Goal: Complete Application Form: Complete application form

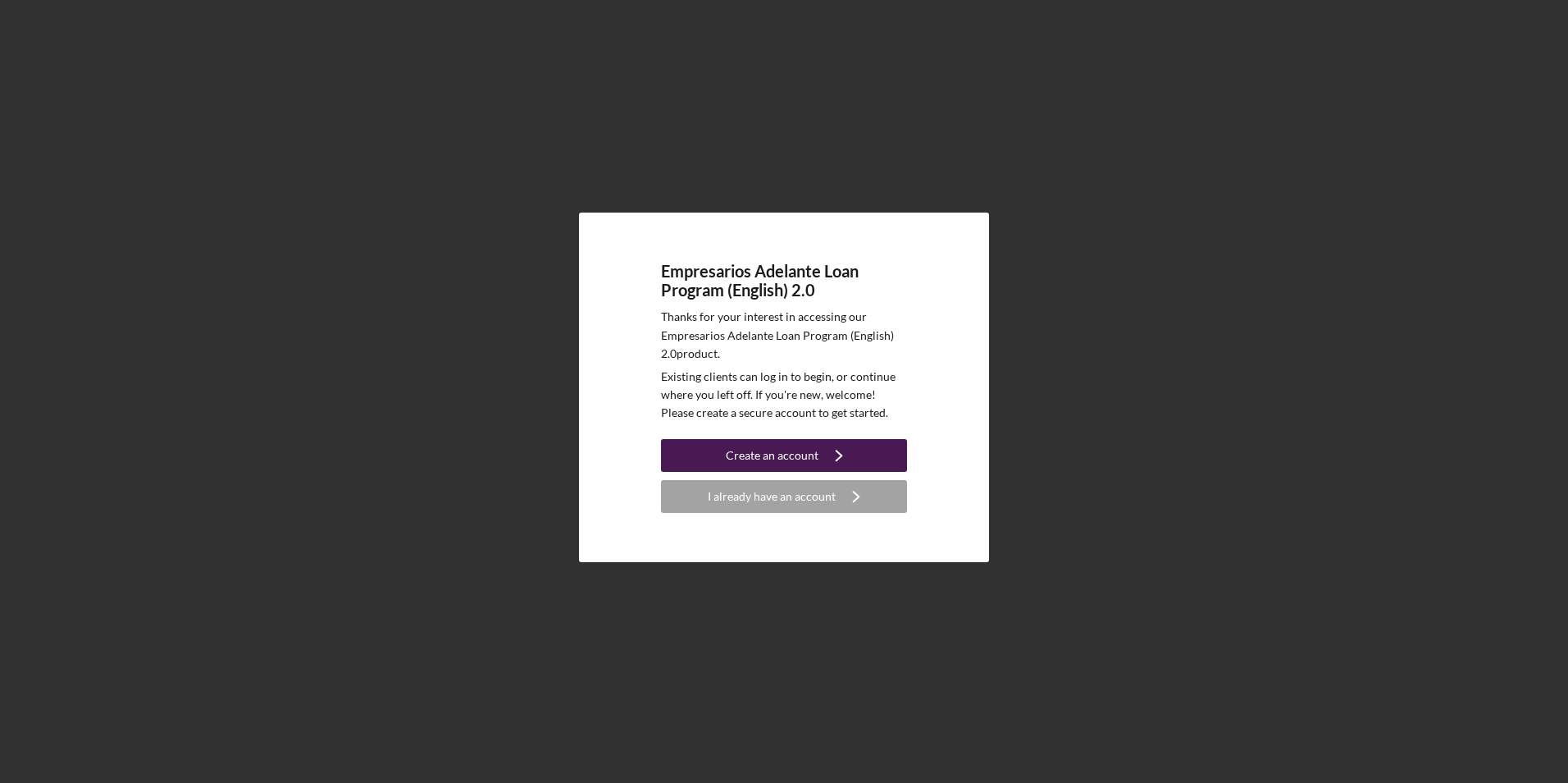
click at [818, 468] on icon "Icon/Navigate" at bounding box center [839, 455] width 41 height 41
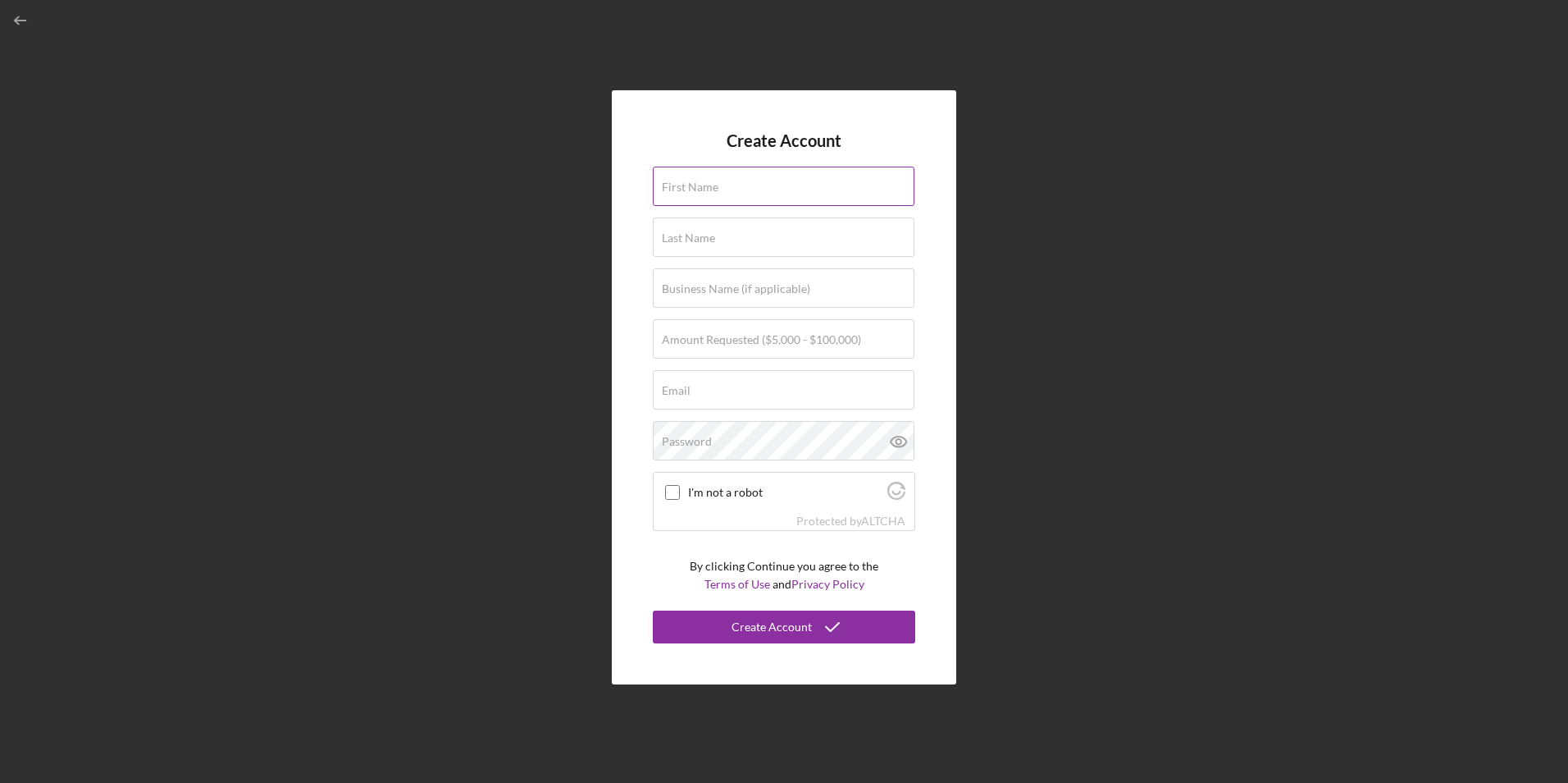
click at [732, 206] on div "First Name" at bounding box center [784, 187] width 262 height 41
click at [722, 186] on input "First Name" at bounding box center [784, 186] width 261 height 40
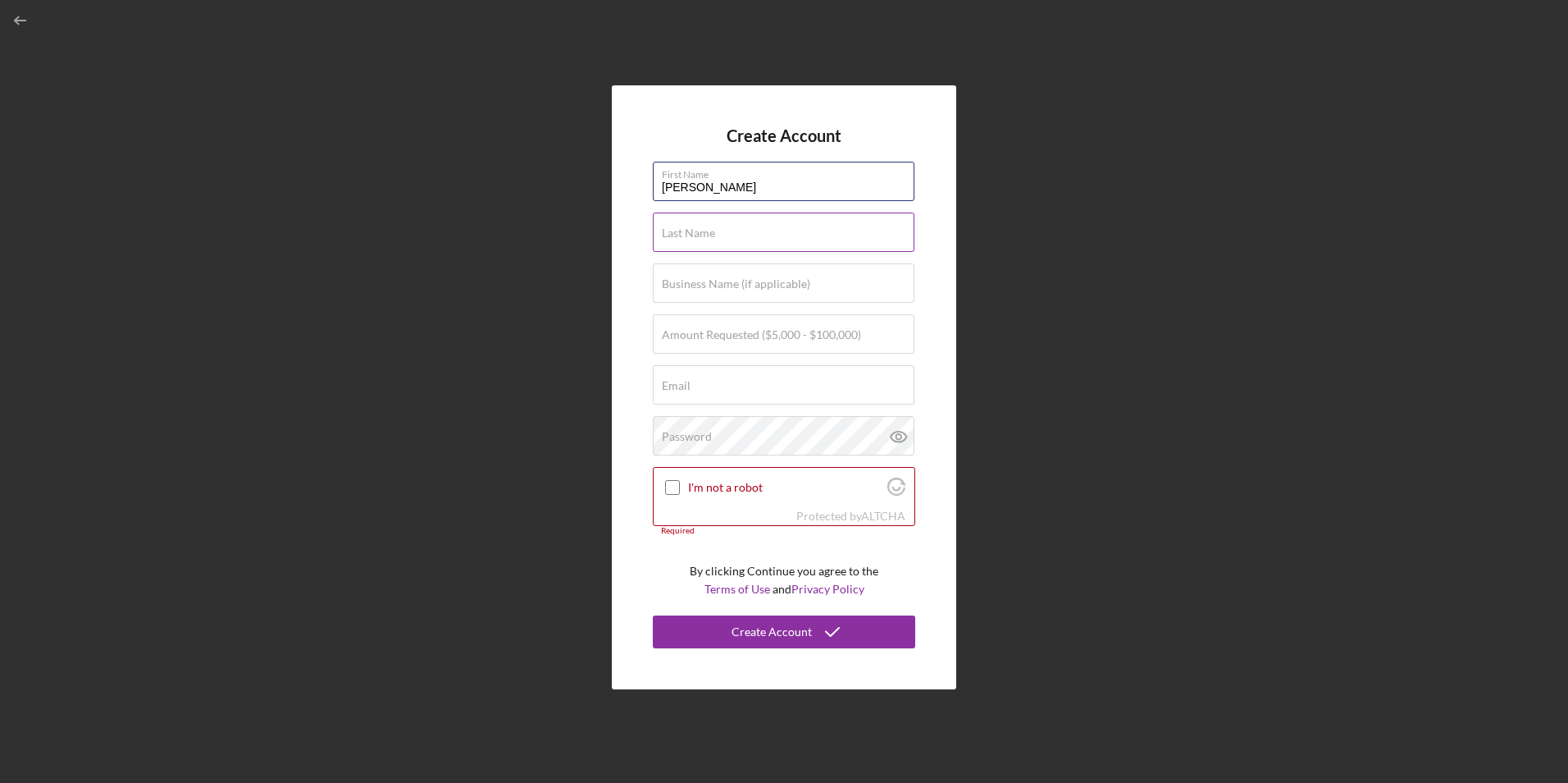
type input "[PERSON_NAME]"
click at [665, 233] on label "Last Name" at bounding box center [688, 234] width 53 height 14
click at [665, 233] on input "Last Name" at bounding box center [784, 232] width 261 height 40
type input "[PERSON_NAME]"
click at [676, 280] on label "Business Name (if applicable)" at bounding box center [735, 284] width 148 height 14
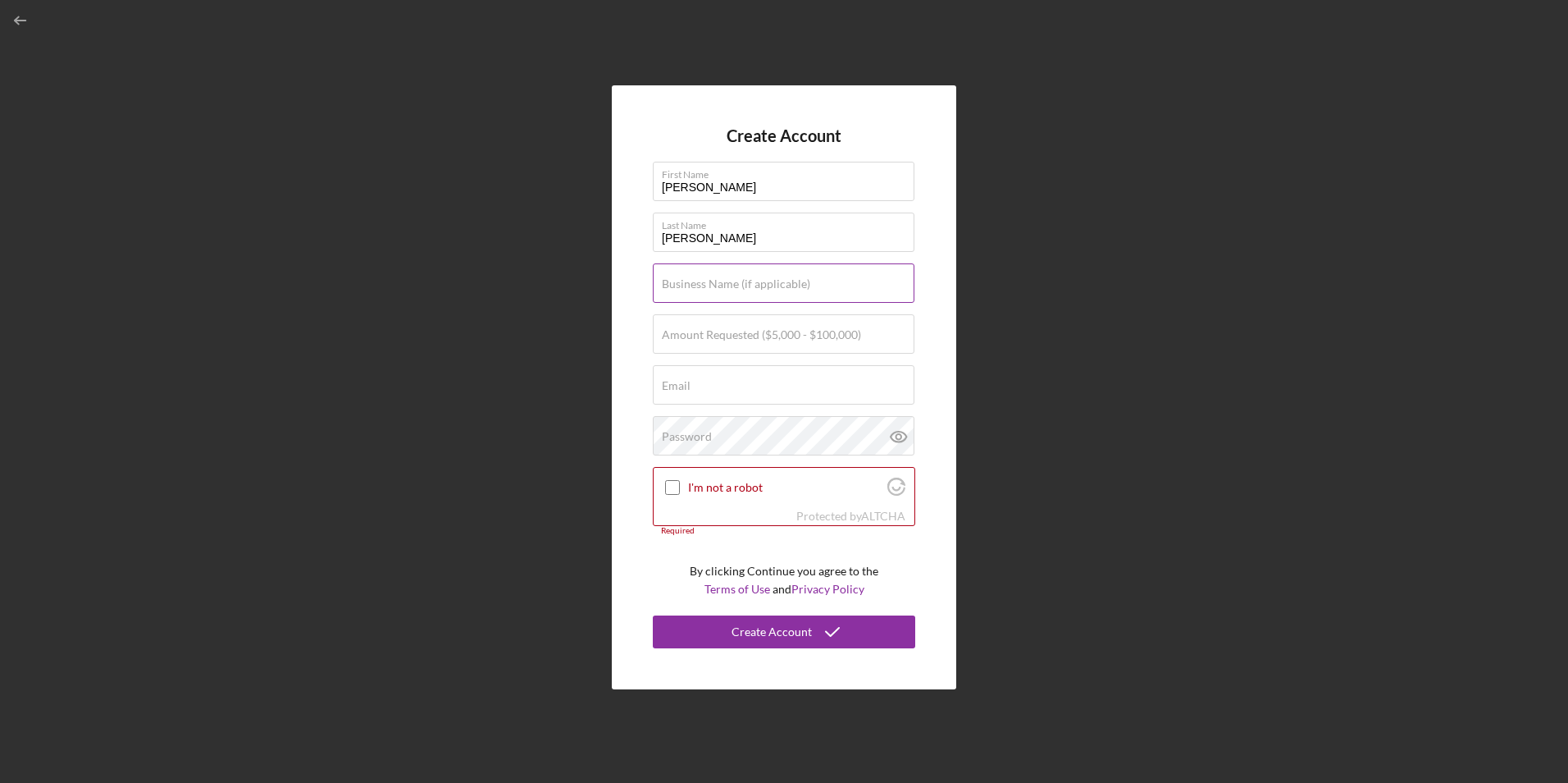
click at [676, 280] on input "Business Name (if applicable)" at bounding box center [784, 283] width 261 height 40
type input "J"
click at [663, 346] on input "Amount Requested ($5,000 - $100,000)" at bounding box center [784, 333] width 261 height 40
type input "$100,000"
click at [697, 381] on div "Email Required" at bounding box center [784, 386] width 262 height 41
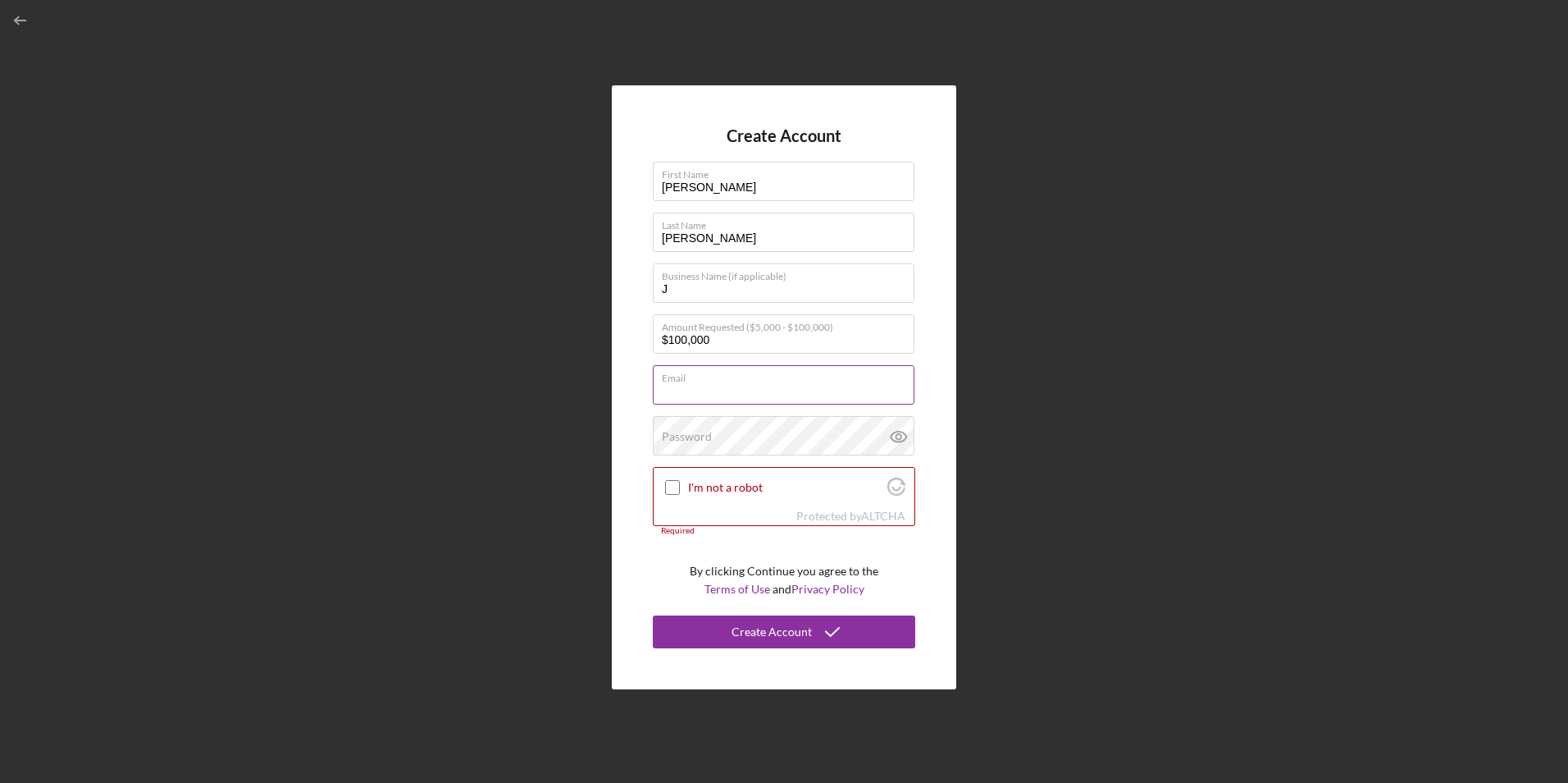
type input "[EMAIL_ADDRESS][DOMAIN_NAME]"
click at [705, 431] on label "Password" at bounding box center [687, 437] width 50 height 14
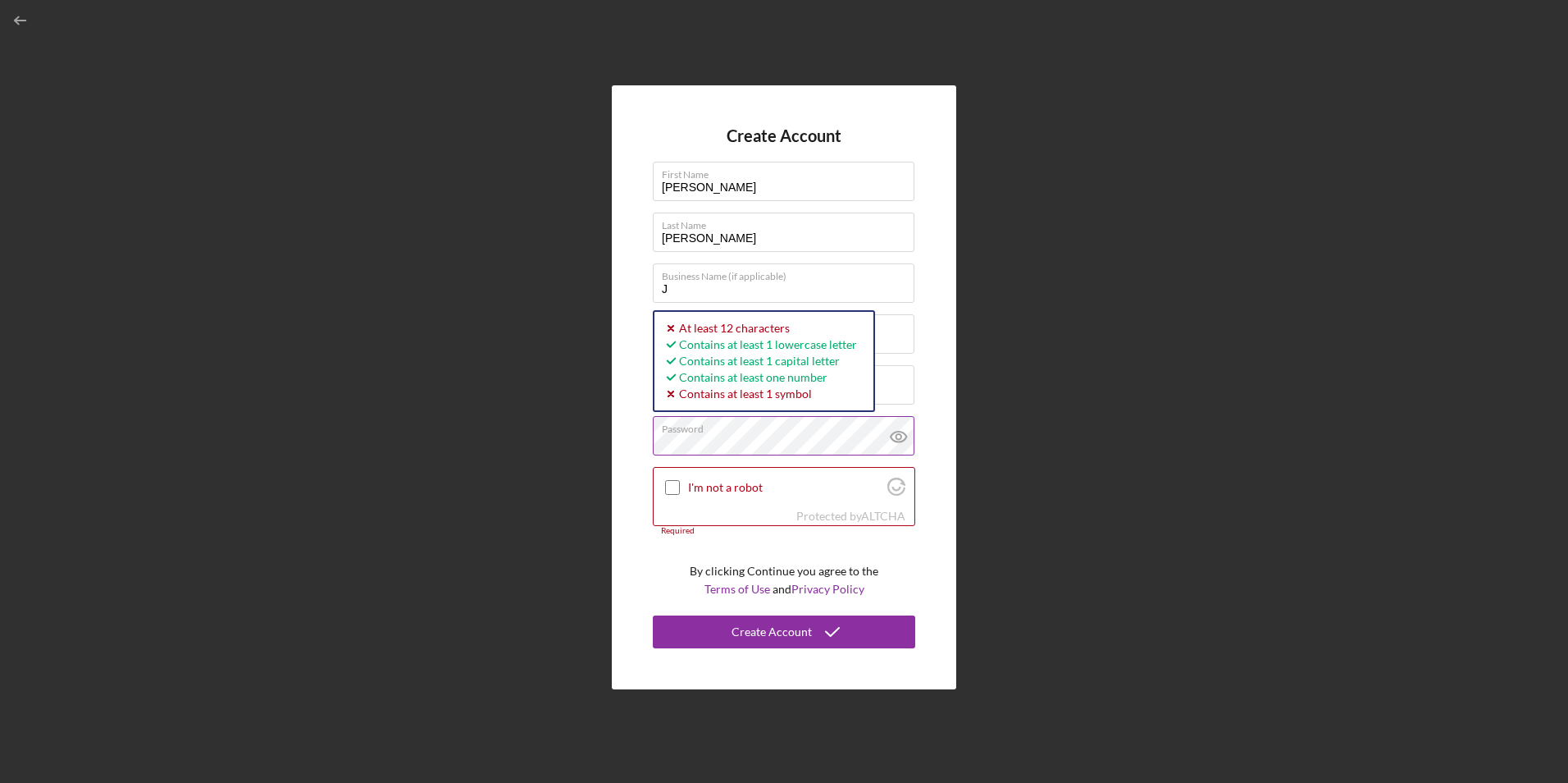
click at [899, 430] on icon at bounding box center [899, 436] width 41 height 41
click at [674, 493] on input "I'm not a robot" at bounding box center [672, 486] width 15 height 15
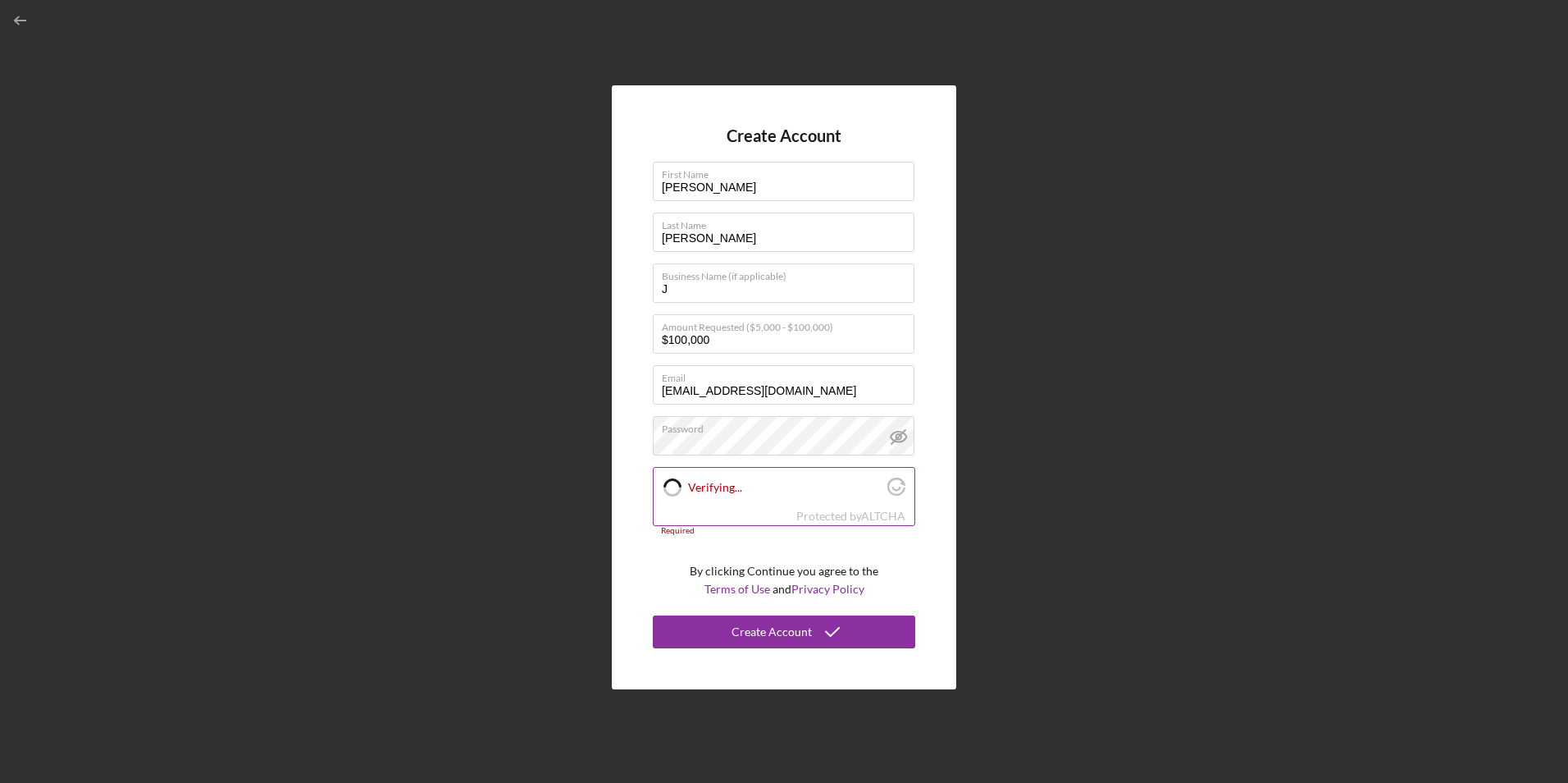
checkbox input "true"
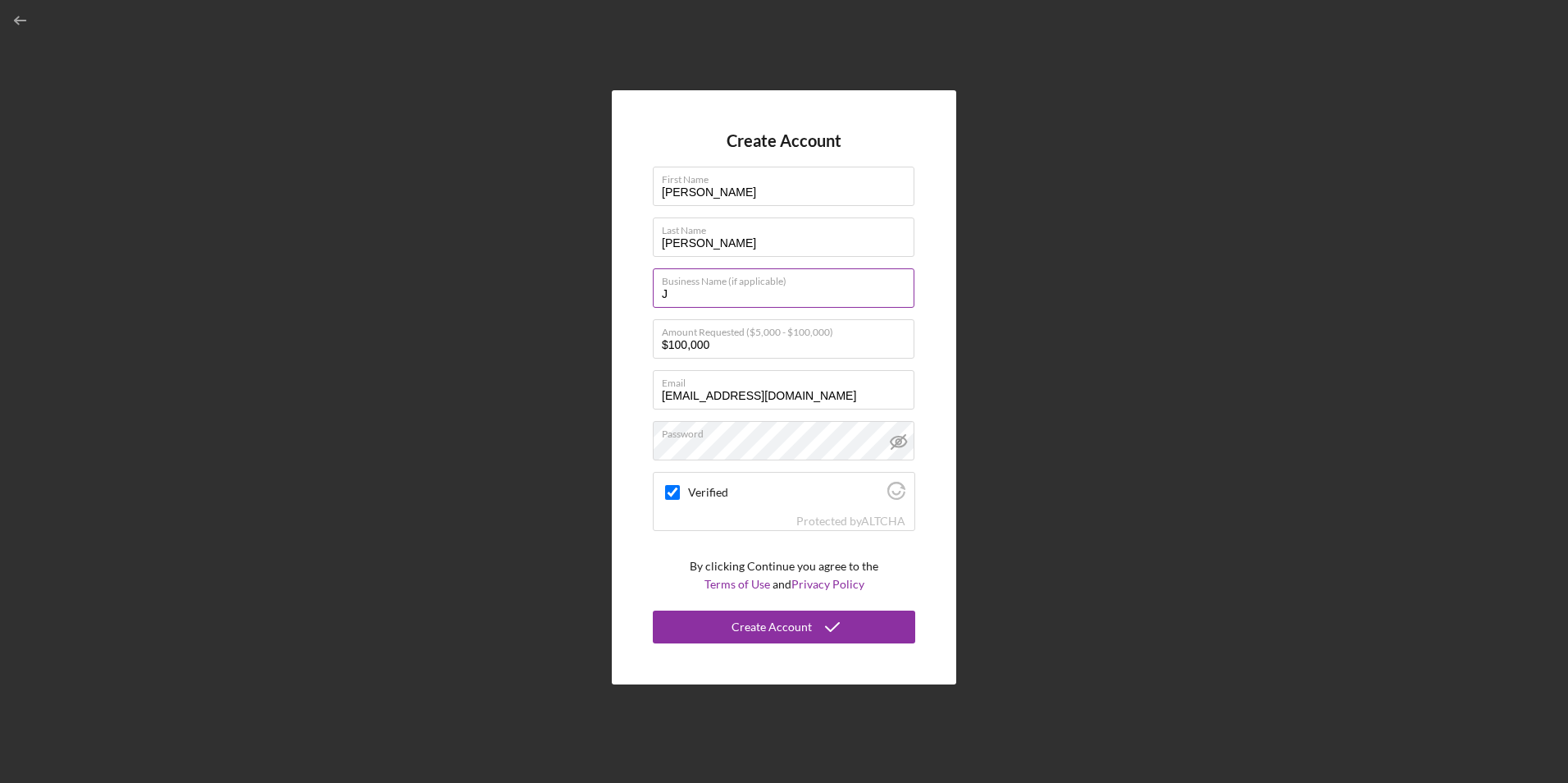
click at [748, 295] on input "J" at bounding box center [784, 288] width 261 height 40
type input "JRZ Demolition, Inc."
click at [817, 617] on icon "submit" at bounding box center [832, 627] width 41 height 41
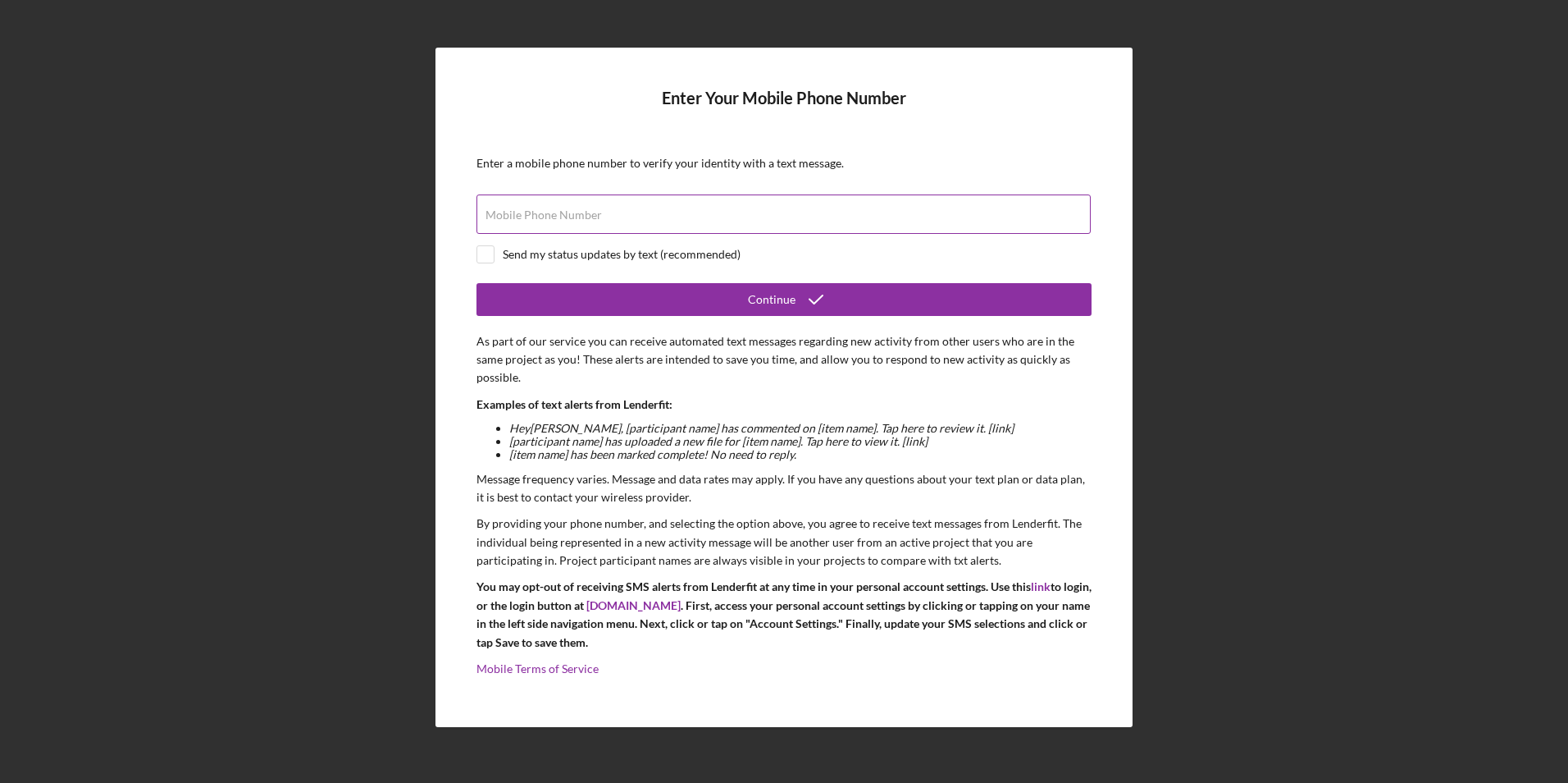
click at [523, 213] on label "Mobile Phone Number" at bounding box center [543, 215] width 116 height 14
click at [523, 213] on input "Mobile Phone Number" at bounding box center [784, 214] width 614 height 40
type input "[PHONE_NUMBER]"
click at [478, 253] on input "checkbox" at bounding box center [485, 254] width 16 height 16
checkbox input "true"
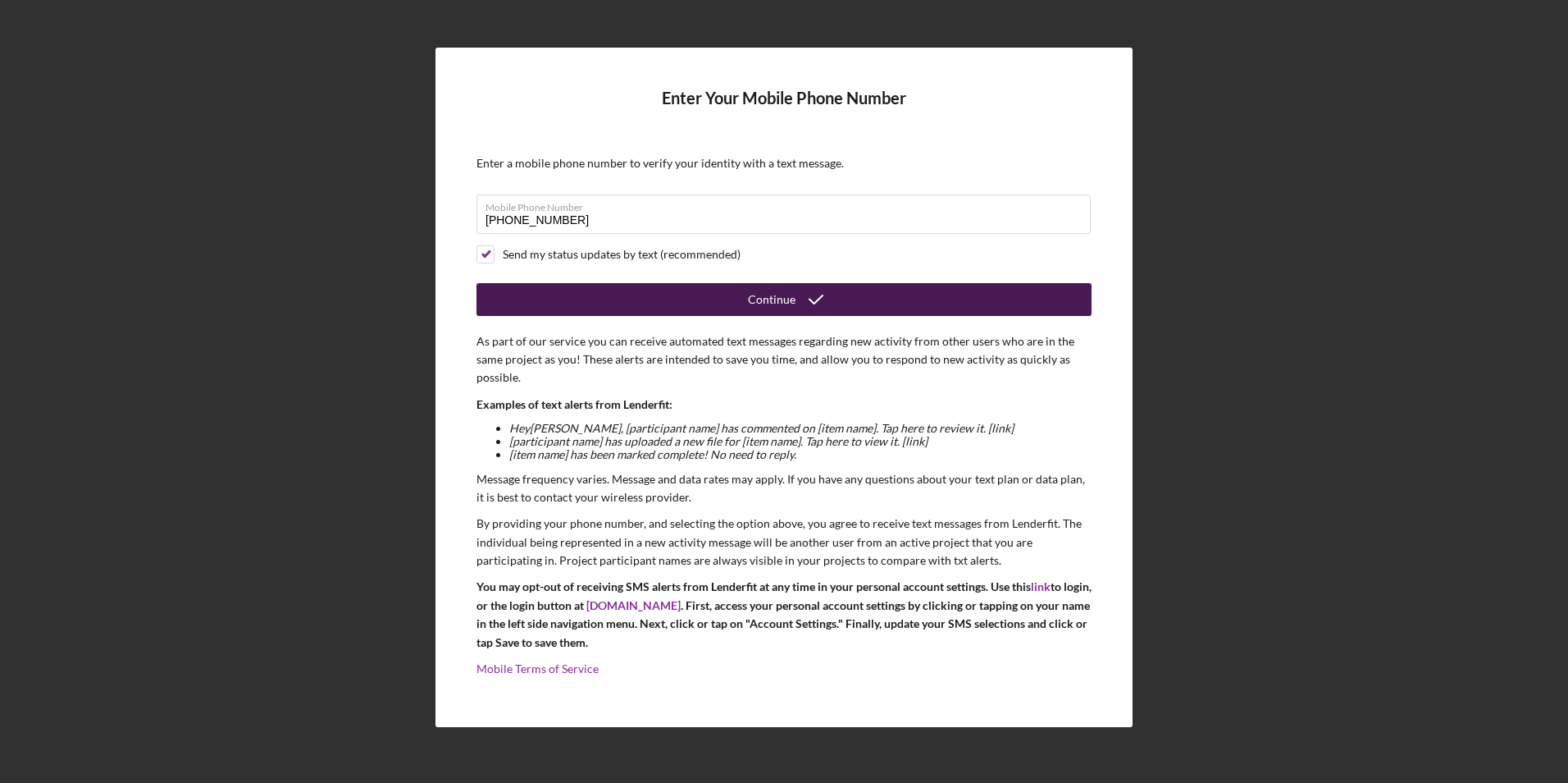
click at [745, 296] on button "Continue" at bounding box center [784, 299] width 615 height 33
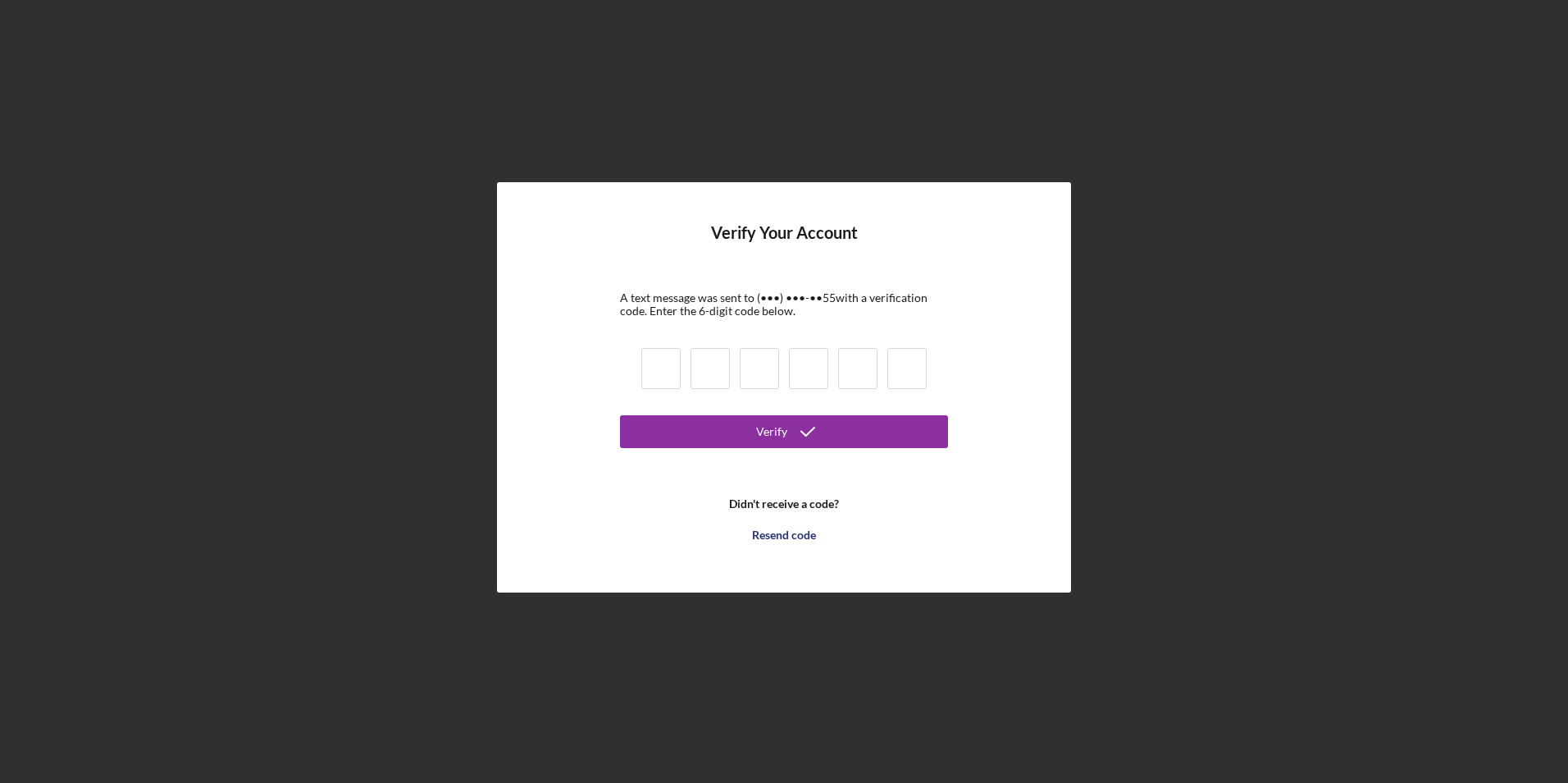
click at [660, 372] on input at bounding box center [661, 368] width 40 height 41
type input "3"
type input "8"
type input "1"
type input "2"
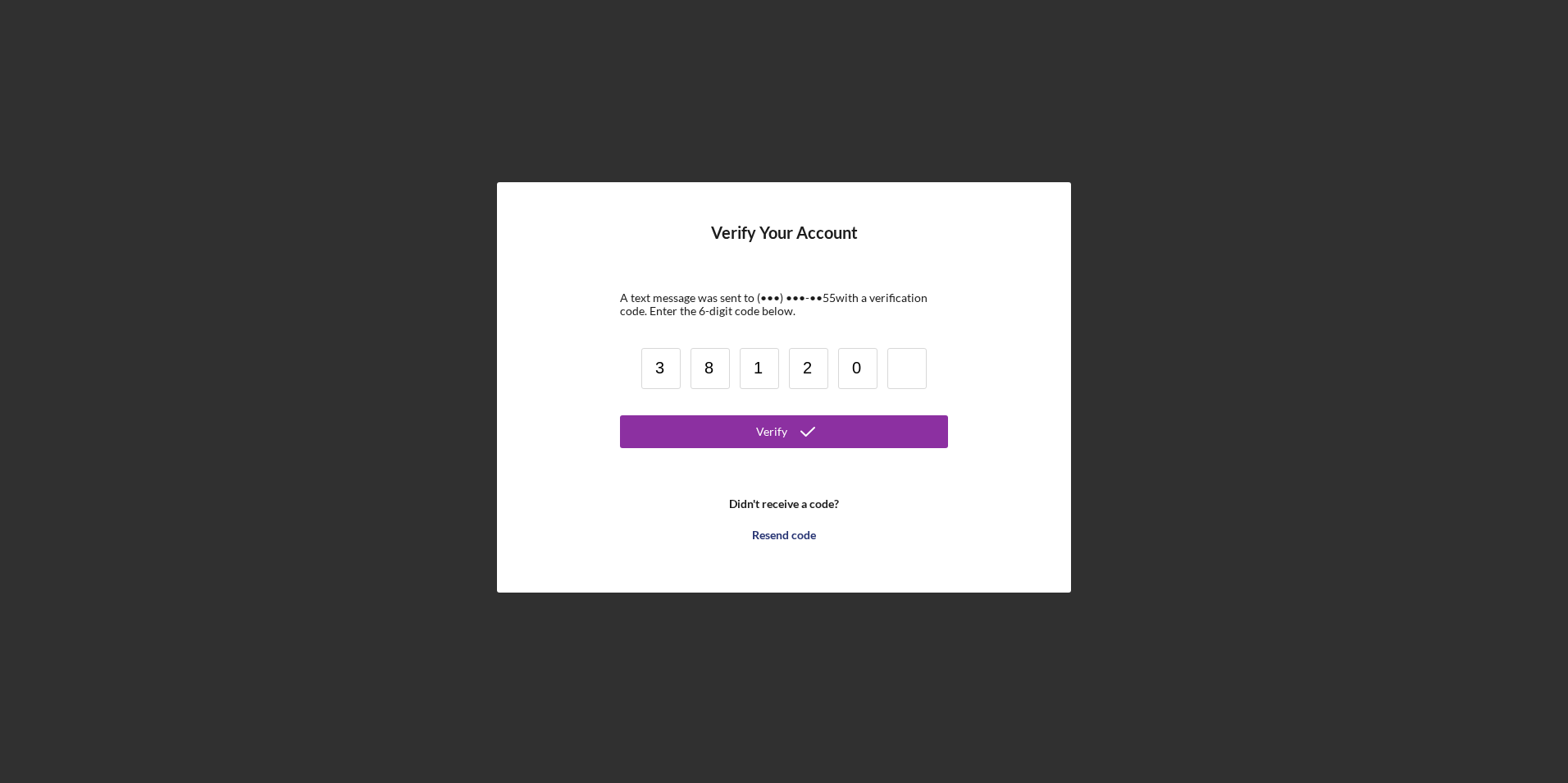
type input "0"
type input "2"
click at [816, 434] on icon "submit" at bounding box center [808, 431] width 41 height 41
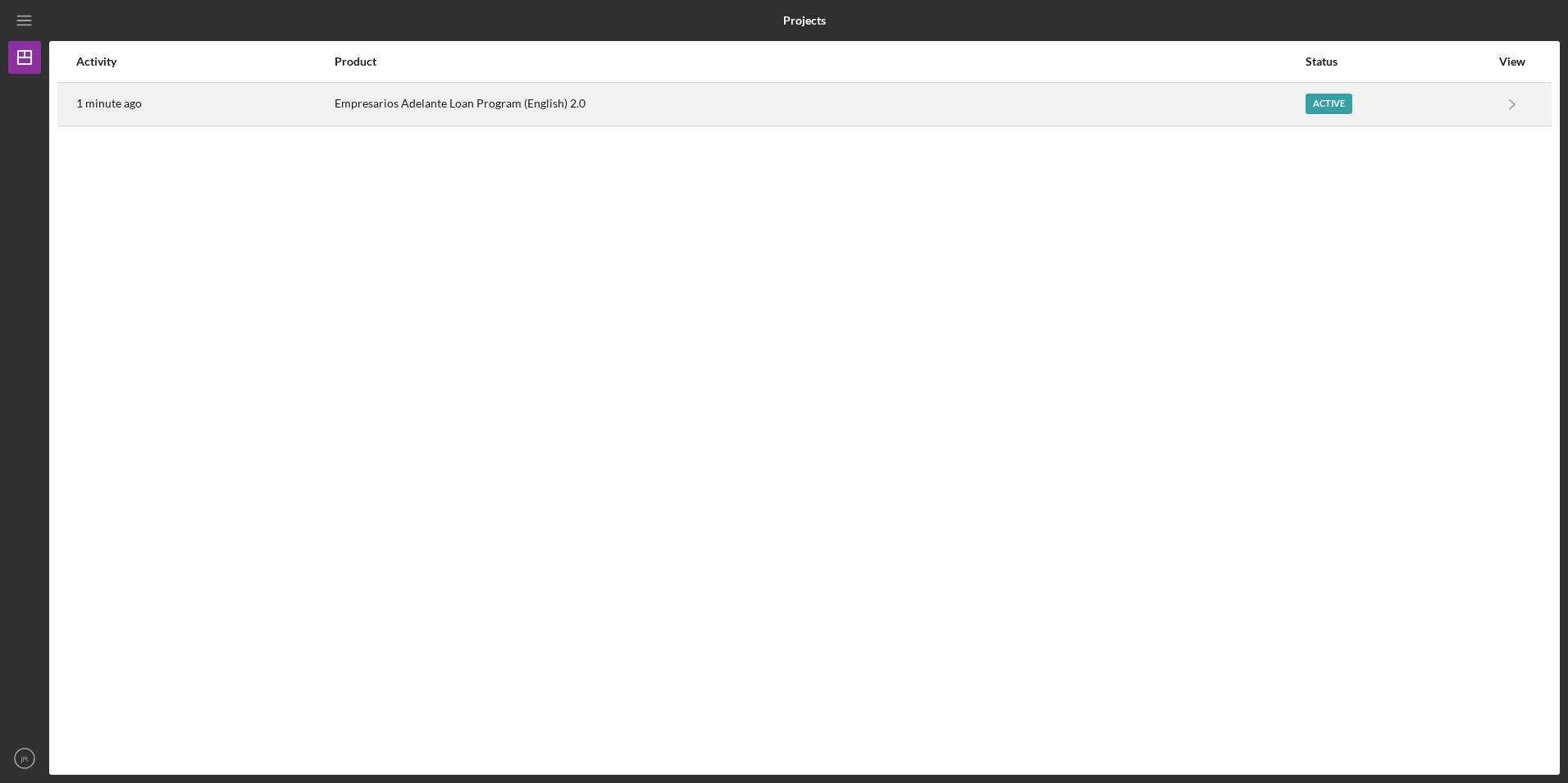
click at [1491, 97] on td "Icon/Navigate Empresarios Adelante Loan Program (English) 2.0 Icon/Navigate" at bounding box center [1512, 104] width 43 height 44
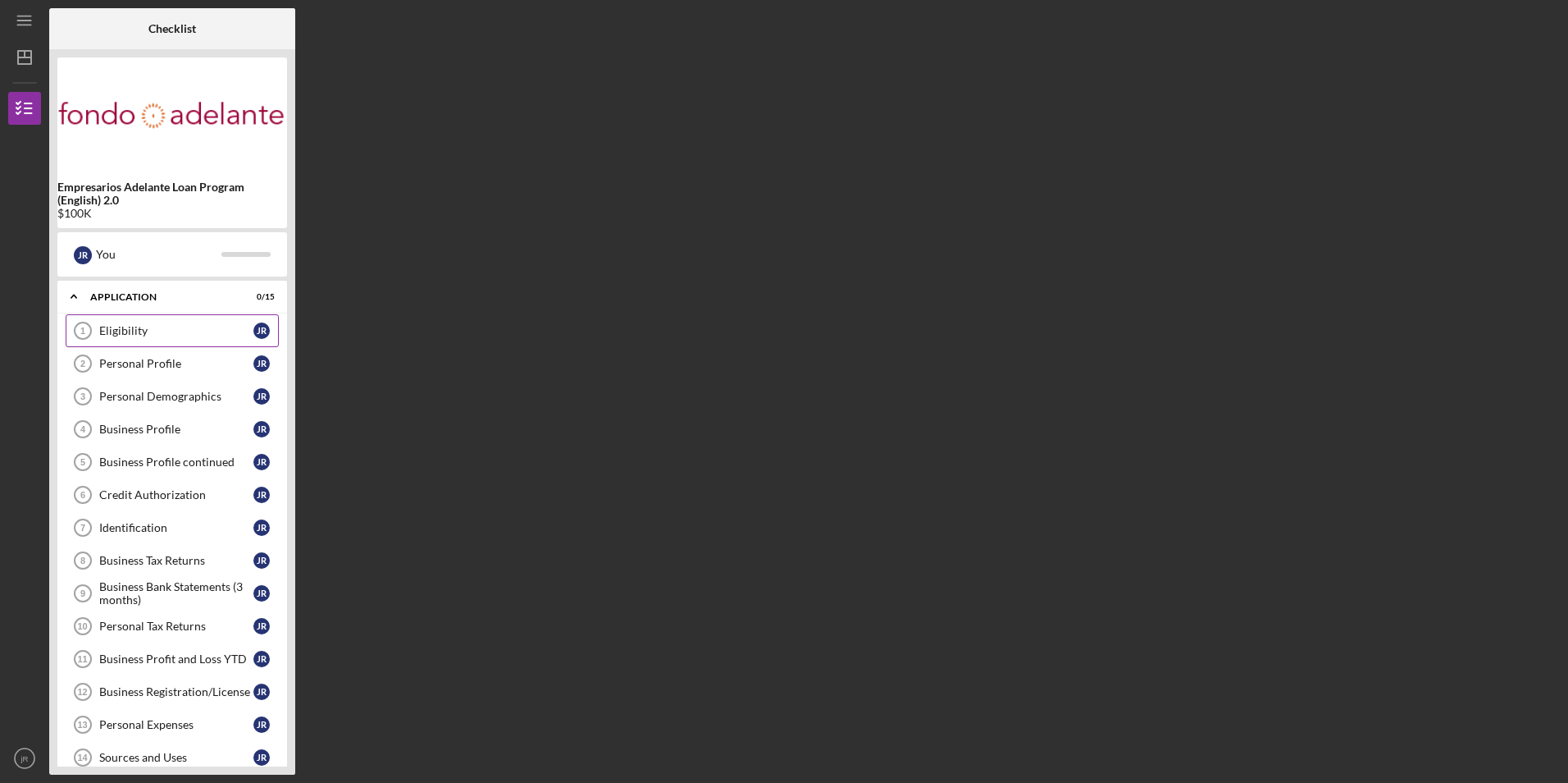
click at [142, 336] on div "Eligibility" at bounding box center [175, 330] width 154 height 14
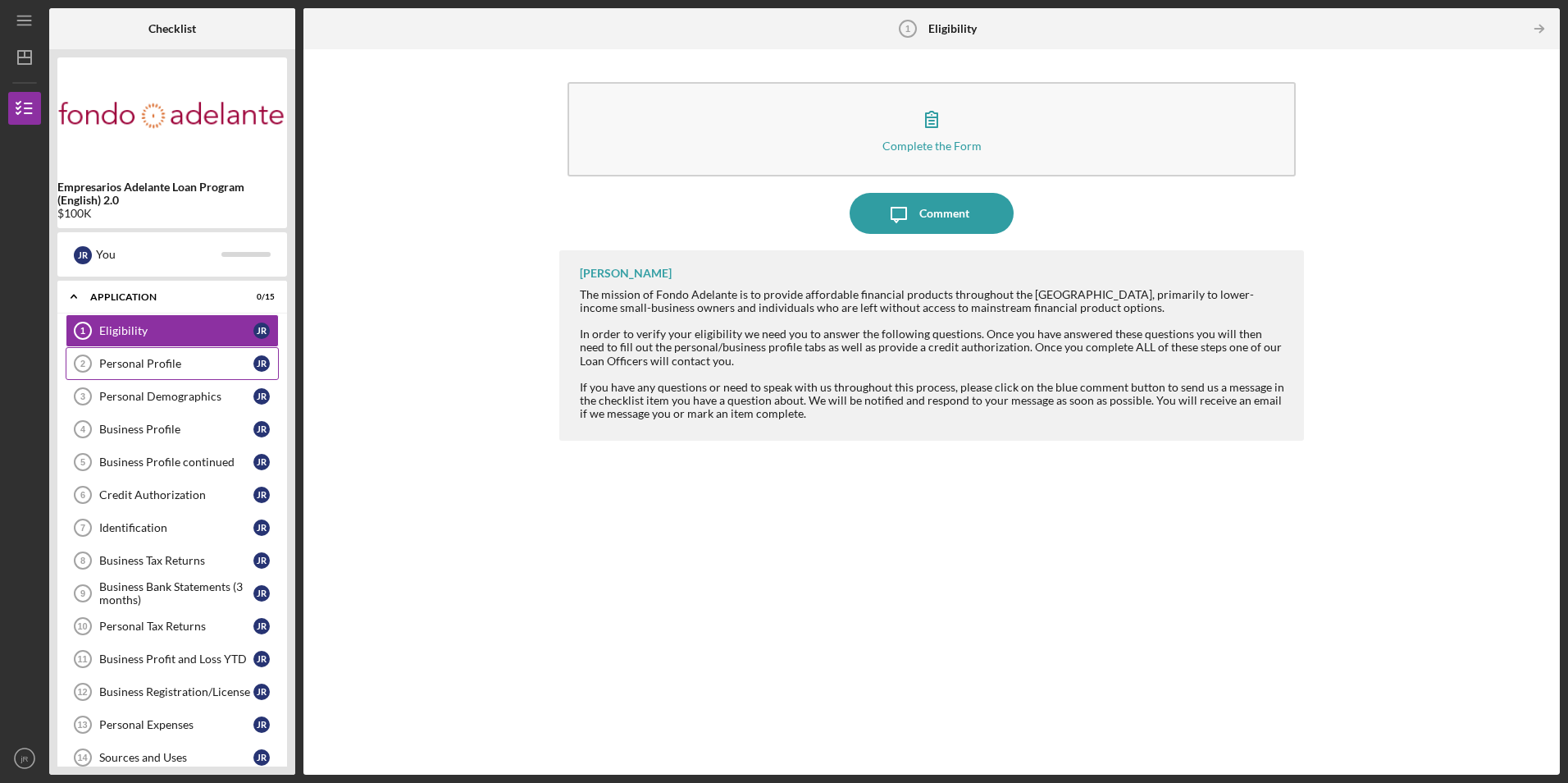
click at [187, 360] on div "Personal Profile" at bounding box center [175, 363] width 154 height 14
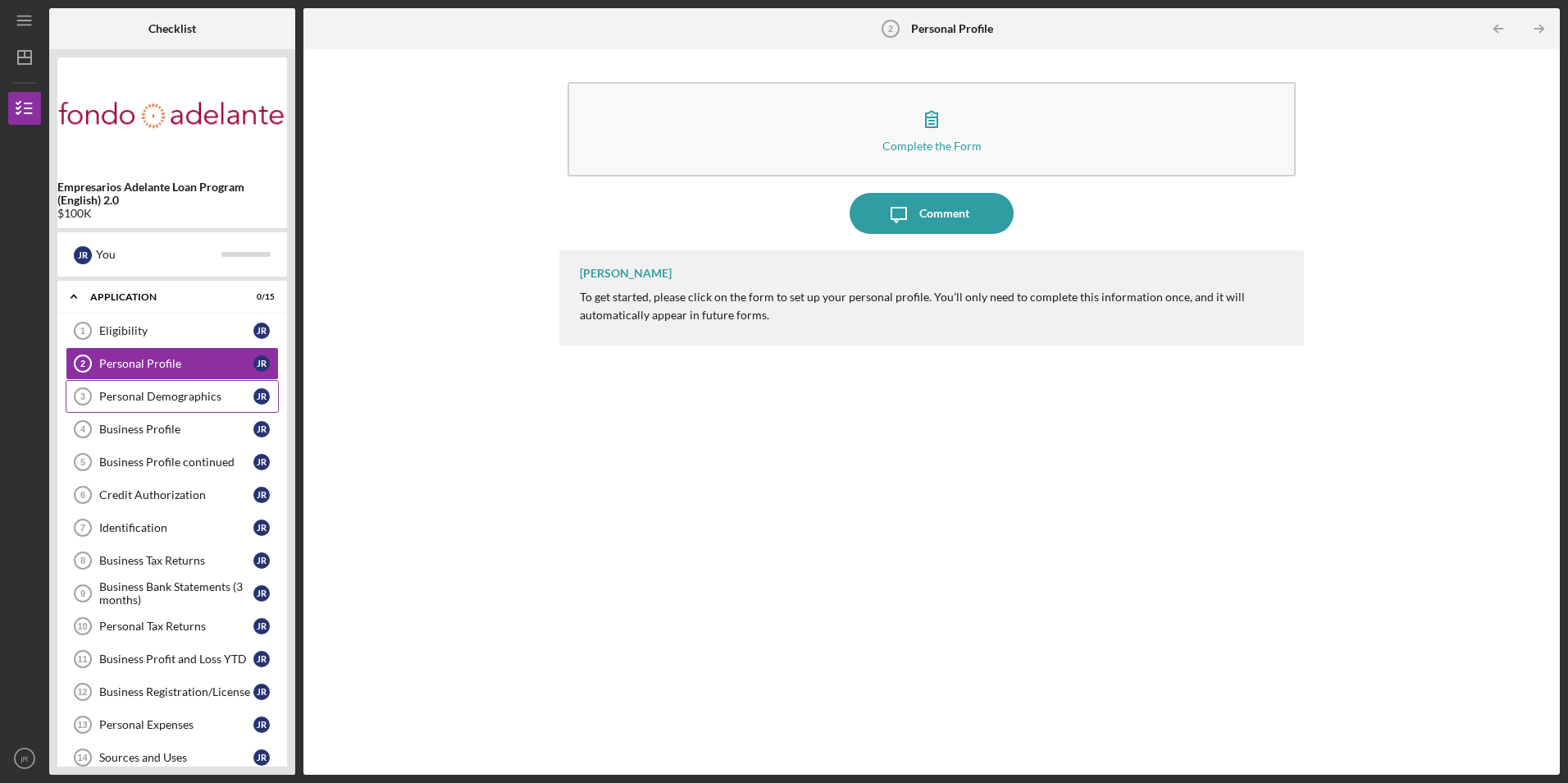
click at [197, 407] on link "Personal Demographics 3 Personal Demographics j R" at bounding box center [172, 396] width 213 height 33
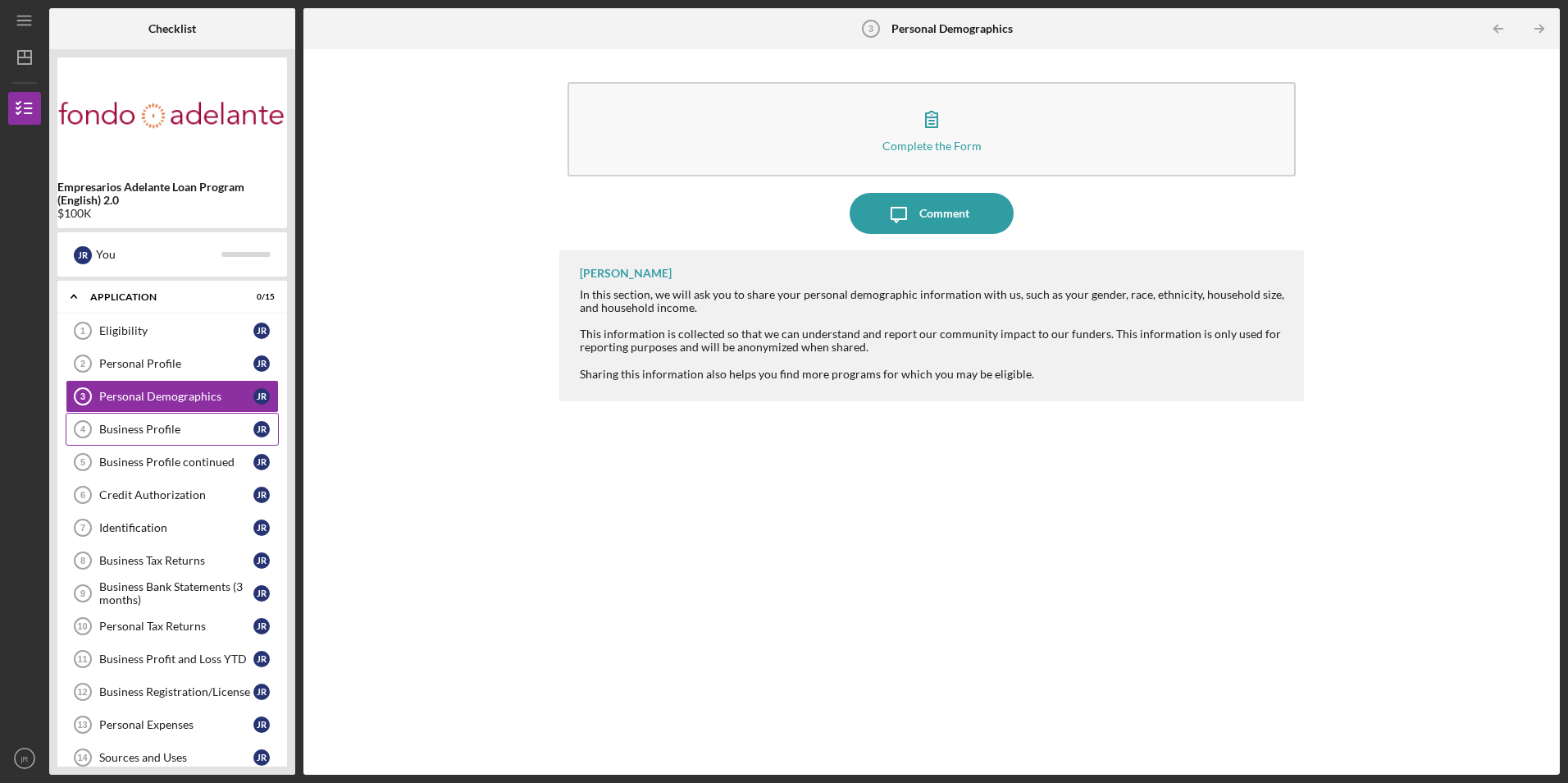
click at [197, 421] on link "Business Profile 4 Business Profile [PERSON_NAME]" at bounding box center [172, 429] width 213 height 33
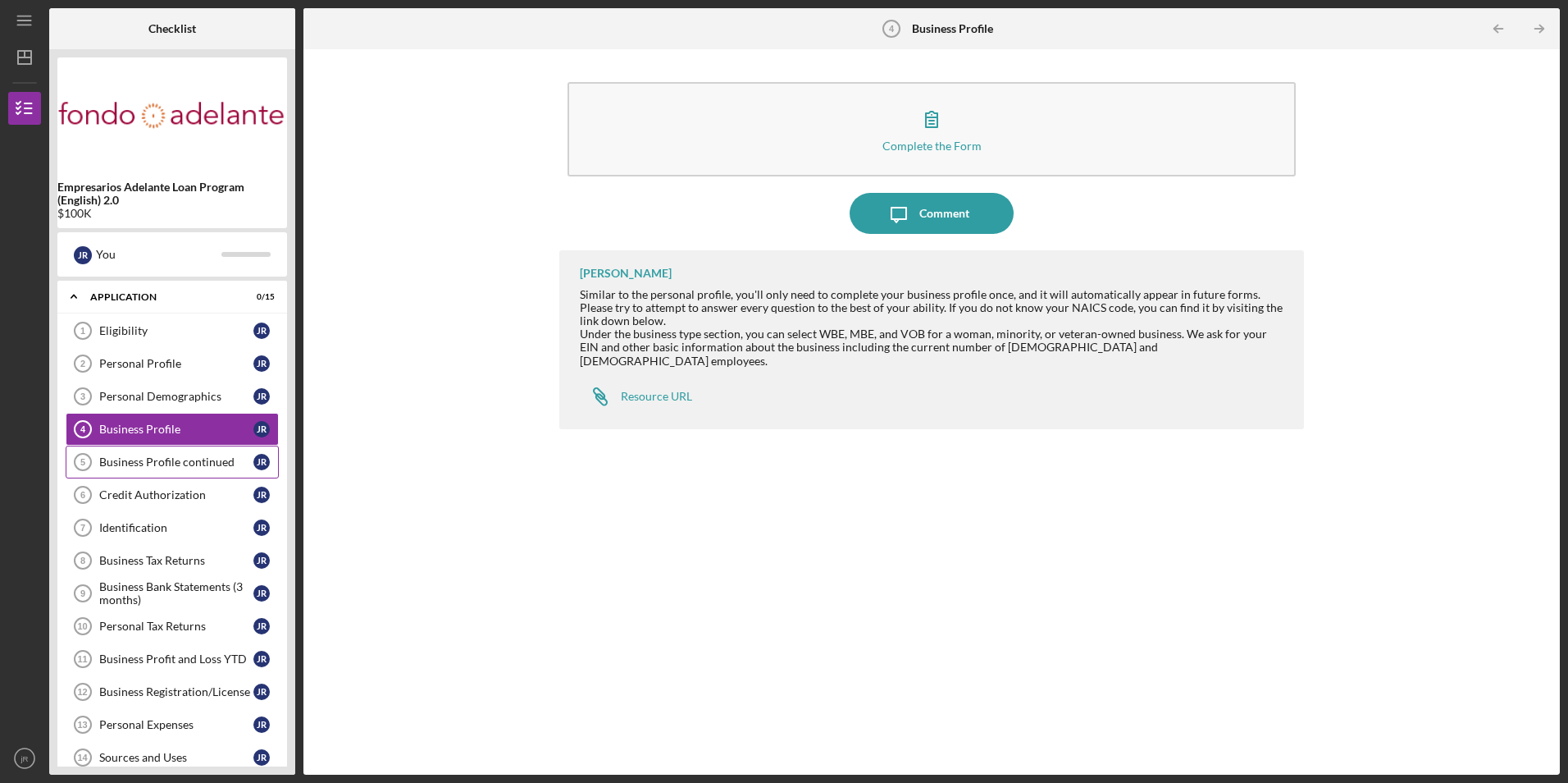
click at [206, 469] on link "Business Profile continued 5 Business Profile continued [PERSON_NAME]" at bounding box center [172, 462] width 213 height 33
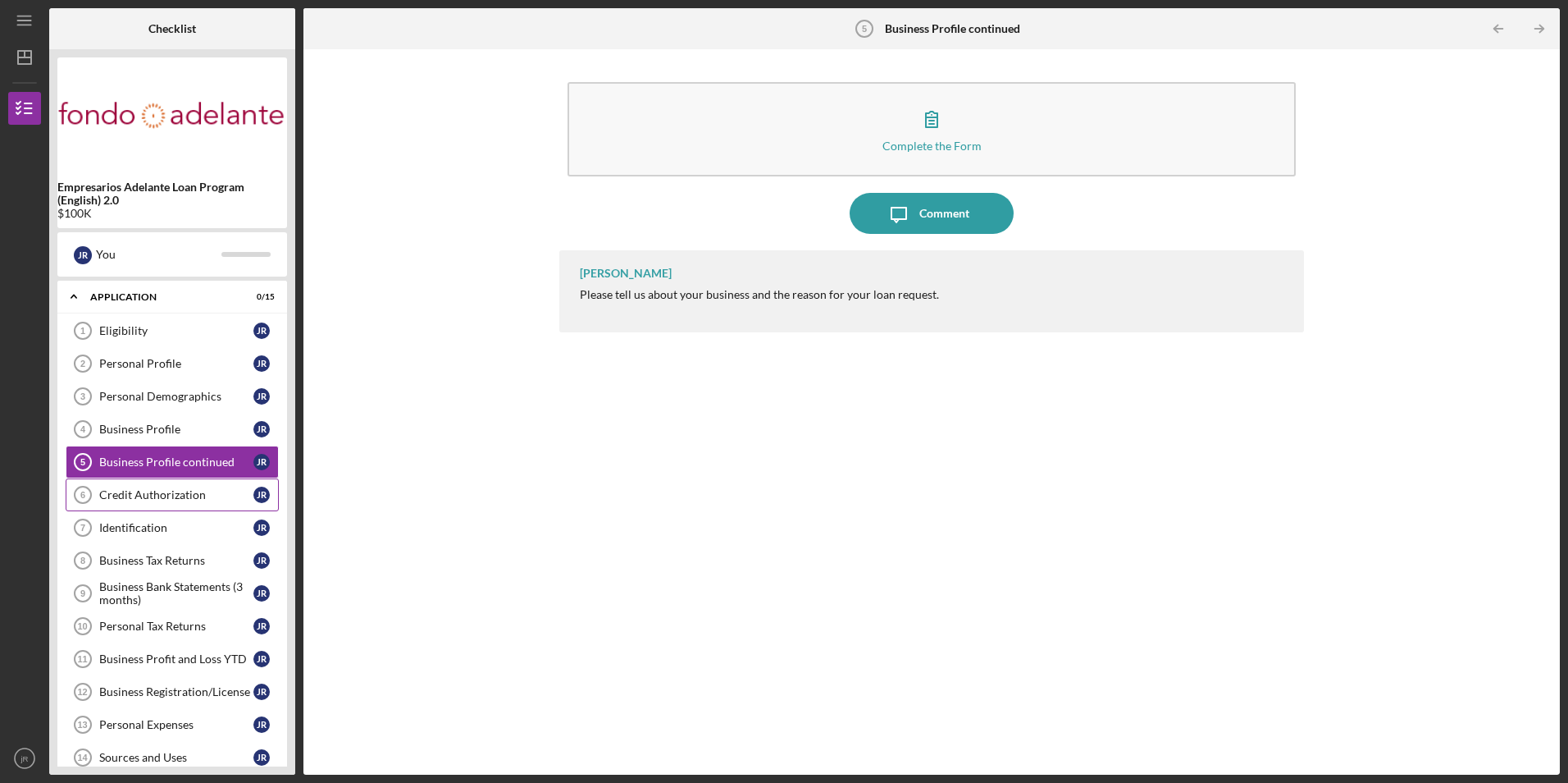
click at [213, 494] on div "Credit Authorization" at bounding box center [175, 495] width 154 height 14
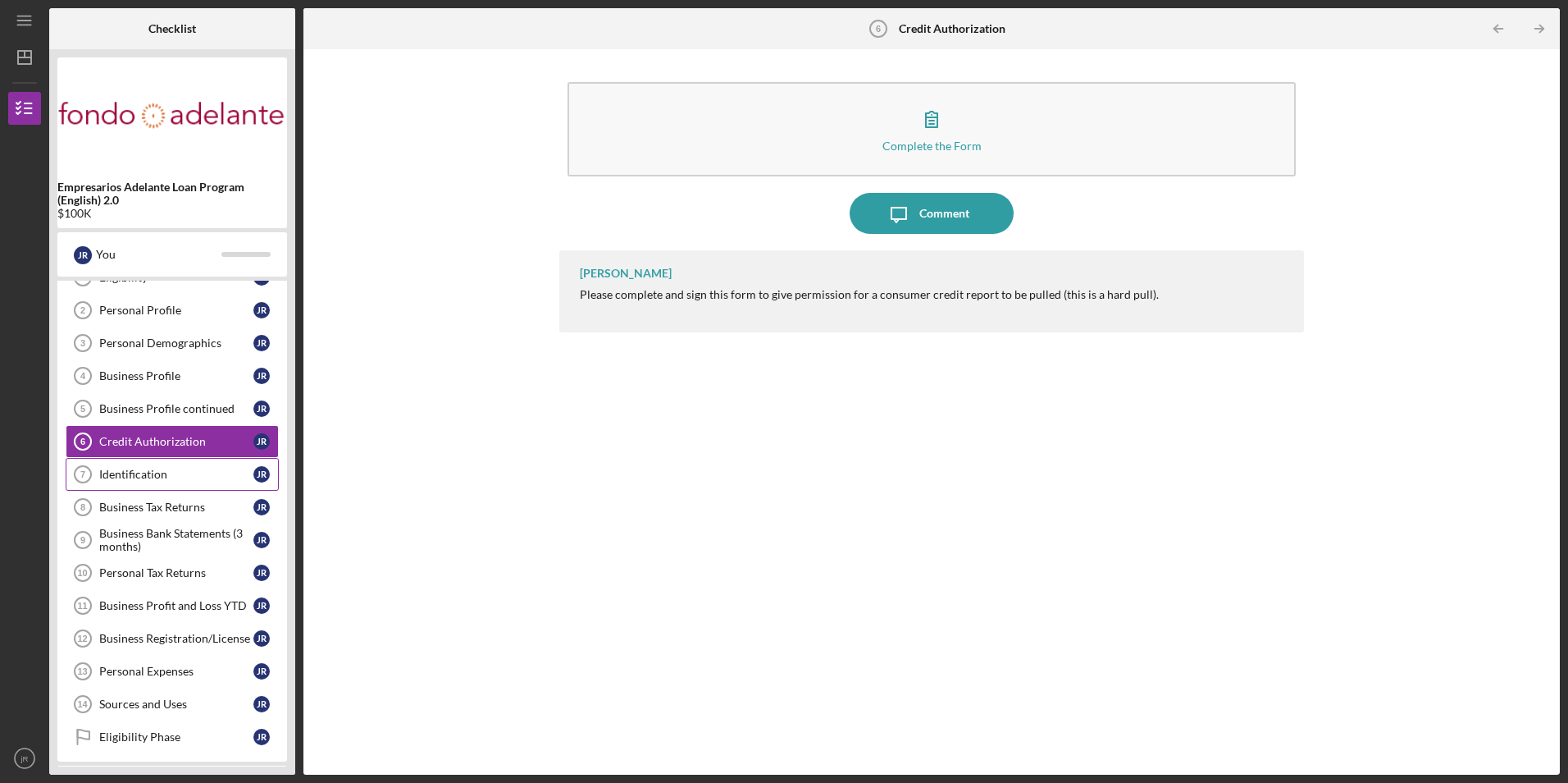
scroll to position [82, 0]
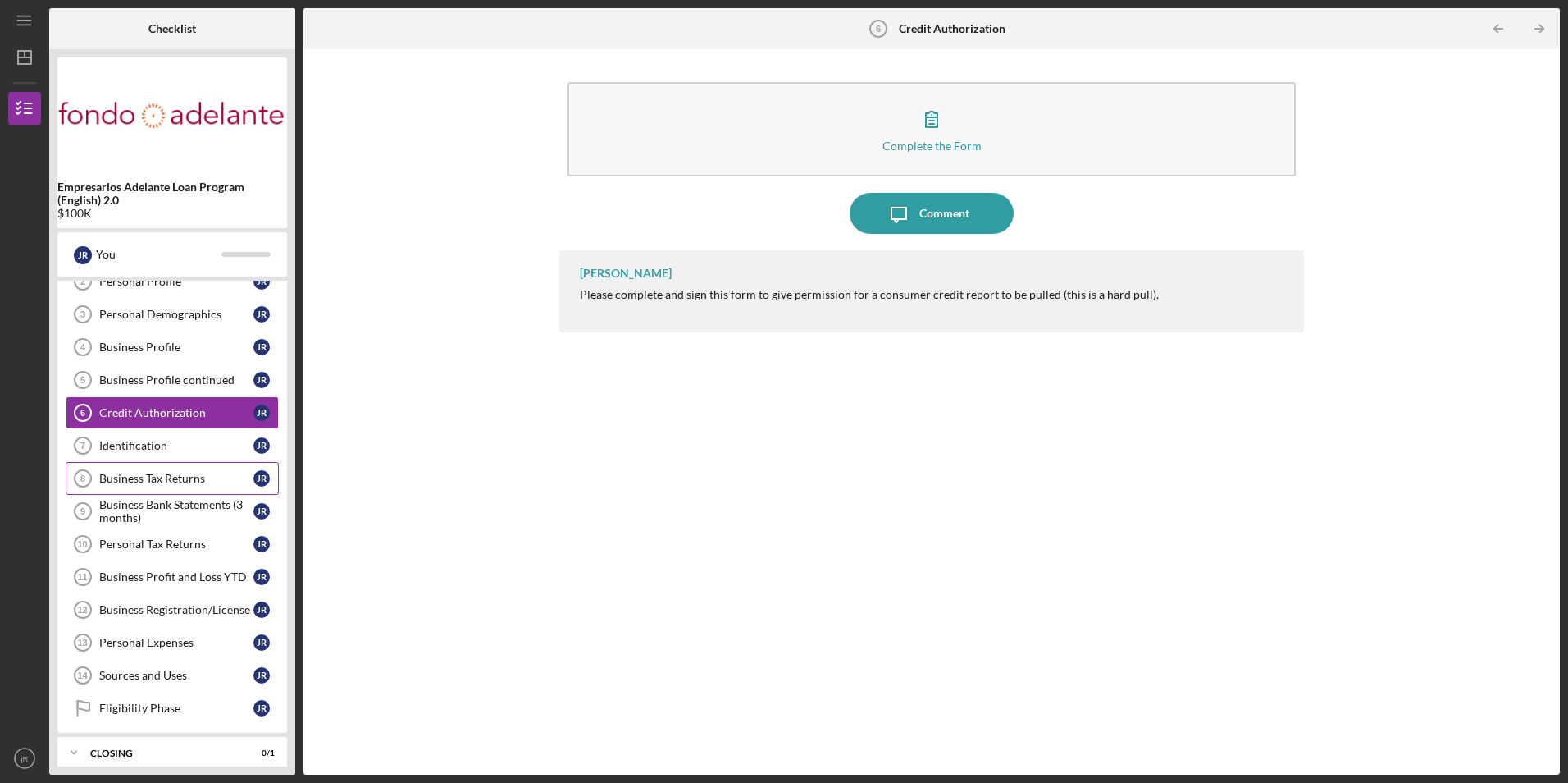
click at [158, 480] on div "Business Tax Returns" at bounding box center [175, 479] width 154 height 14
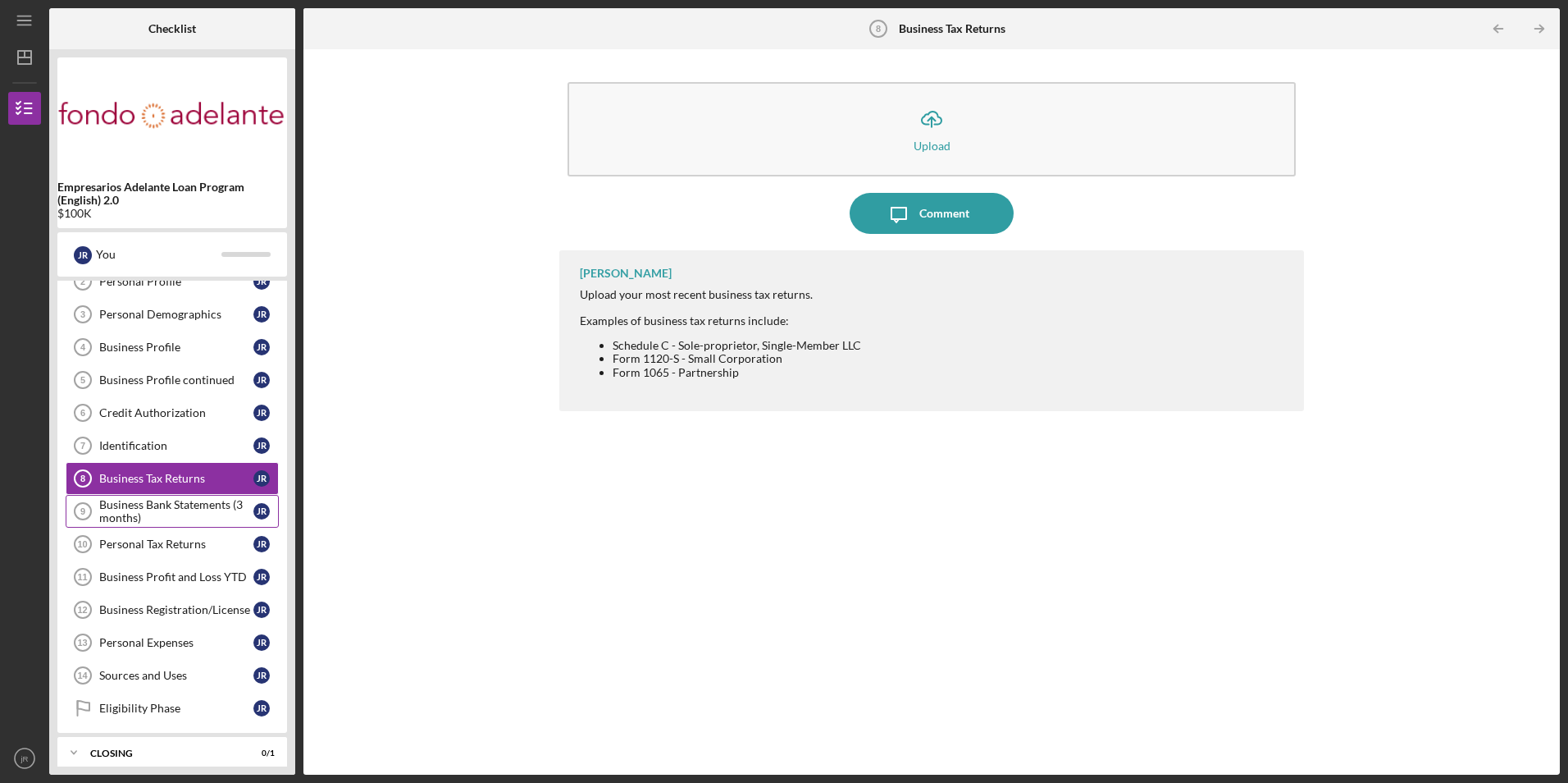
click at [169, 507] on div "Business Bank Statements (3 months)" at bounding box center [175, 511] width 154 height 26
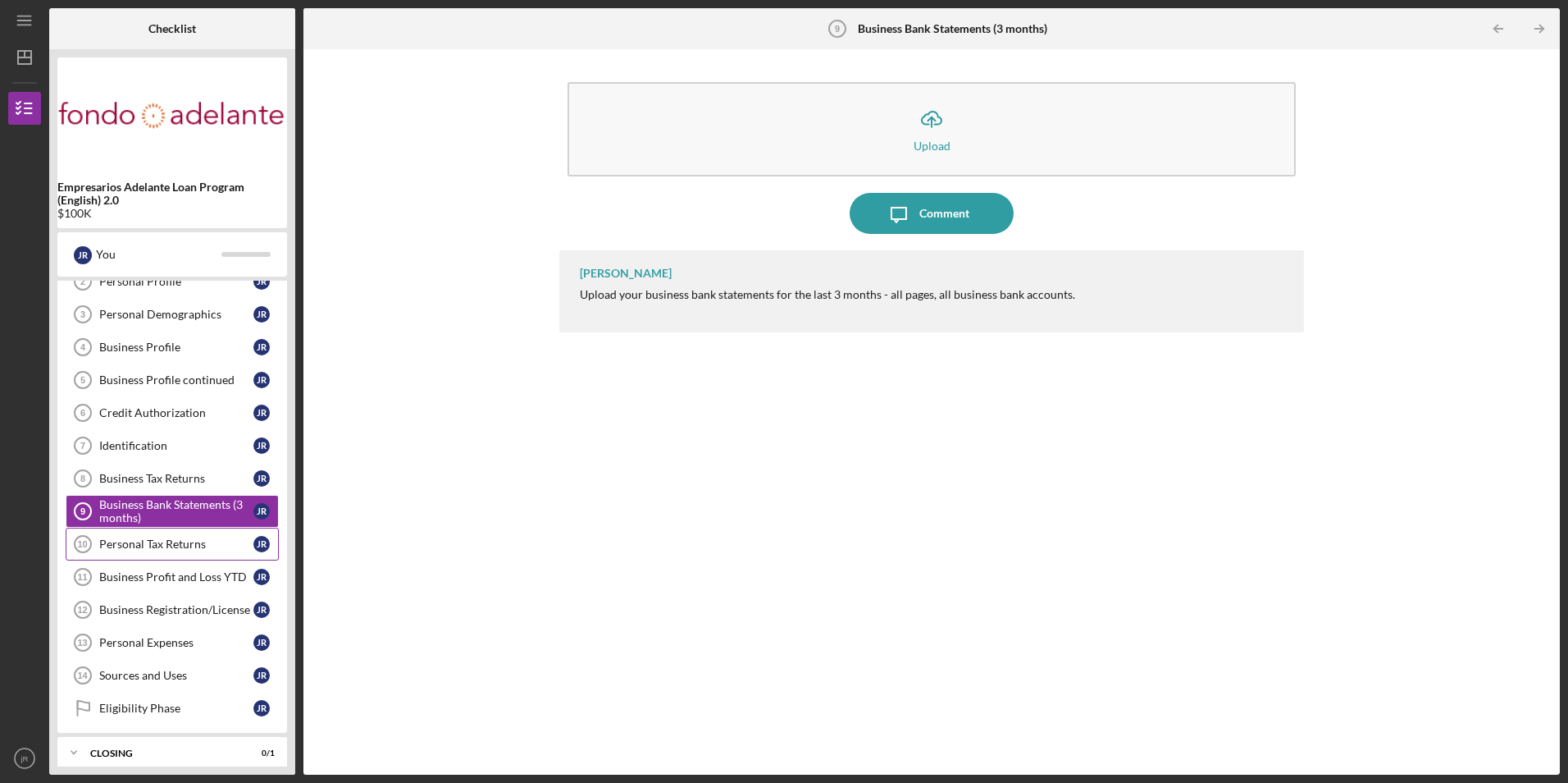
scroll to position [94, 0]
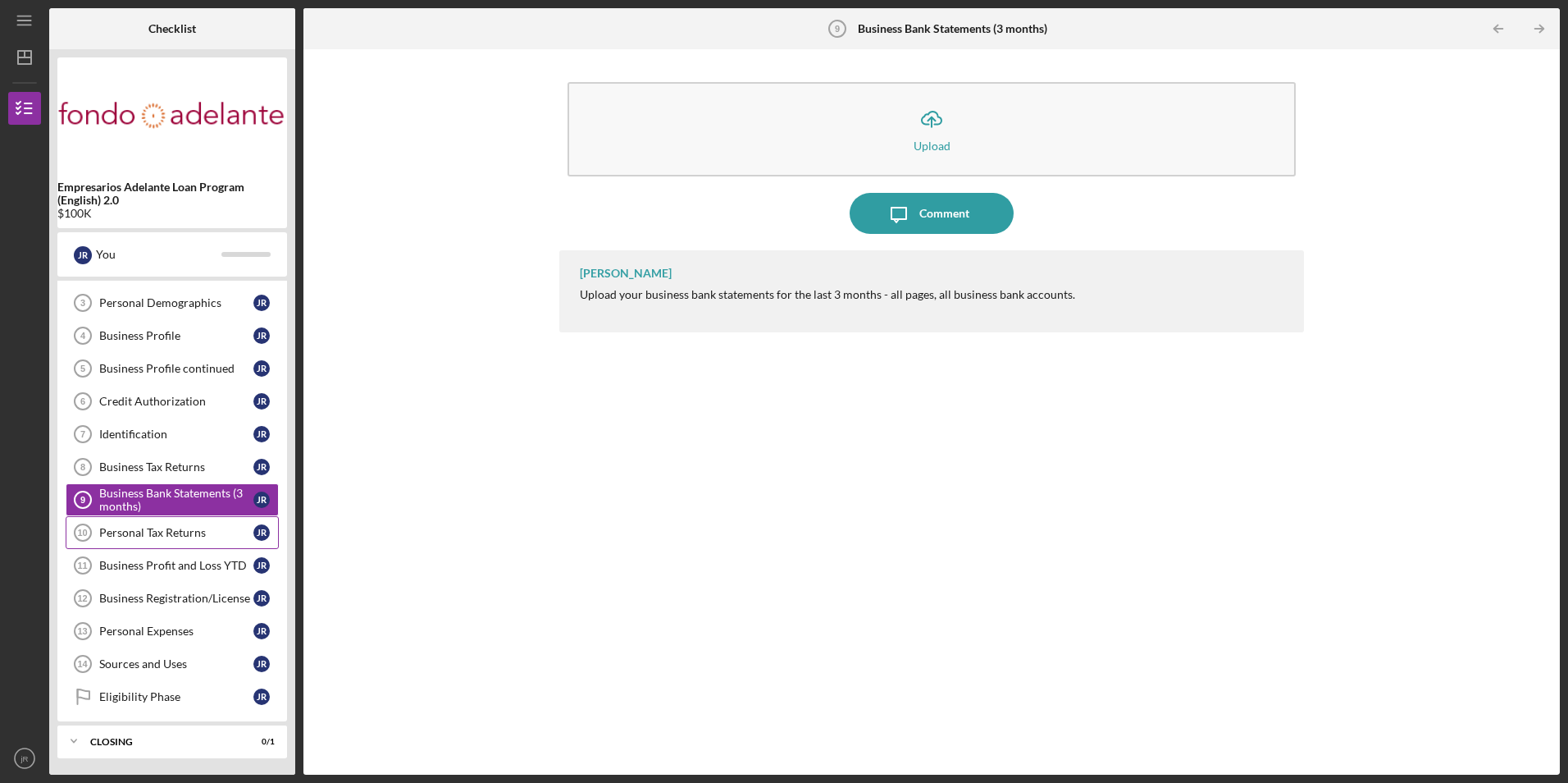
click at [194, 537] on div "Personal Tax Returns" at bounding box center [175, 533] width 154 height 14
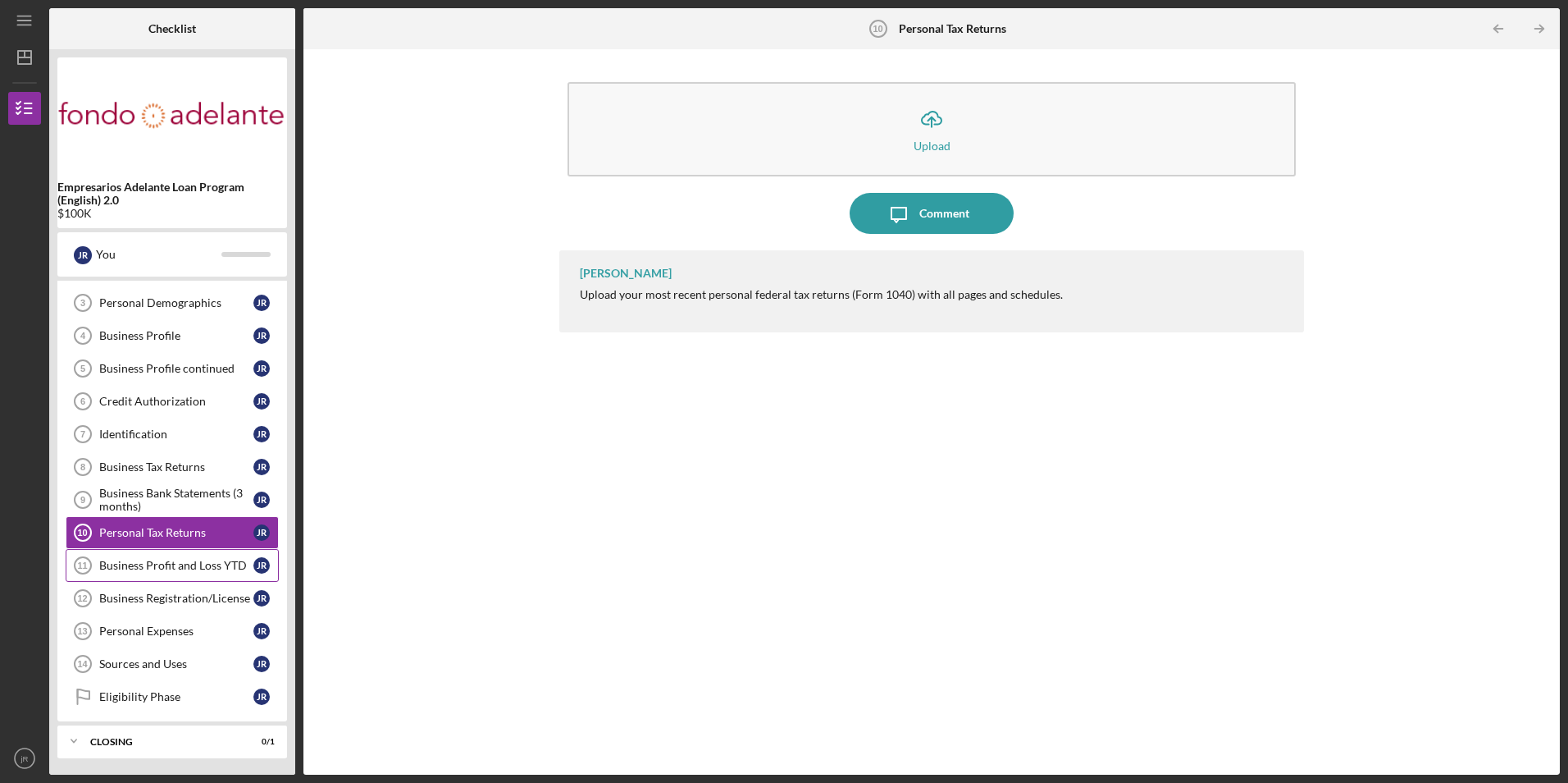
click at [183, 567] on div "Business Profit and Loss YTD" at bounding box center [175, 566] width 154 height 14
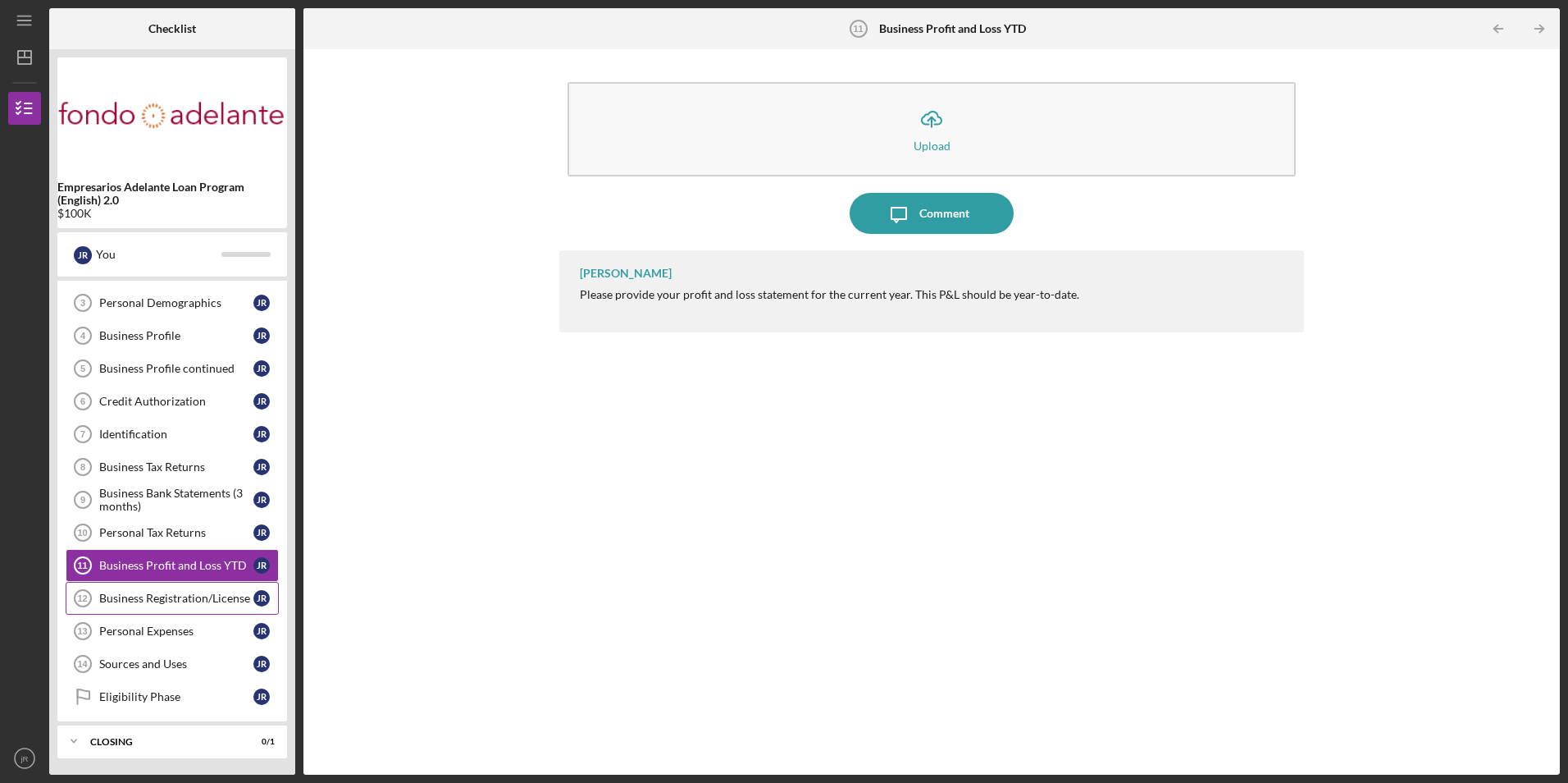
click at [190, 596] on div "Business Registration/License" at bounding box center [175, 598] width 154 height 14
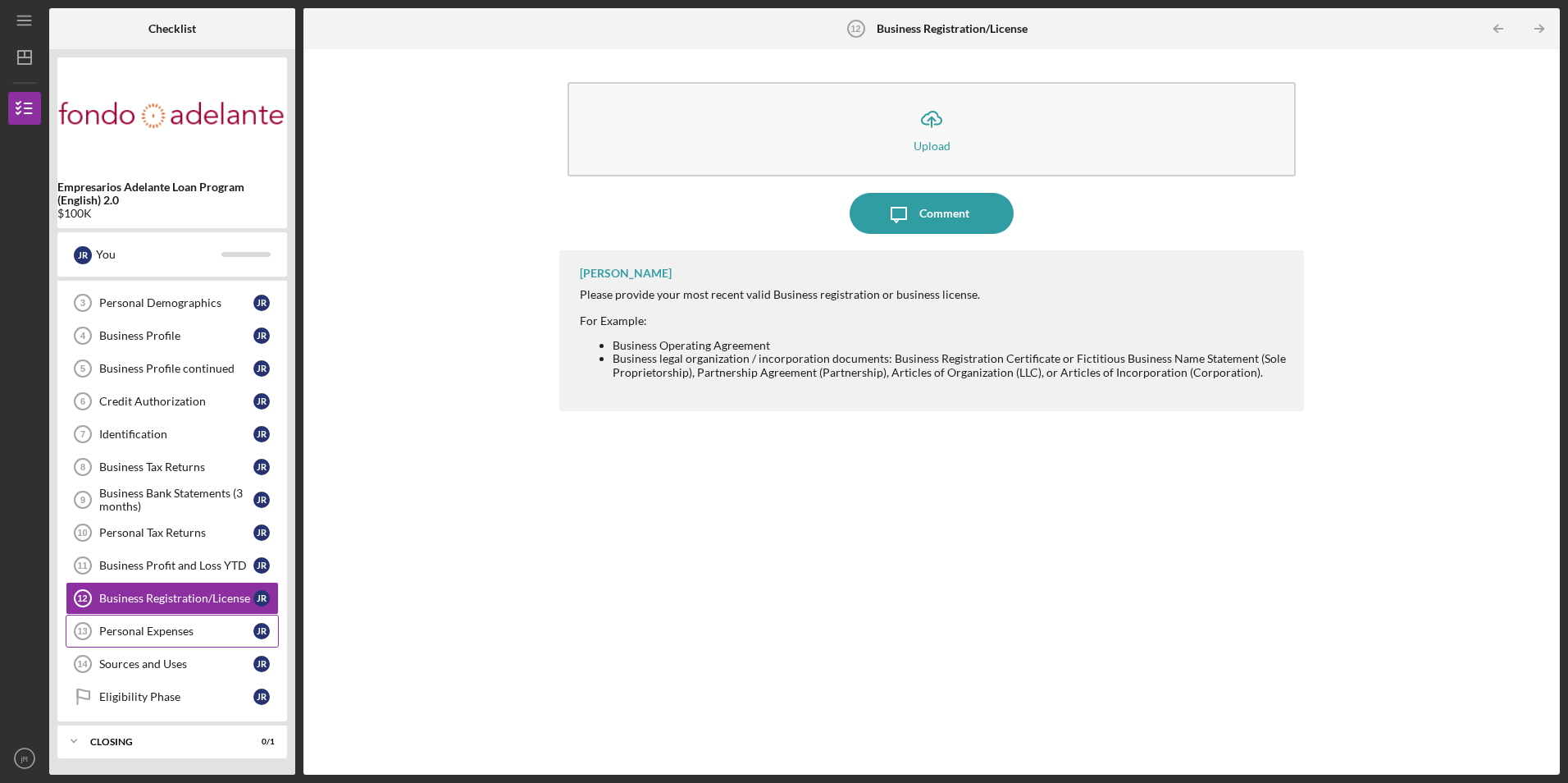
click at [193, 639] on link "Personal Expenses 13 Personal Expenses j R" at bounding box center [172, 631] width 213 height 33
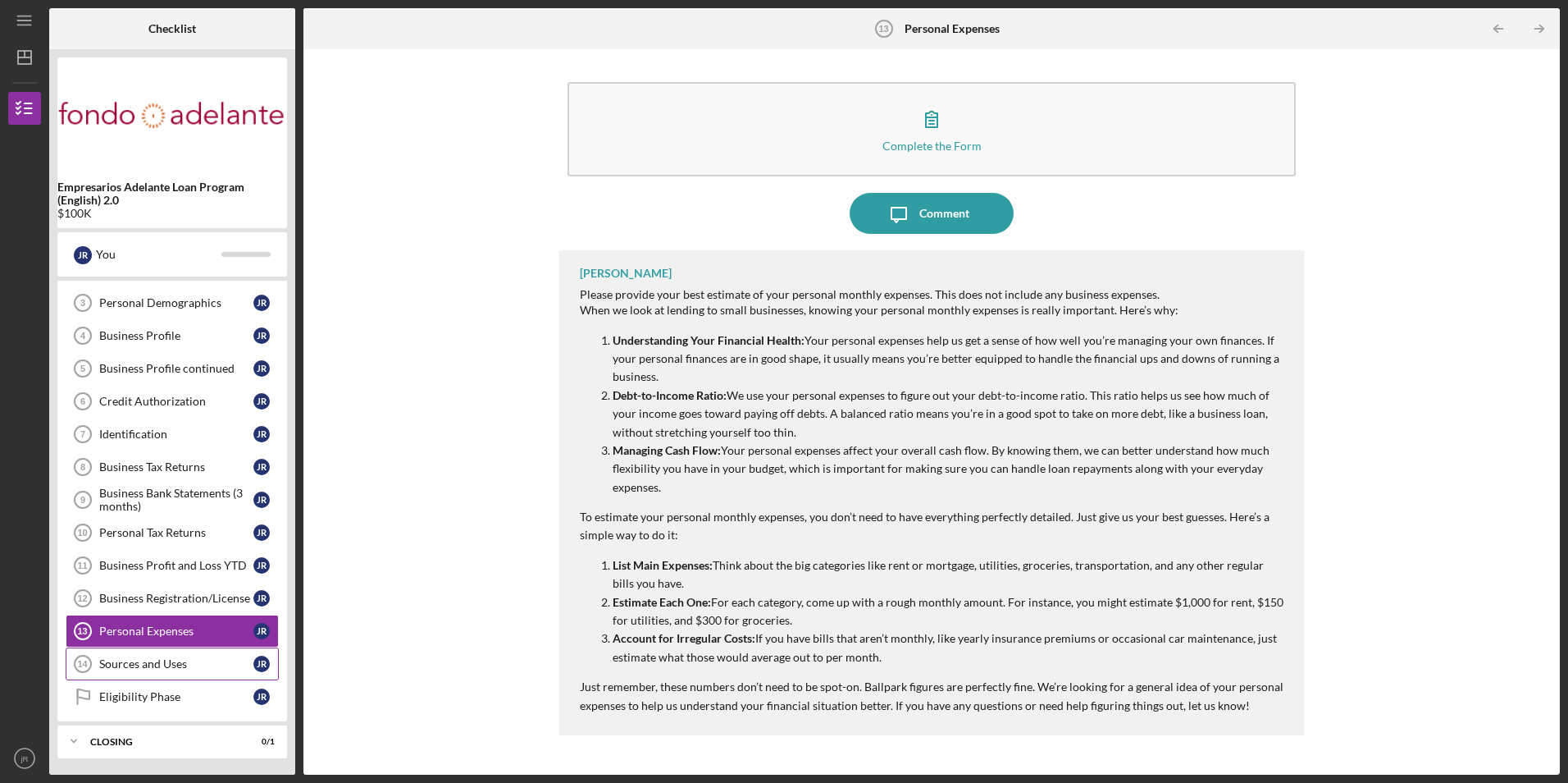
click at [200, 663] on div "Sources and Uses" at bounding box center [175, 664] width 154 height 14
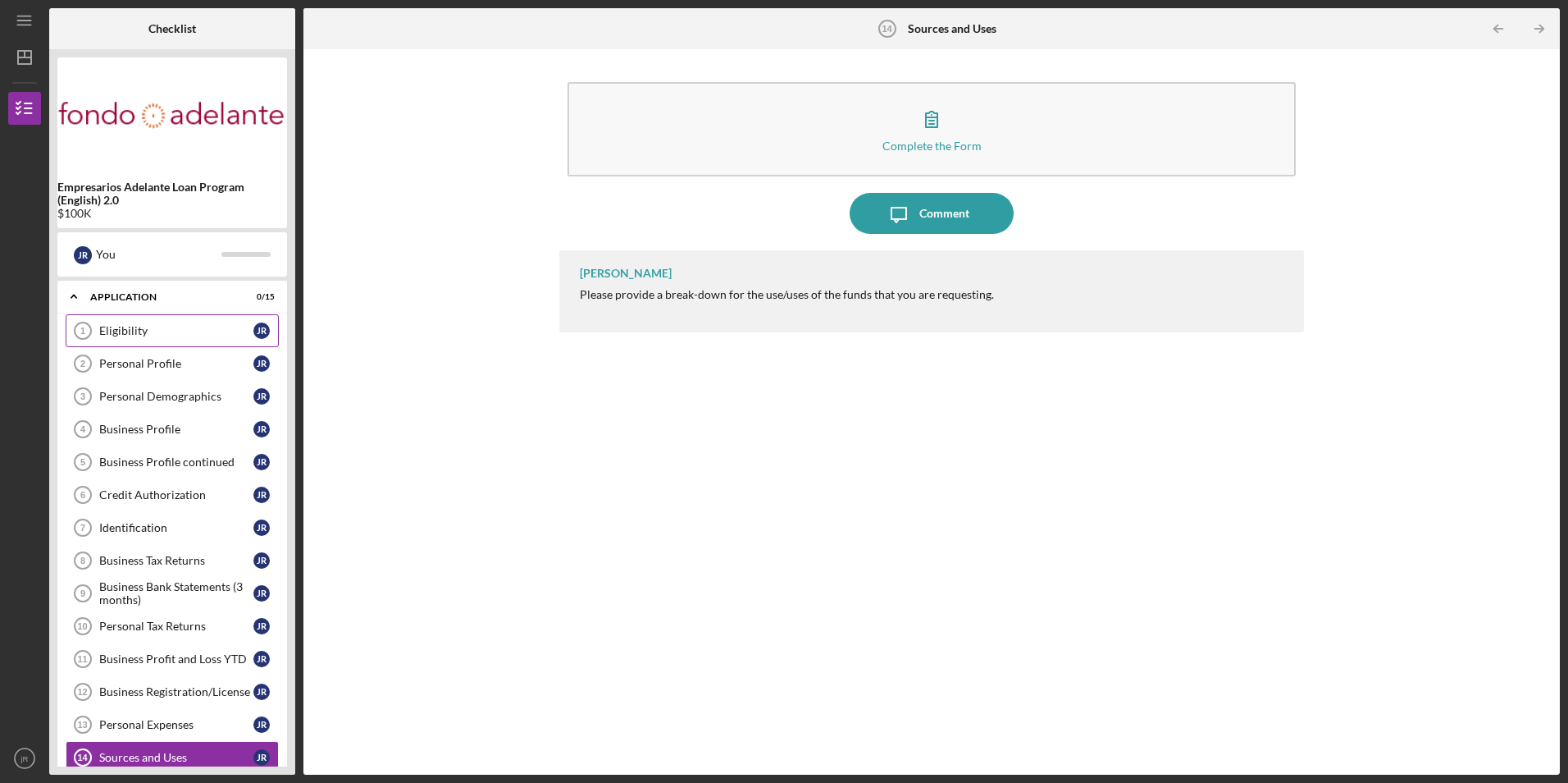
click at [151, 324] on div "Eligibility" at bounding box center [175, 330] width 154 height 14
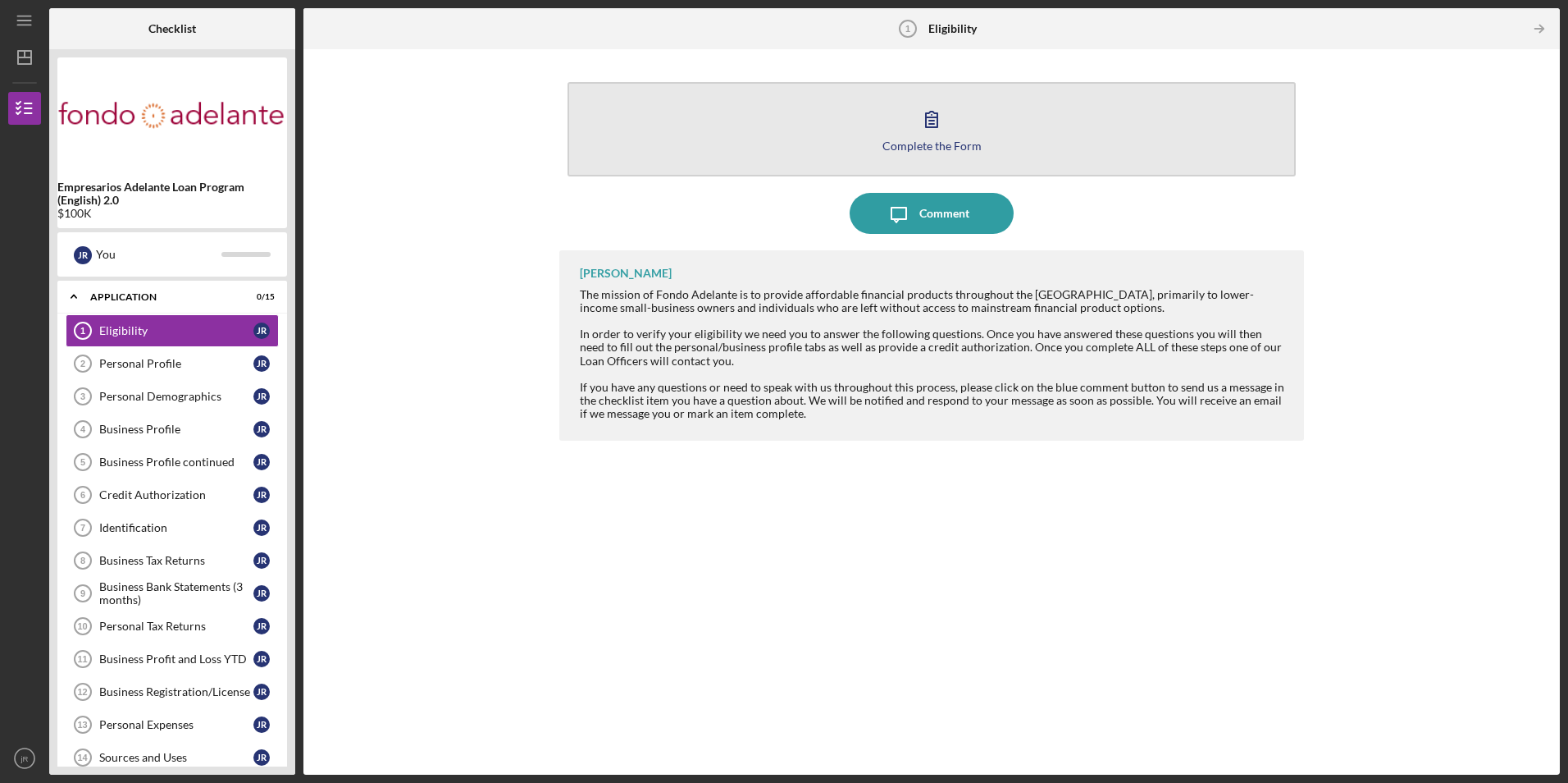
click at [901, 140] on div "Complete the Form" at bounding box center [932, 145] width 99 height 13
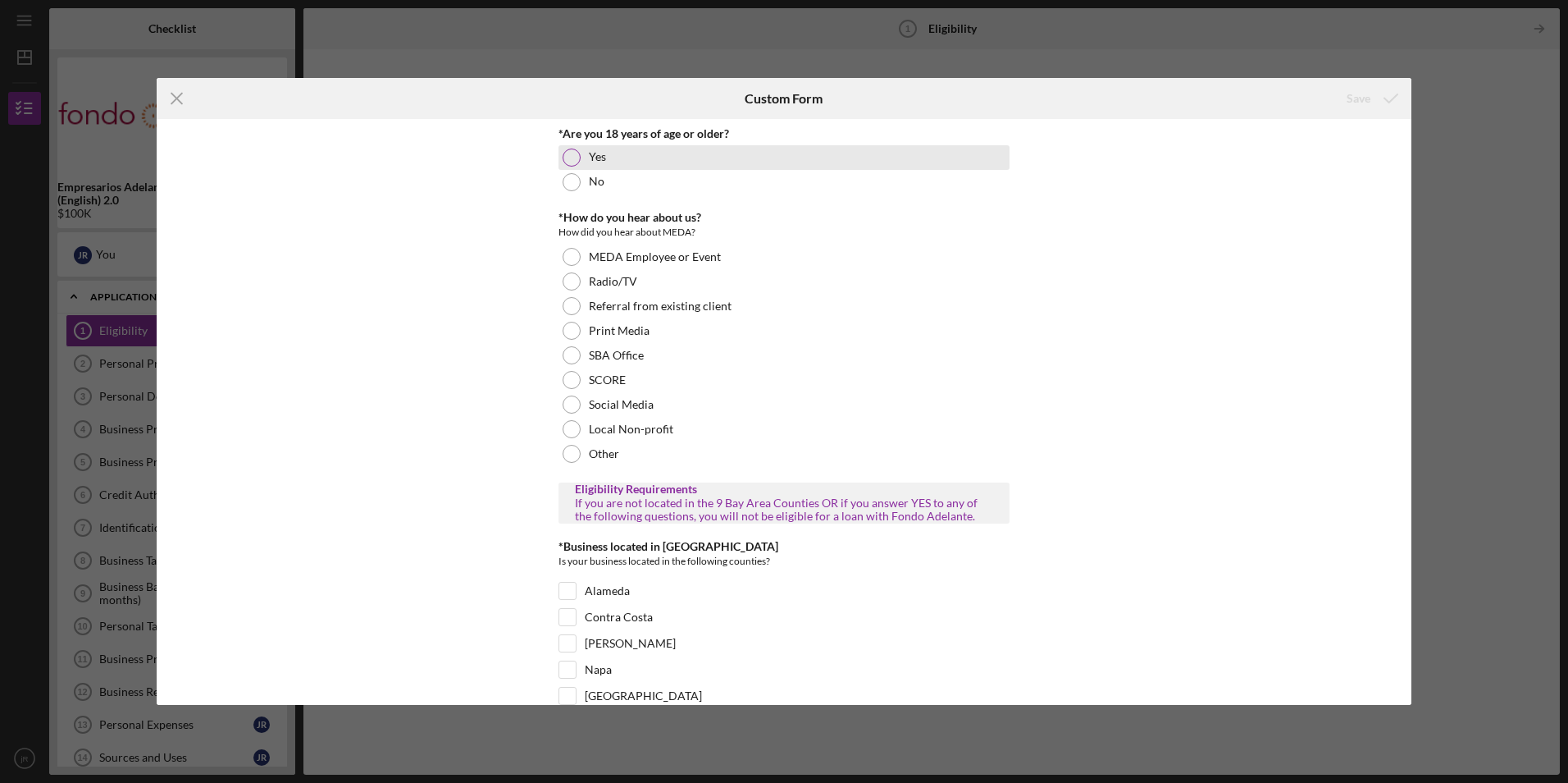
click at [565, 158] on div at bounding box center [571, 157] width 18 height 18
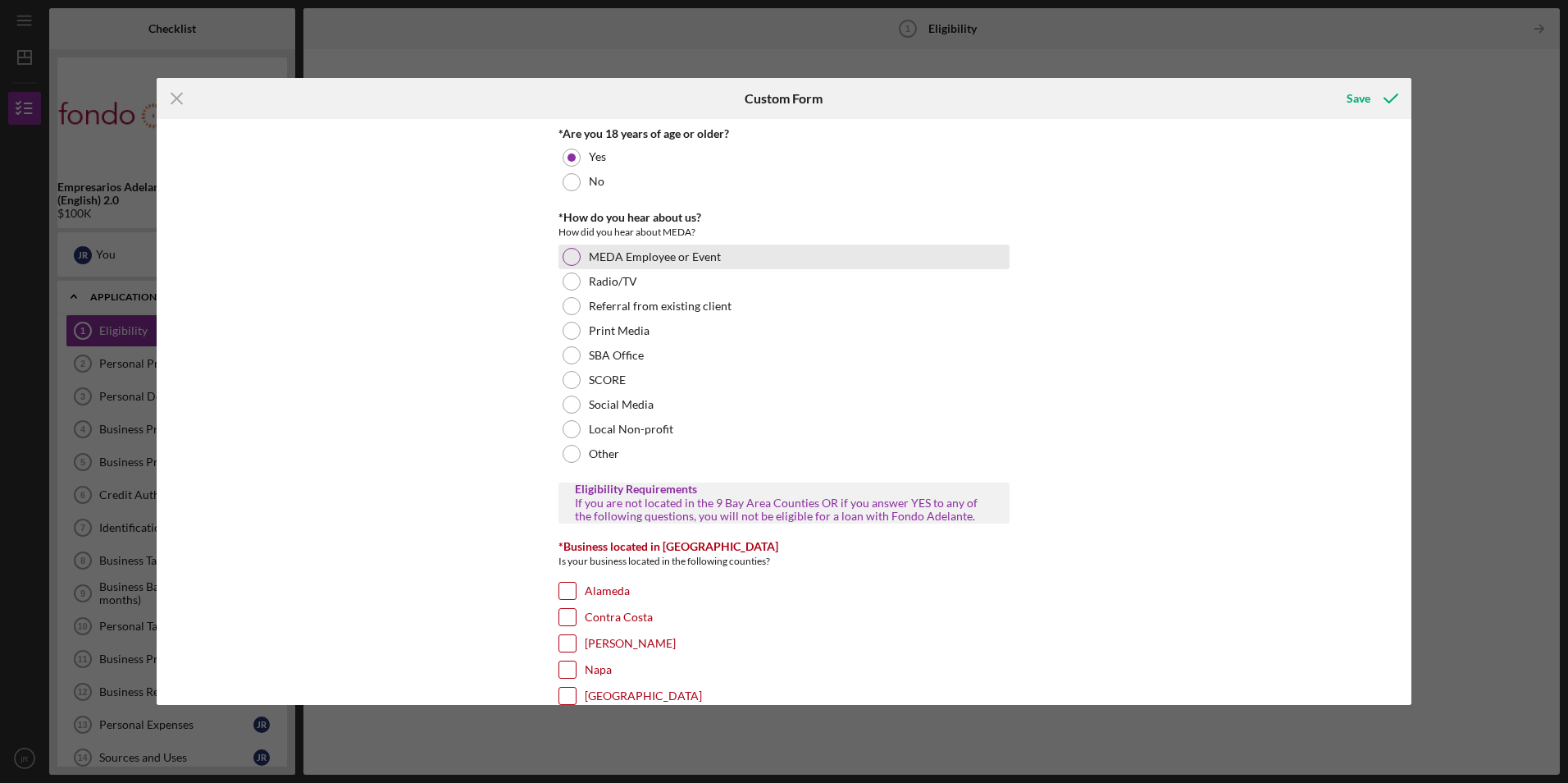
click at [575, 260] on div at bounding box center [571, 257] width 18 height 18
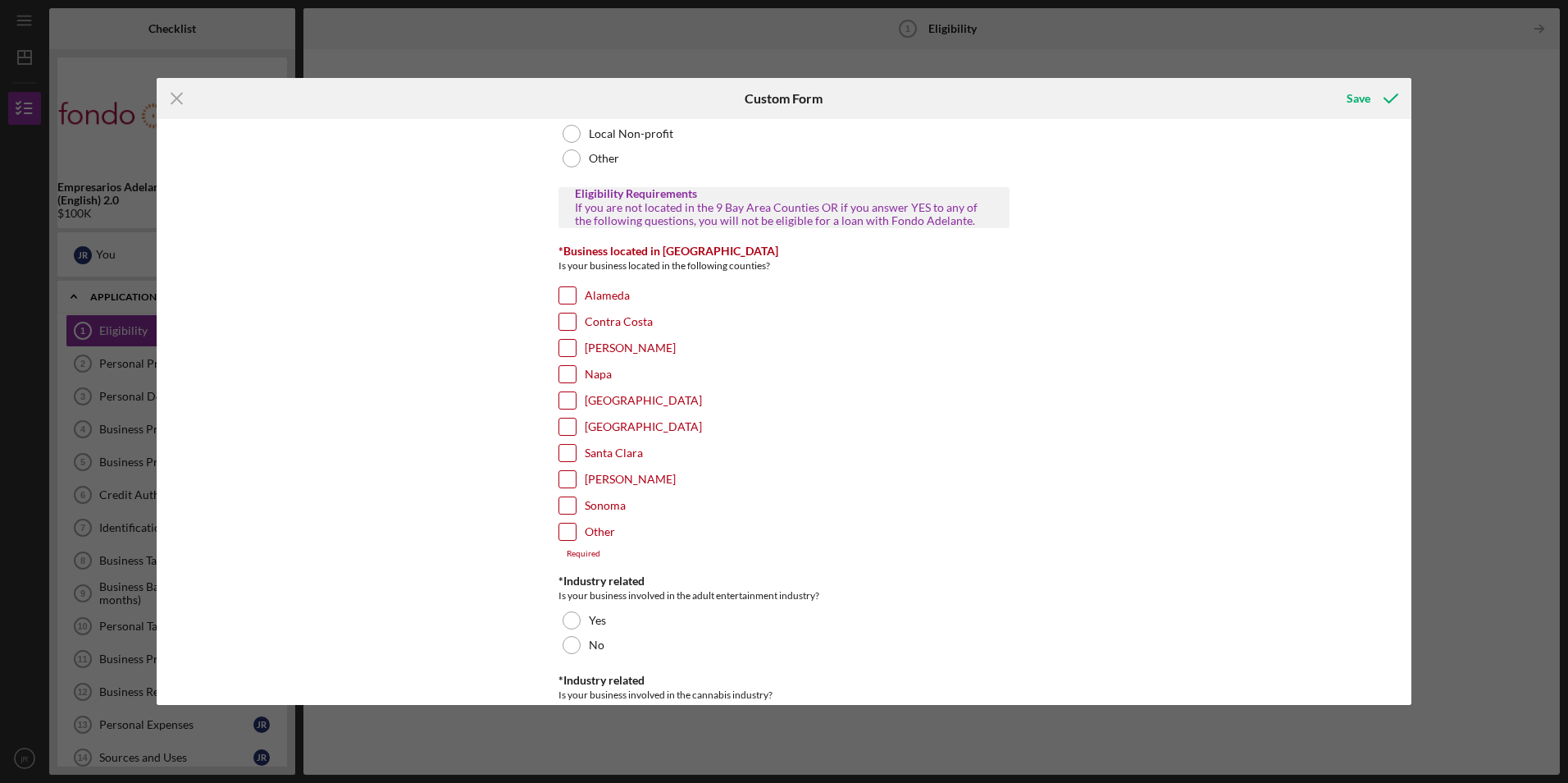
scroll to position [329, 0]
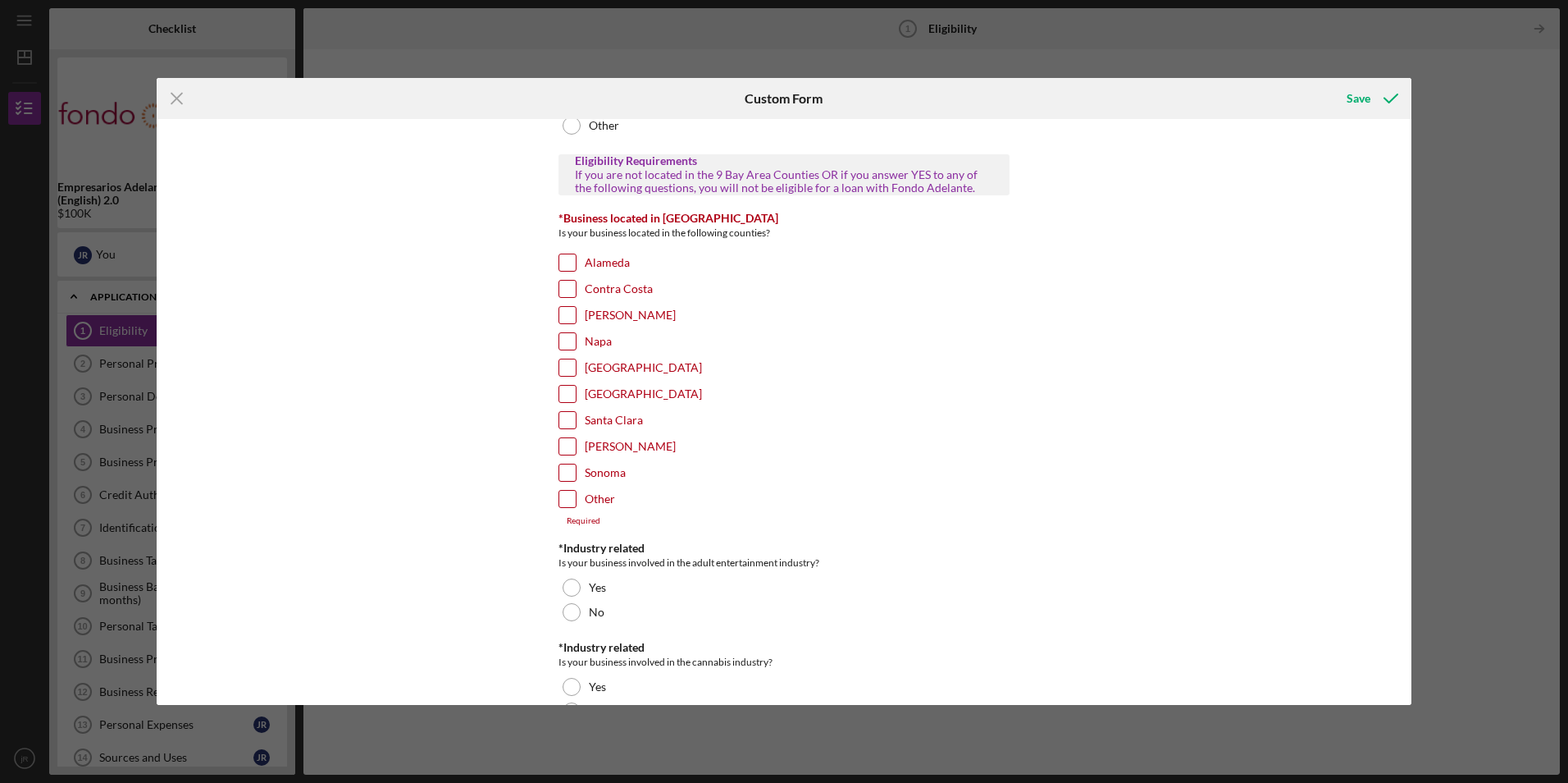
click at [574, 366] on div "[GEOGRAPHIC_DATA]" at bounding box center [784, 371] width 451 height 26
click at [560, 367] on input "[GEOGRAPHIC_DATA]" at bounding box center [567, 367] width 16 height 16
checkbox input "true"
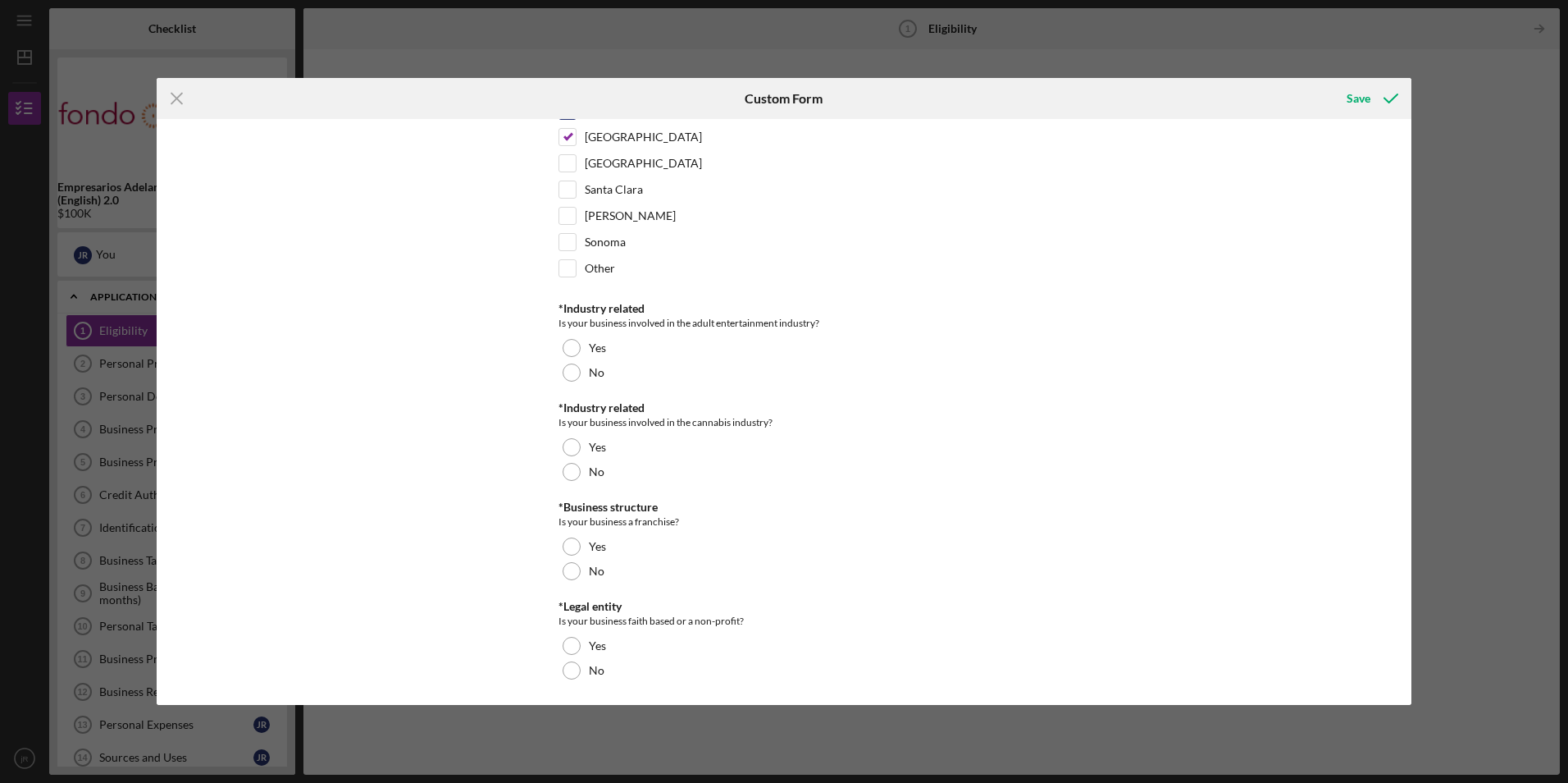
scroll to position [561, 0]
click at [571, 360] on div at bounding box center [571, 369] width 18 height 18
click at [569, 466] on div at bounding box center [571, 469] width 18 height 18
click at [579, 569] on div "No" at bounding box center [784, 568] width 451 height 24
click at [576, 674] on div "No" at bounding box center [784, 667] width 451 height 24
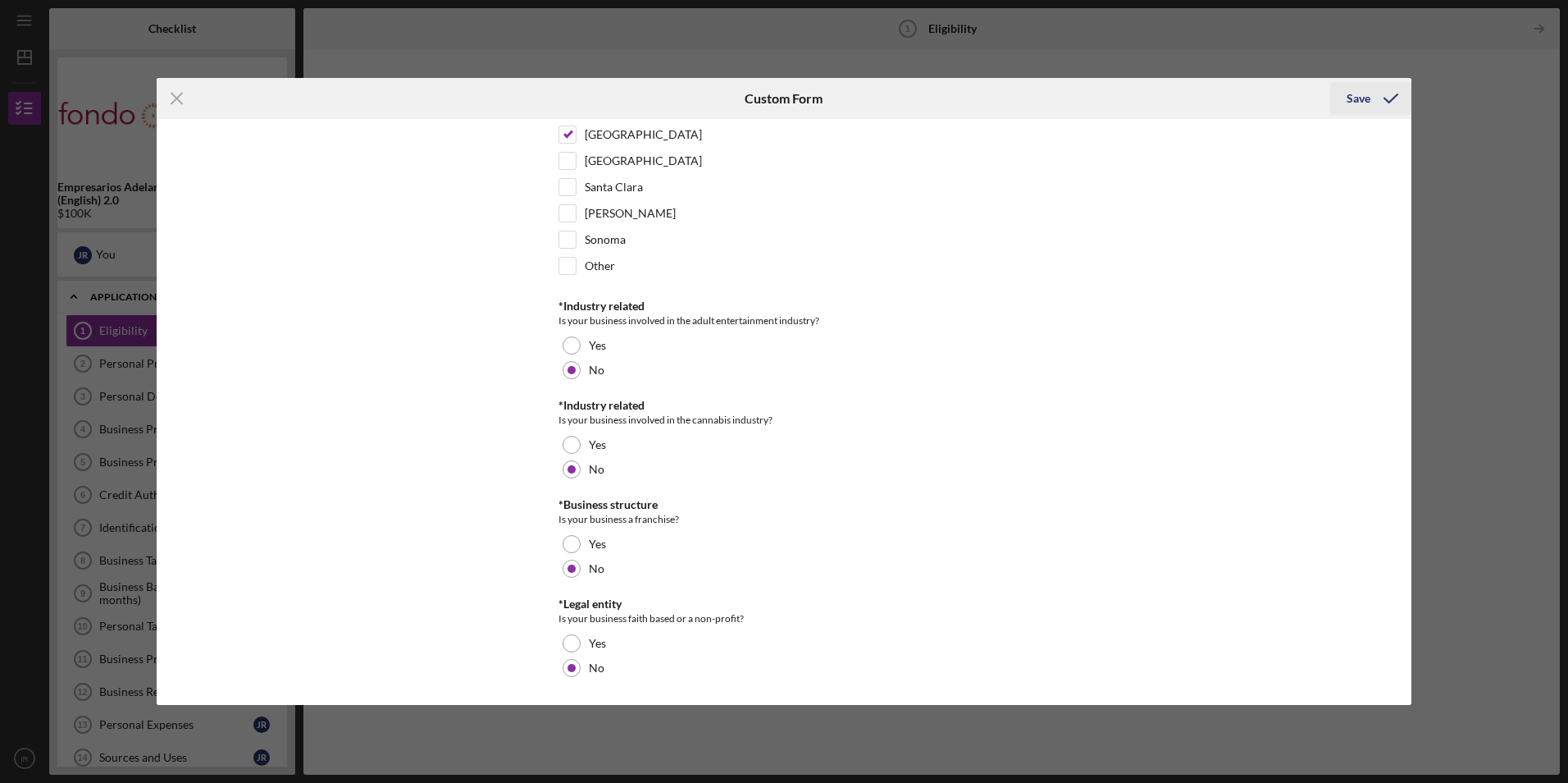
click at [1396, 96] on icon "submit" at bounding box center [1391, 98] width 41 height 41
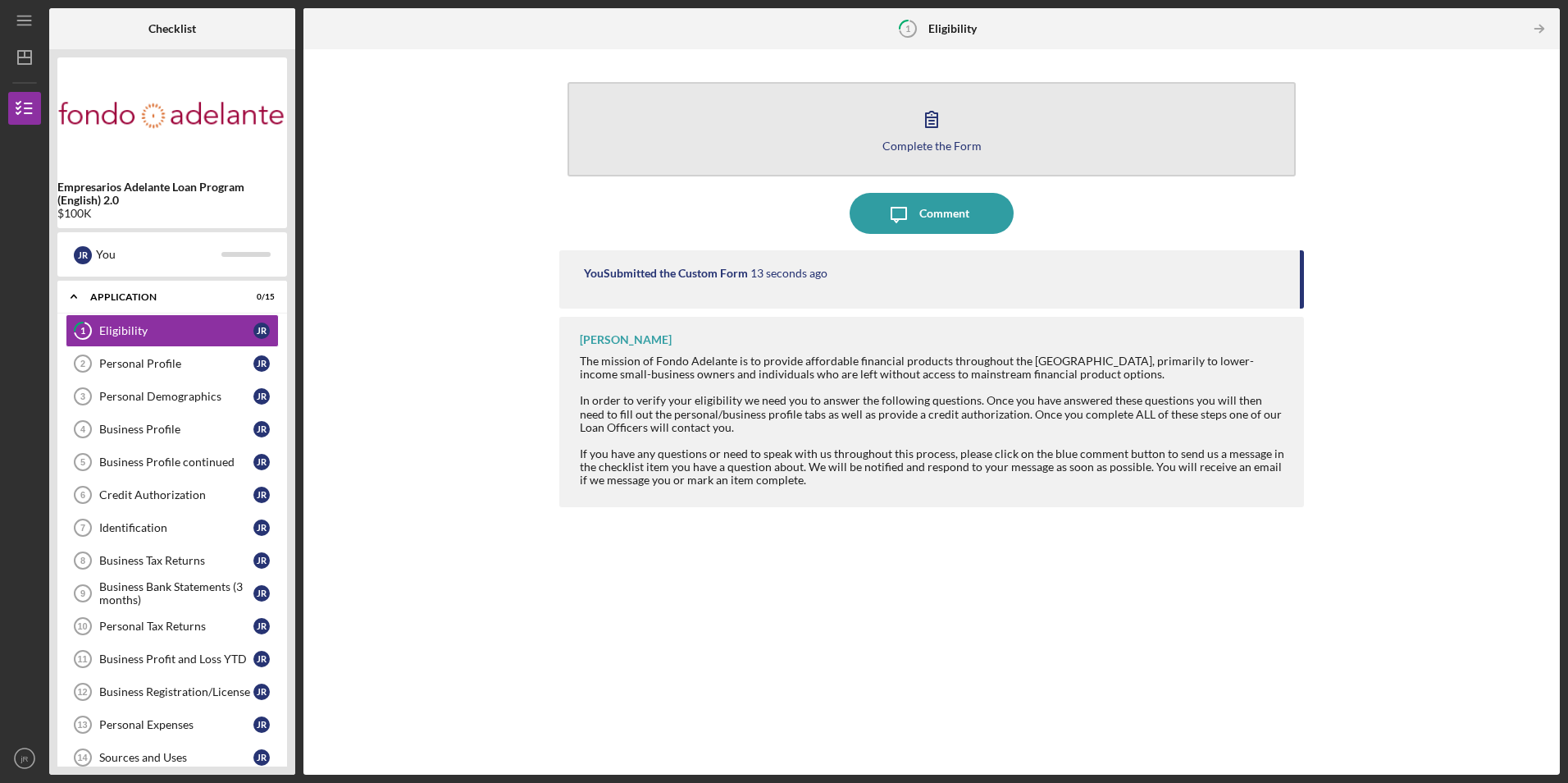
click at [891, 146] on div "Complete the Form" at bounding box center [932, 145] width 99 height 13
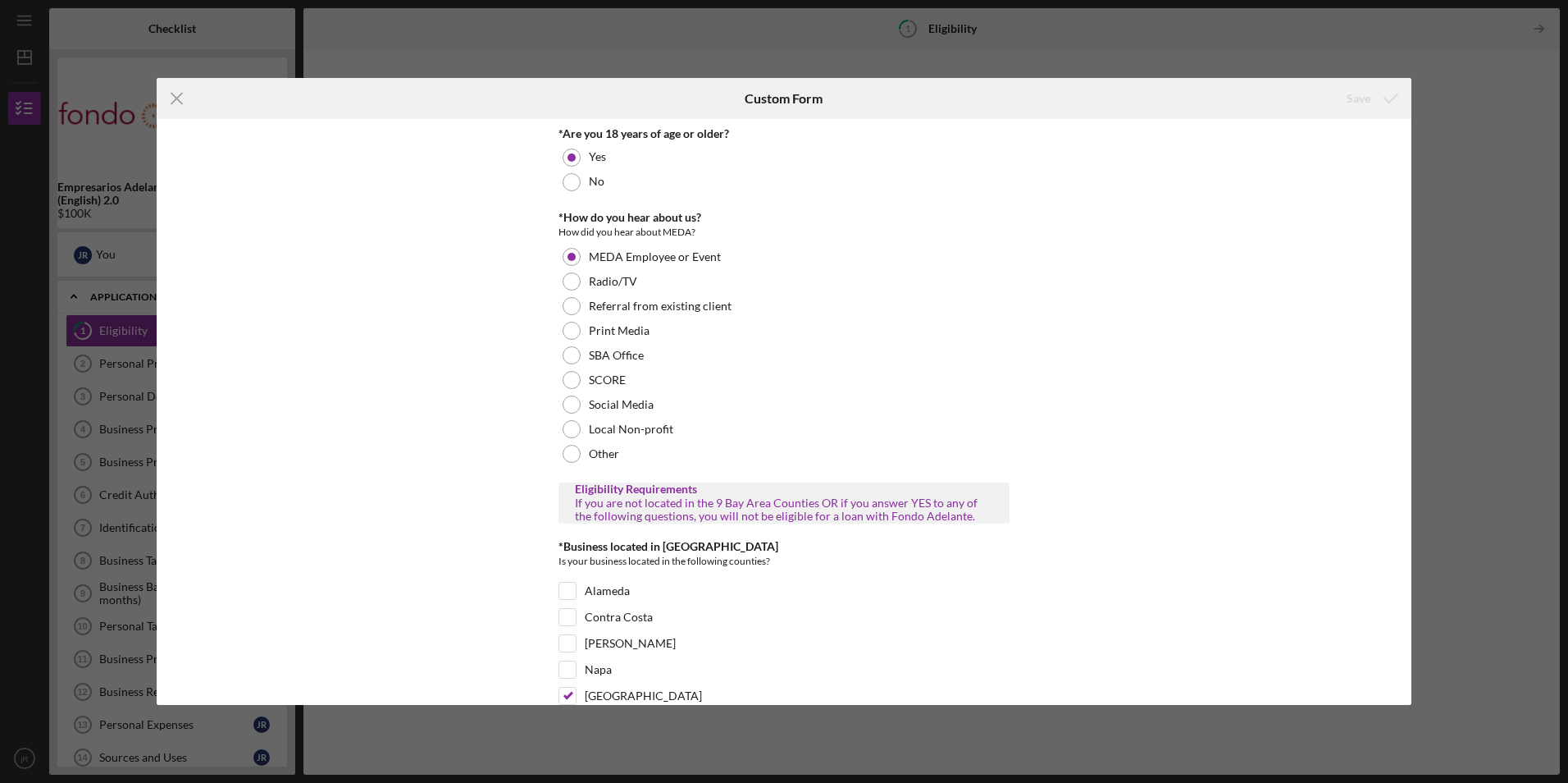
scroll to position [561, 0]
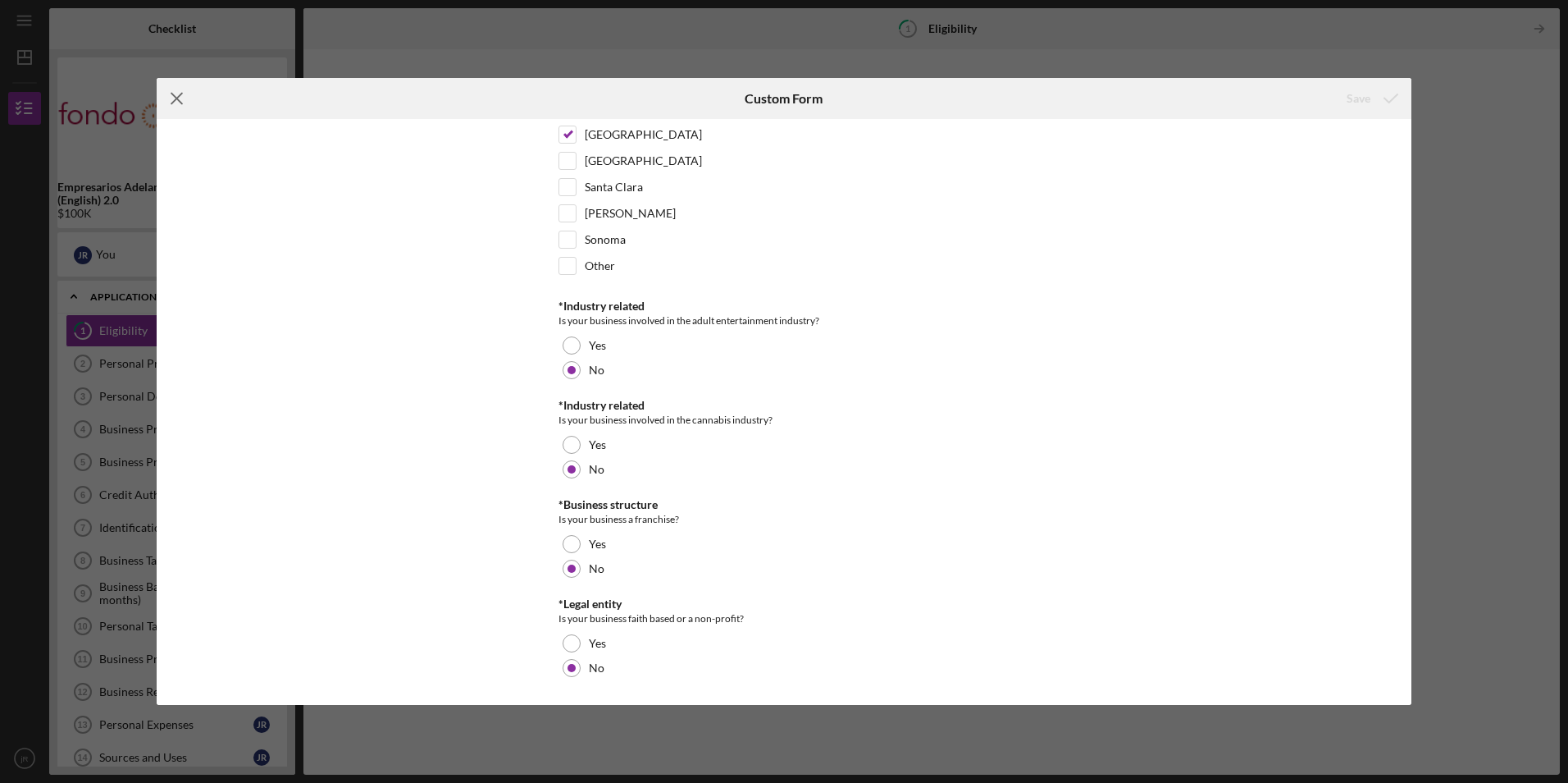
click at [177, 105] on icon "Icon/Menu Close" at bounding box center [177, 98] width 41 height 41
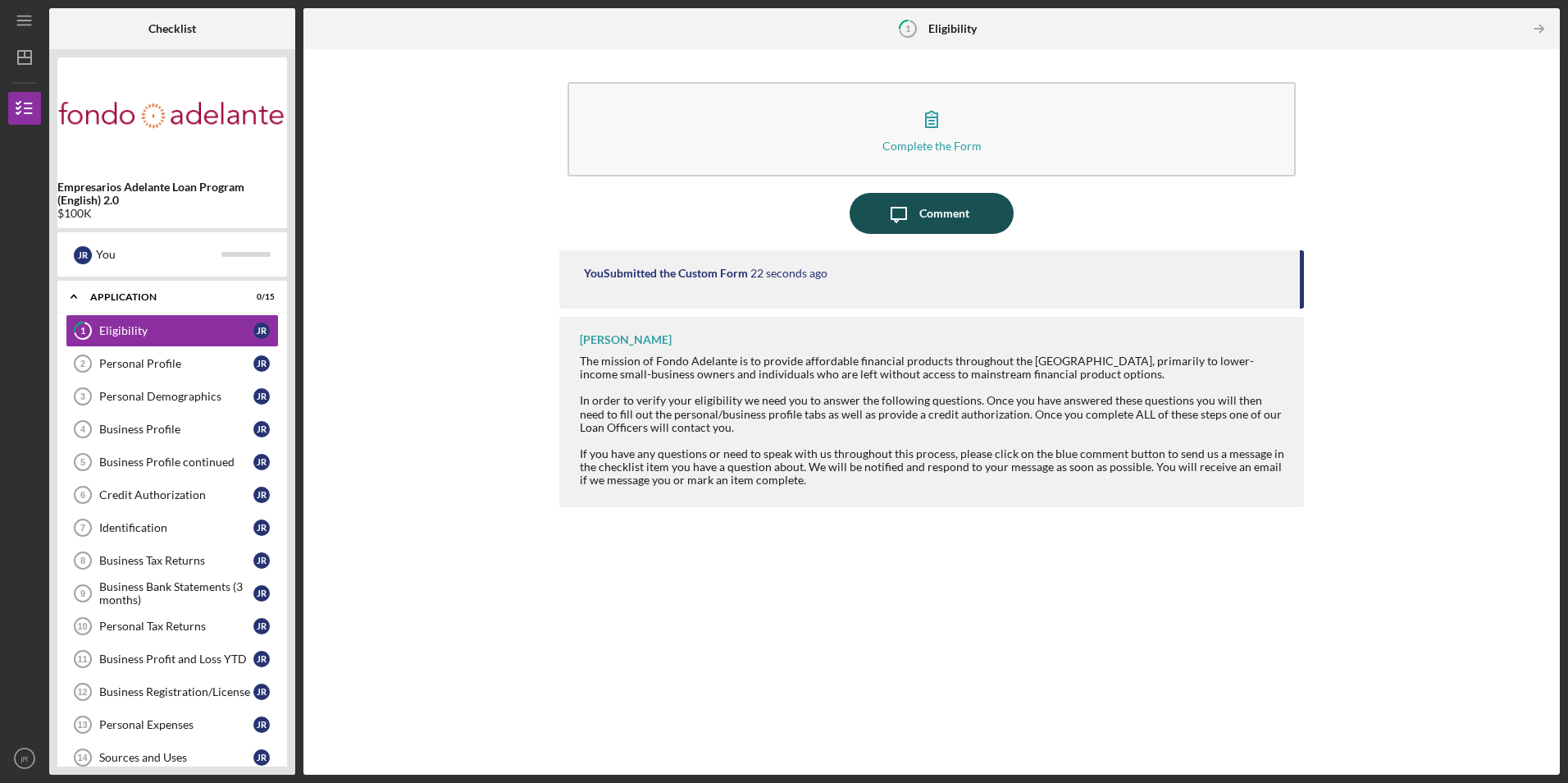
click at [893, 217] on icon "Icon/Message" at bounding box center [899, 213] width 41 height 41
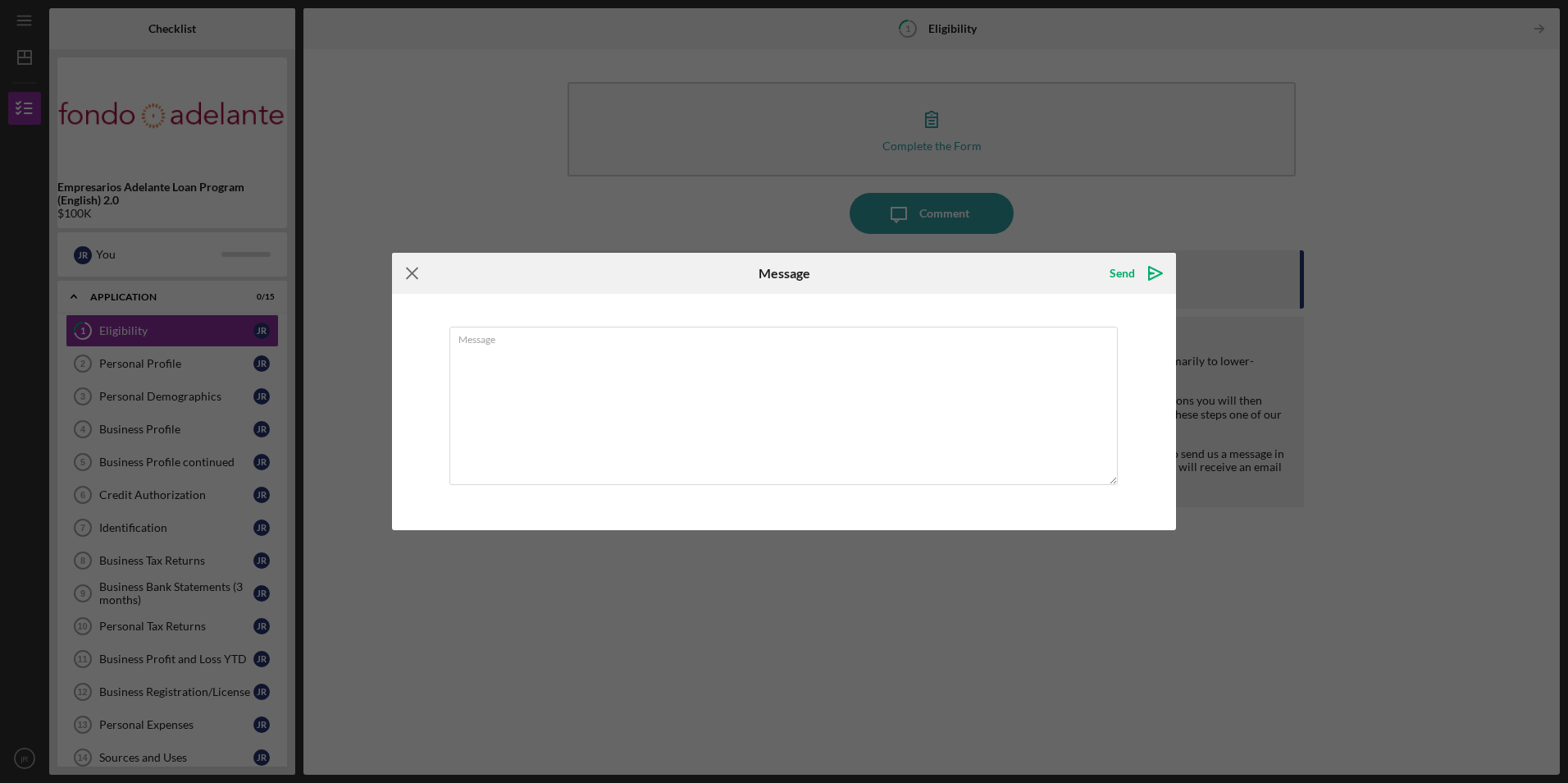
click at [413, 281] on icon "Icon/Menu Close" at bounding box center [413, 273] width 41 height 41
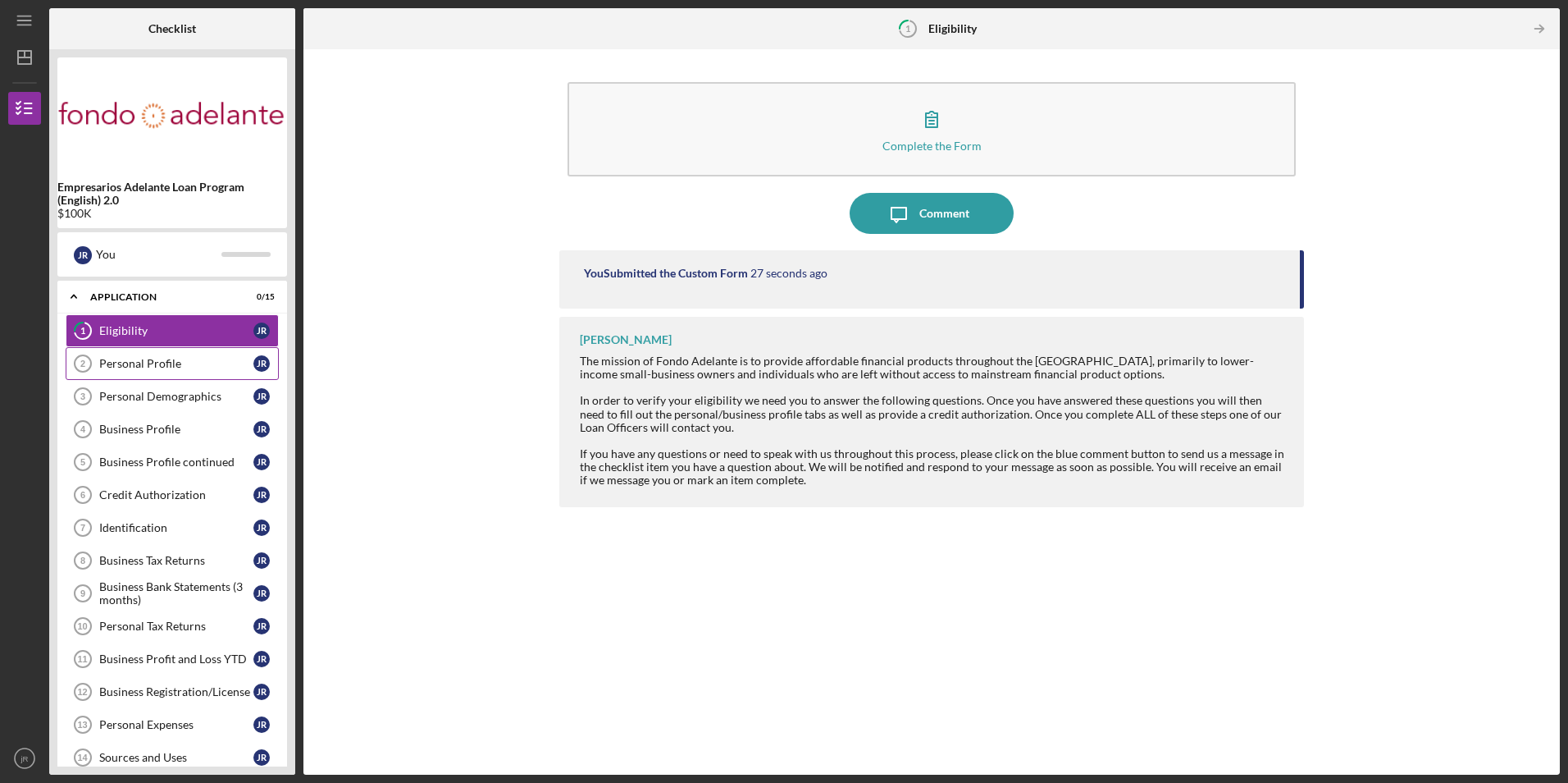
click at [183, 371] on link "Personal Profile 2 Personal Profile [PERSON_NAME]" at bounding box center [172, 363] width 213 height 33
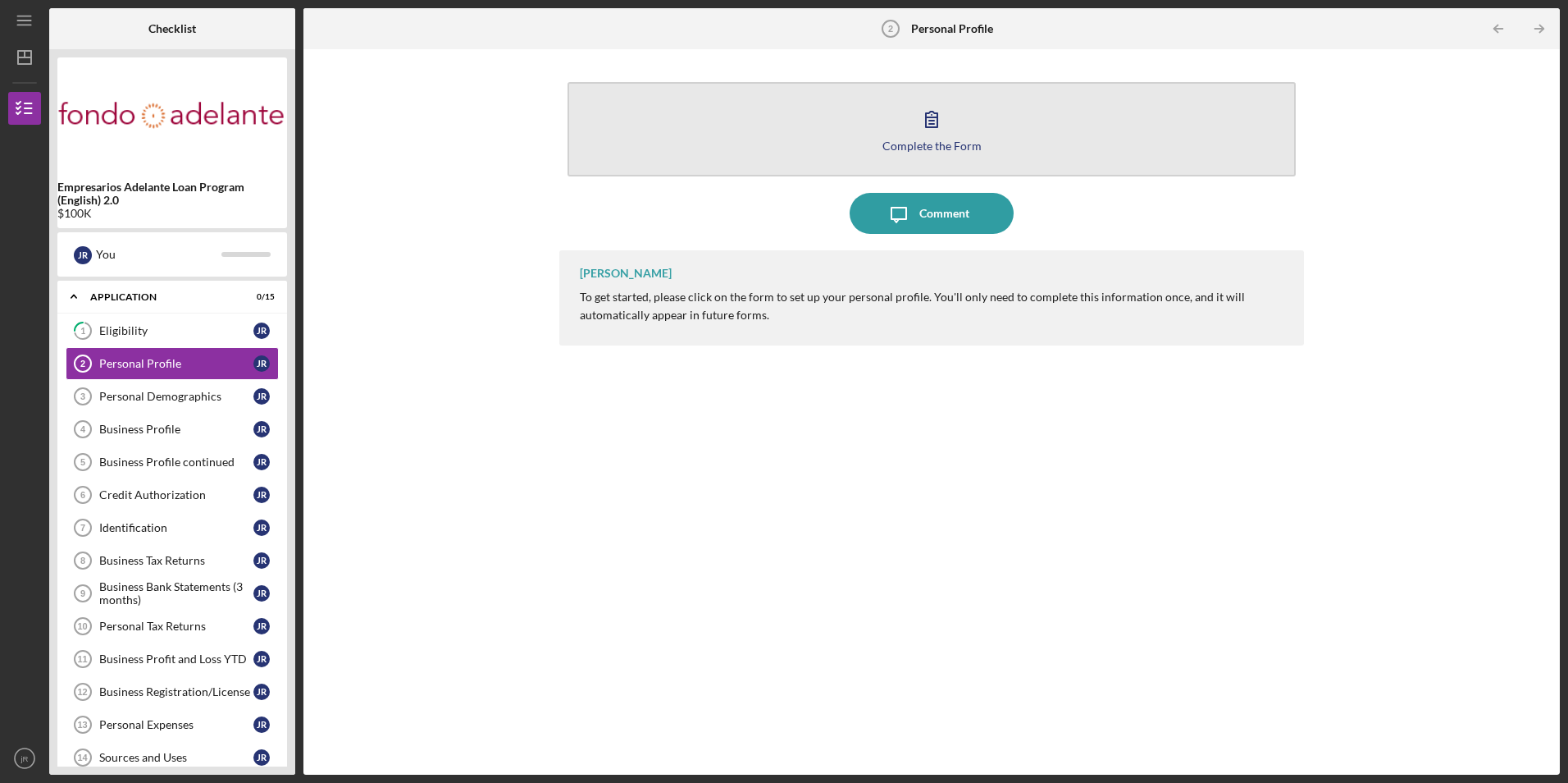
click at [821, 143] on button "Complete the Form Form" at bounding box center [931, 129] width 727 height 94
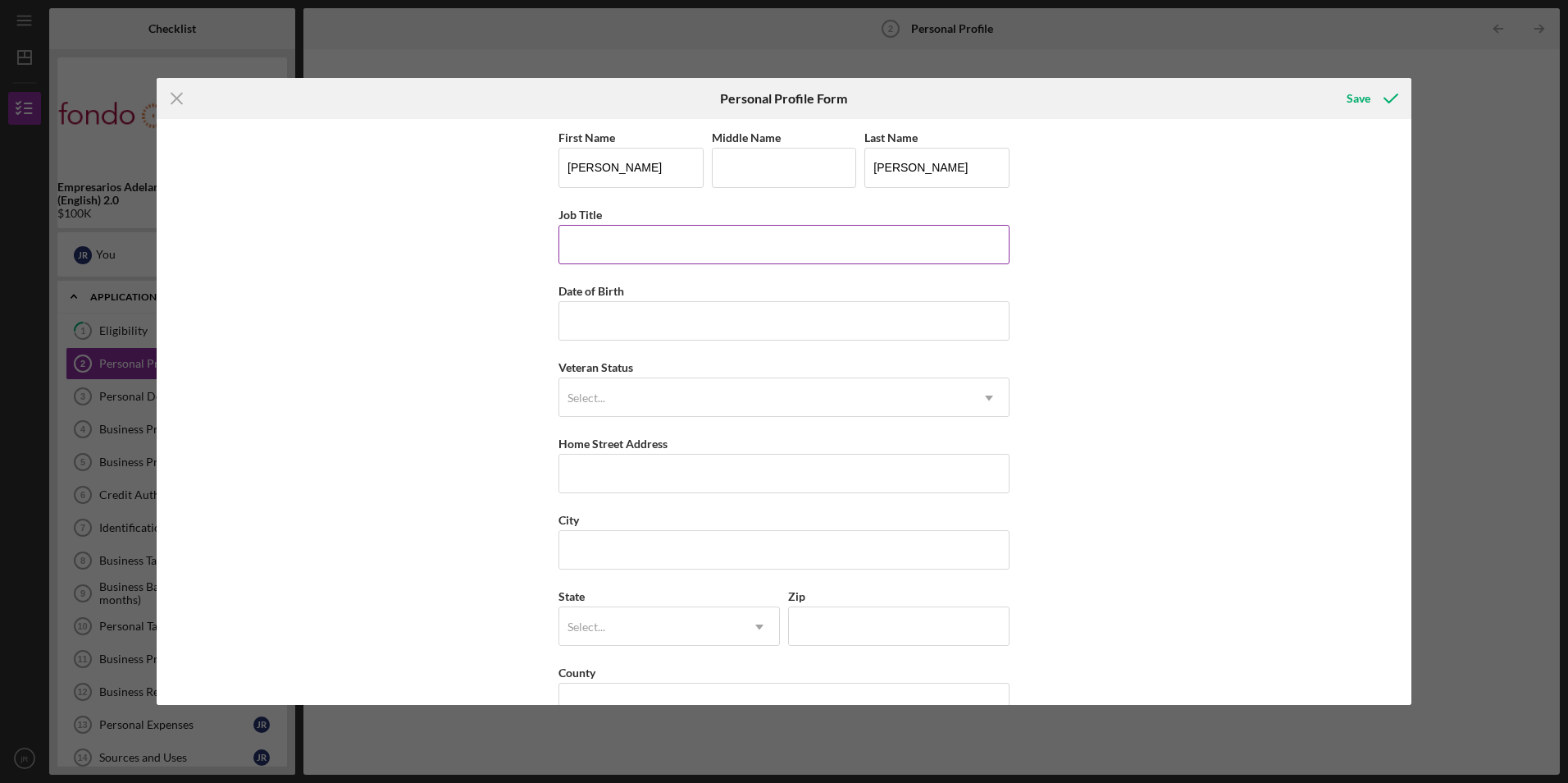
click at [695, 234] on input "Job Title" at bounding box center [784, 244] width 451 height 40
click at [703, 320] on input "Date of Birth" at bounding box center [784, 321] width 451 height 40
type input "[DATE]"
type input "94124"
click at [697, 382] on div "Select..." at bounding box center [763, 397] width 410 height 38
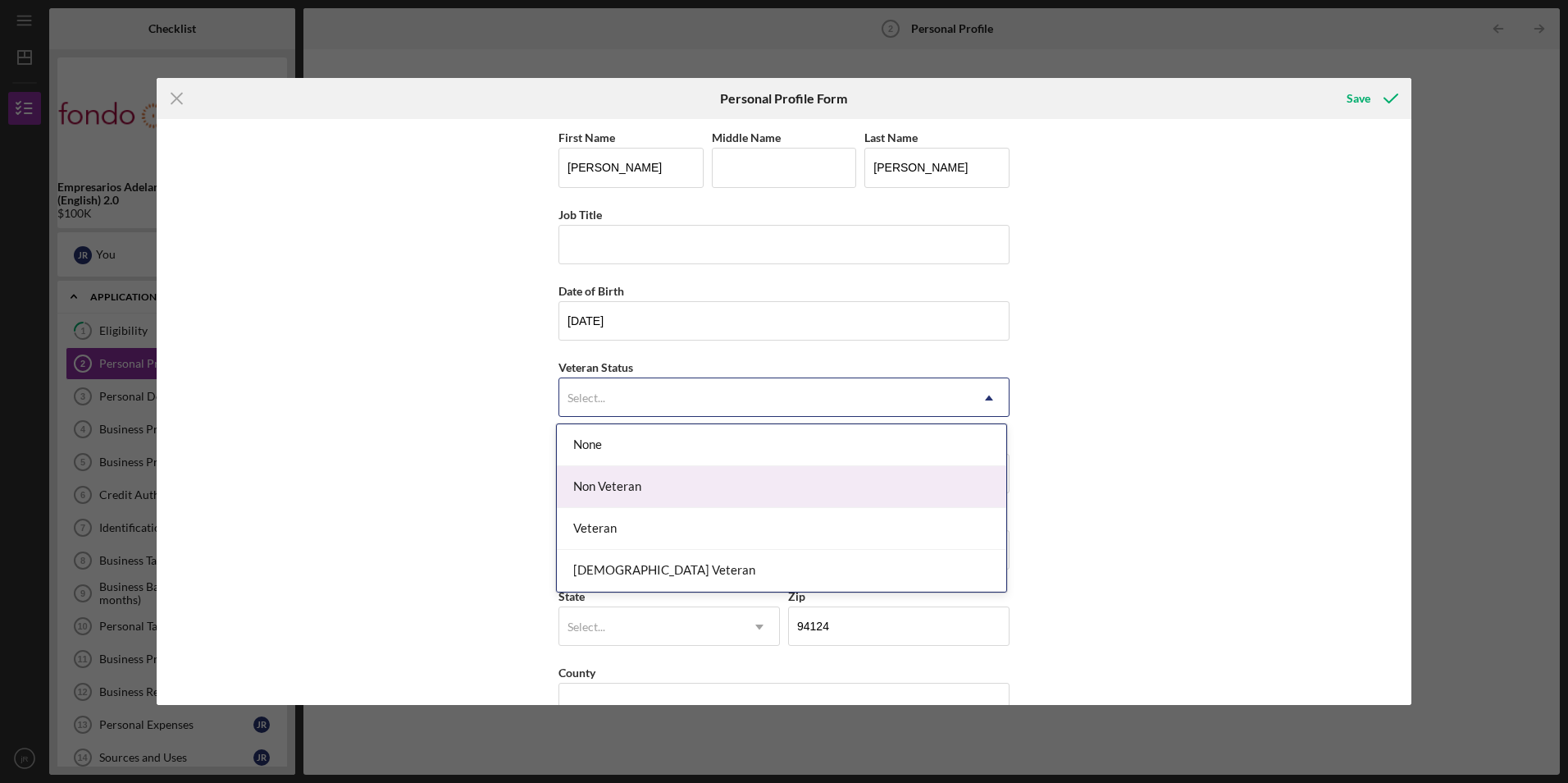
click at [698, 488] on div "Non Veteran" at bounding box center [782, 486] width 449 height 42
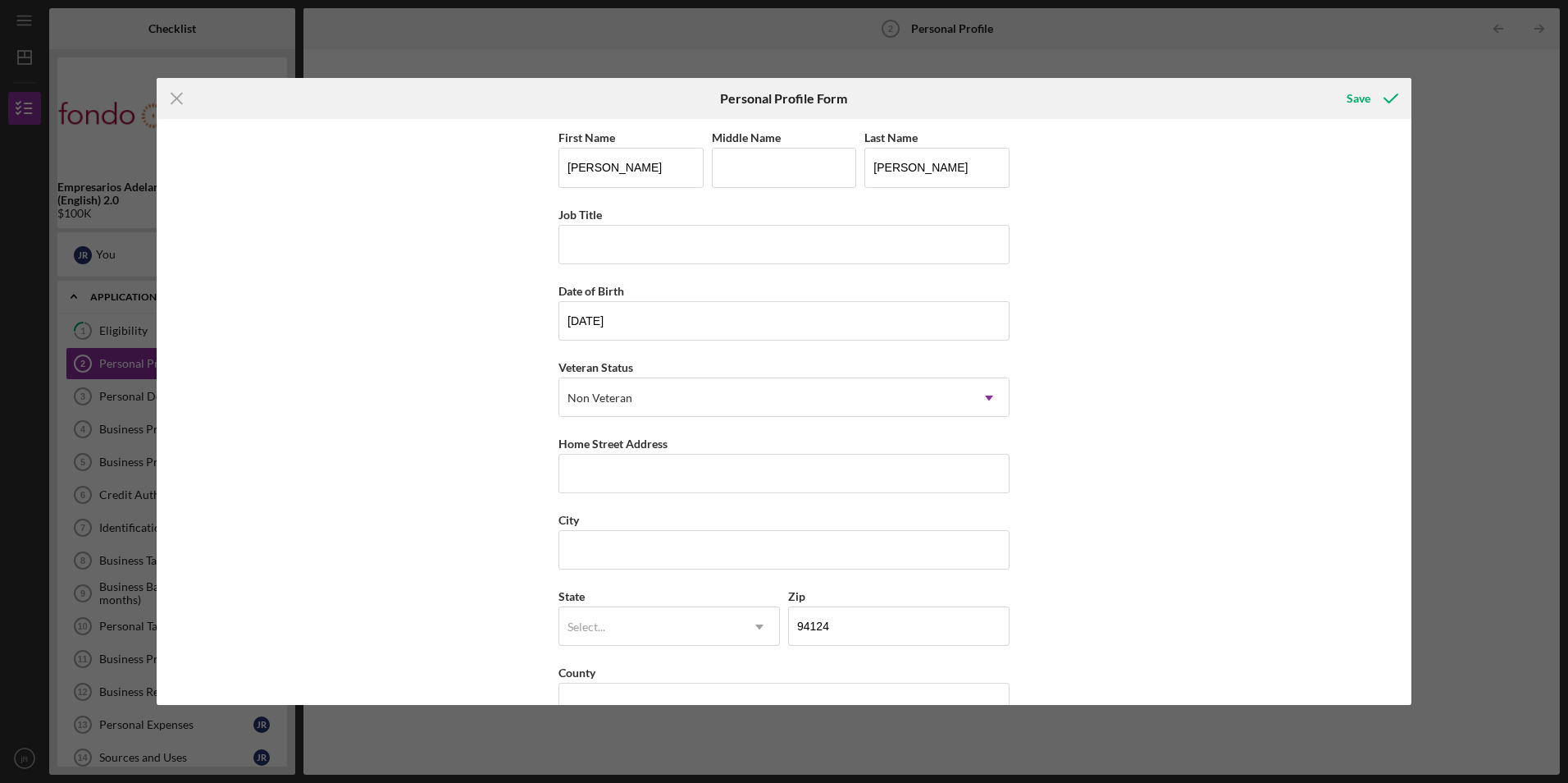
scroll to position [42, 0]
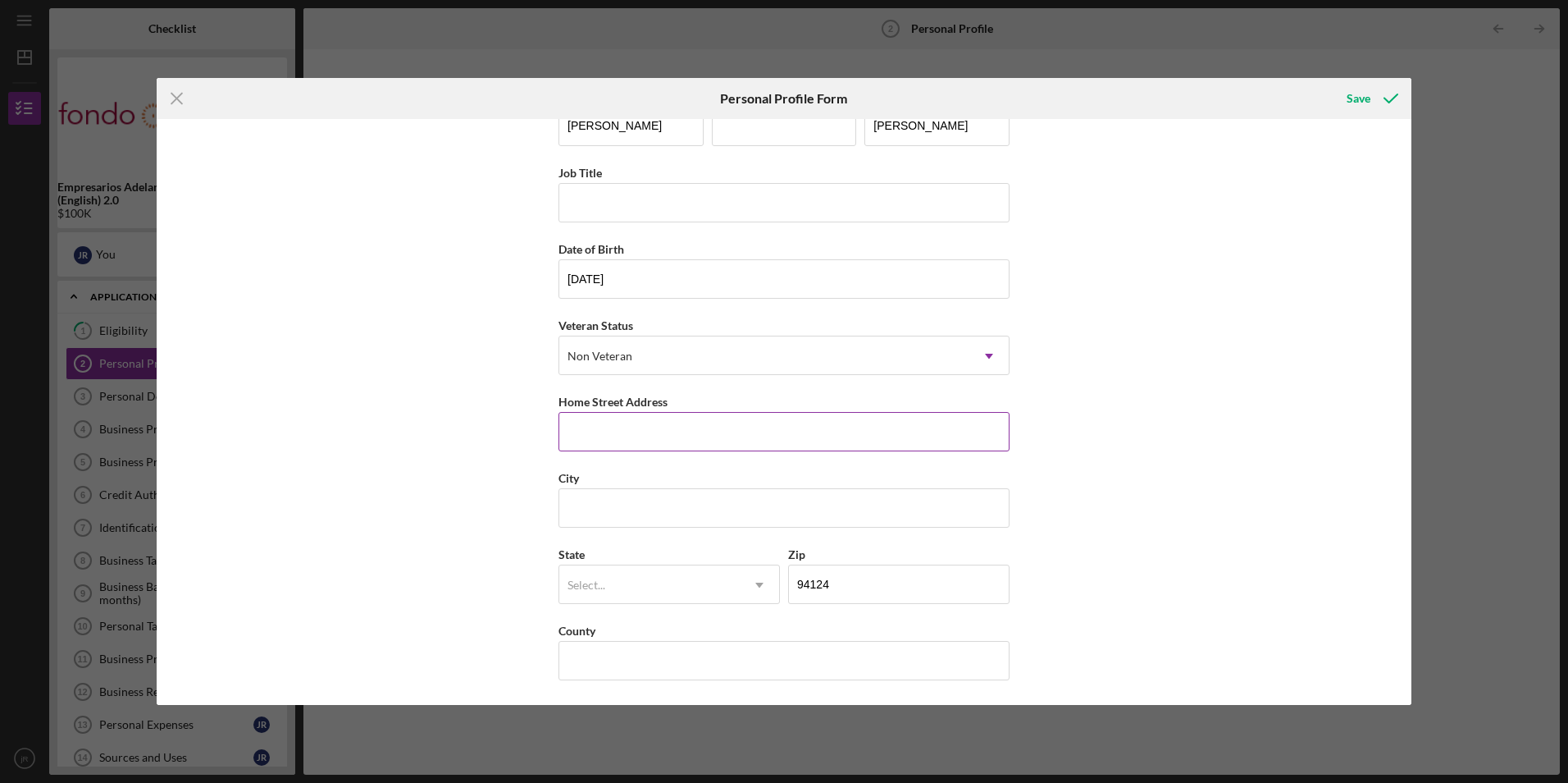
click at [686, 425] on input "Home Street Address" at bounding box center [784, 431] width 451 height 40
click at [599, 511] on input "City" at bounding box center [784, 508] width 451 height 40
click at [784, 429] on input "[STREET_ADDRESS]" at bounding box center [784, 431] width 451 height 40
type input "[STREET_ADDRESS]"
click at [566, 492] on input "City" at bounding box center [784, 508] width 451 height 40
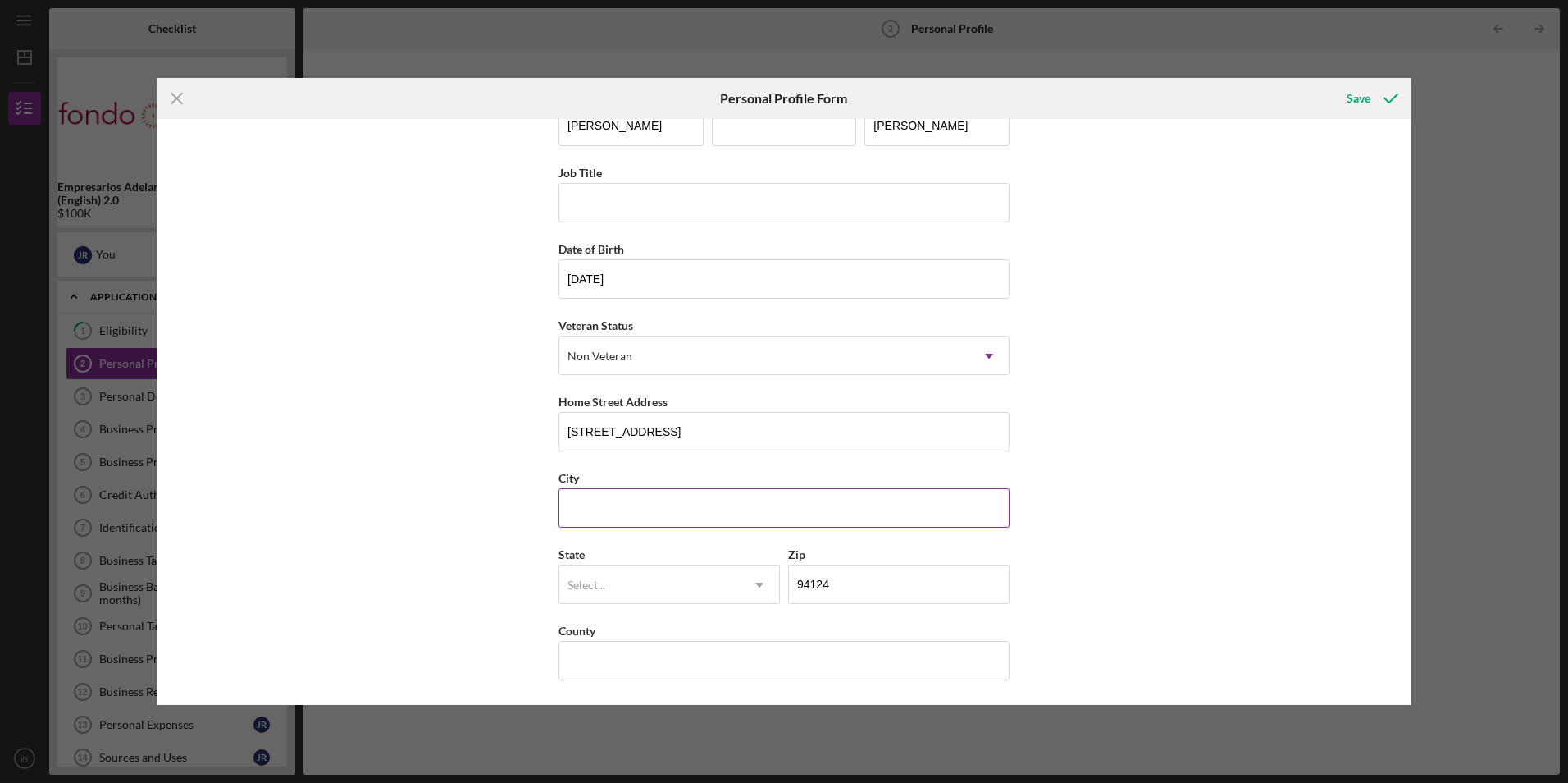
type input "[GEOGRAPHIC_DATA]"
type input "CA"
click at [708, 578] on div "Select..." at bounding box center [649, 584] width 180 height 38
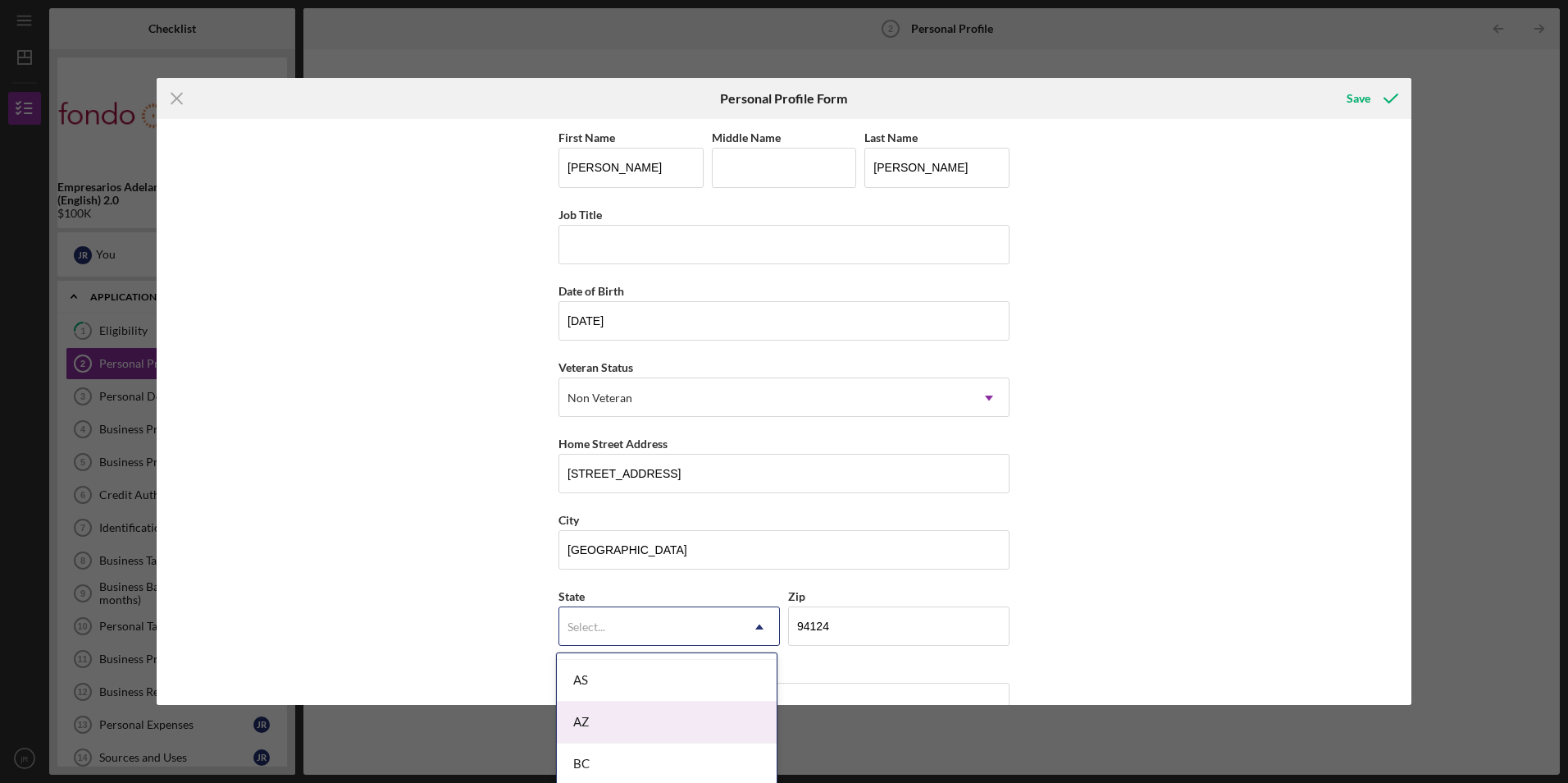
scroll to position [410, 0]
click at [612, 730] on div "CA" at bounding box center [666, 724] width 220 height 42
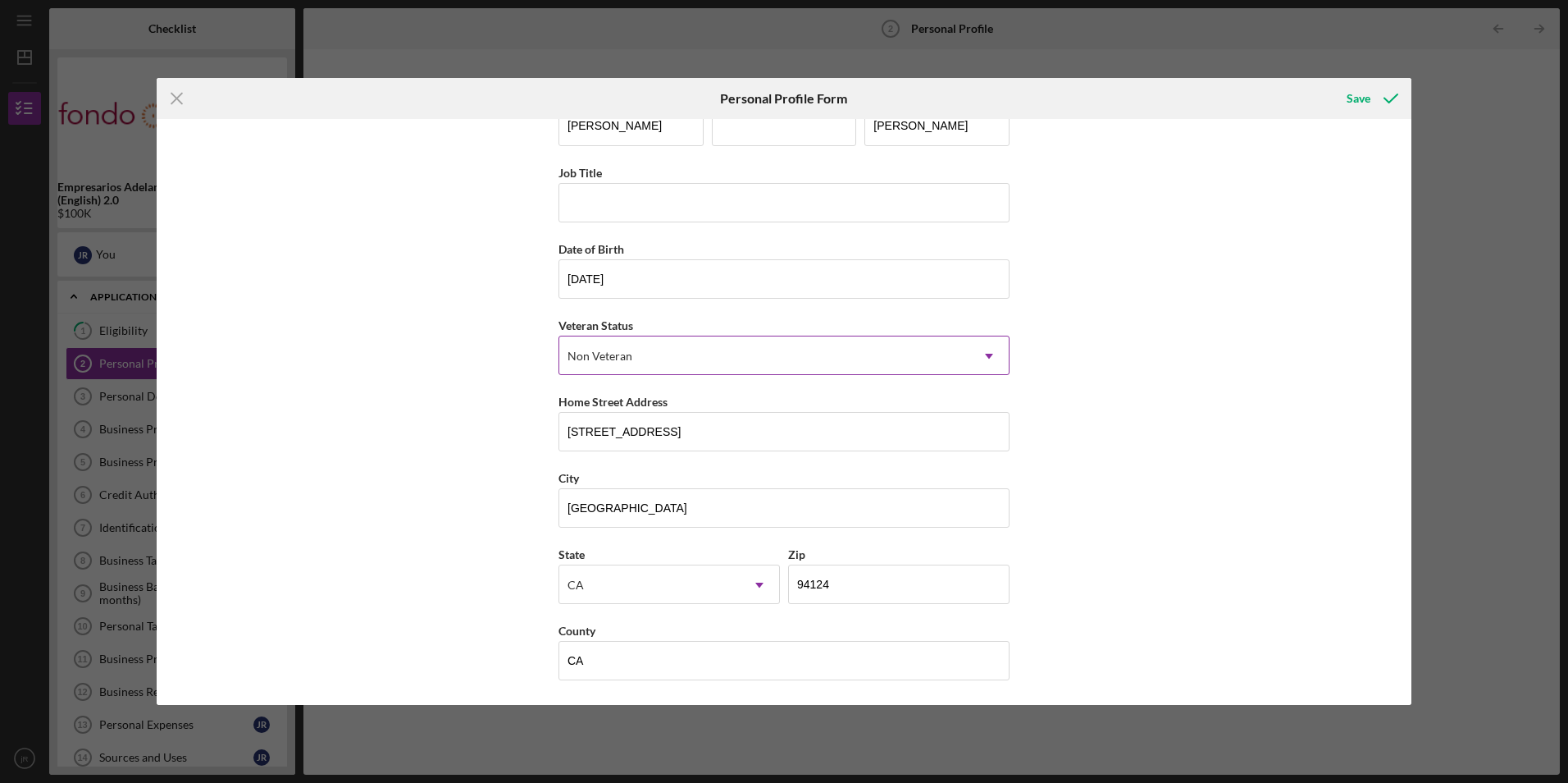
scroll to position [0, 0]
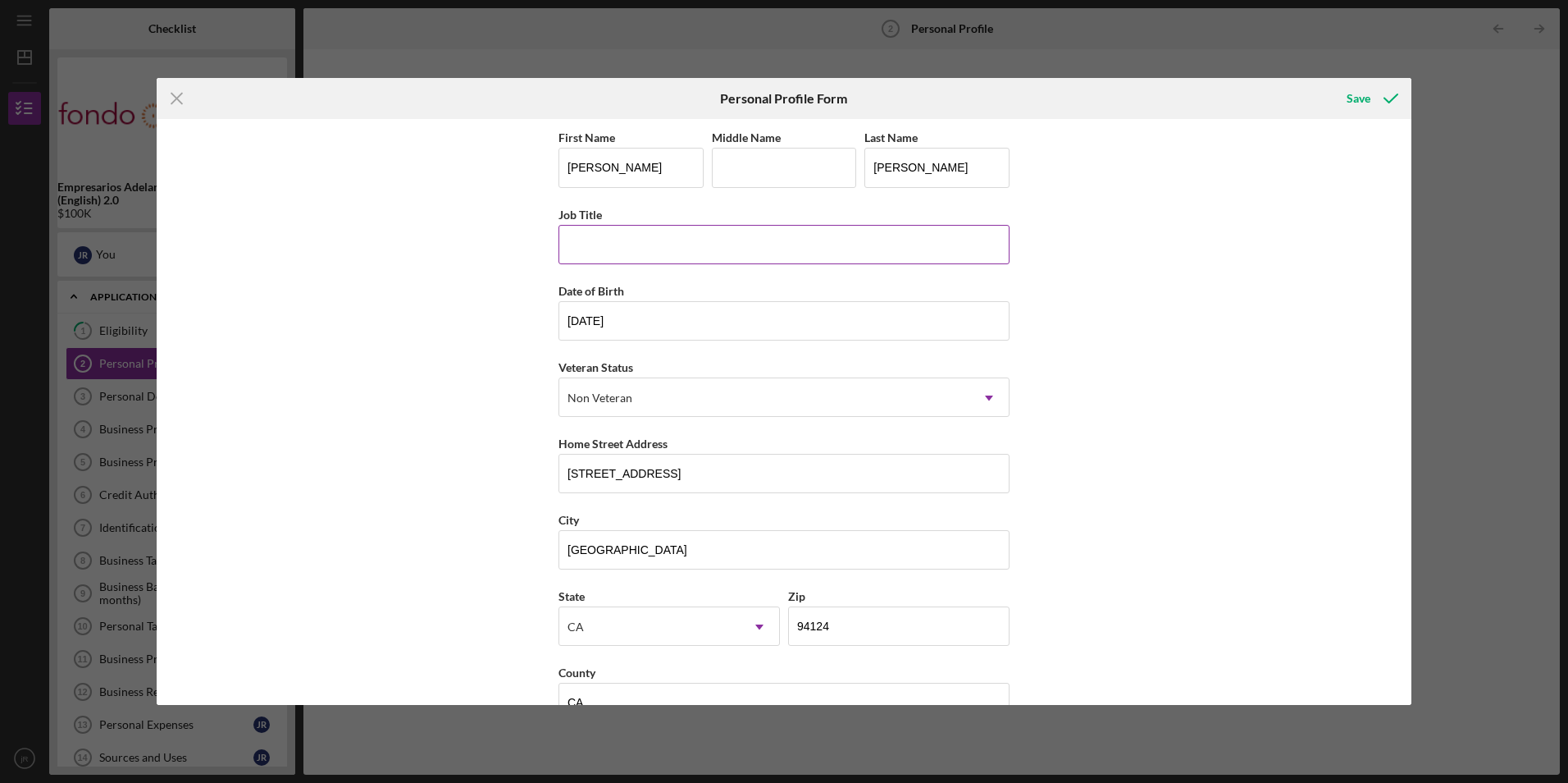
click at [663, 245] on input "Job Title" at bounding box center [784, 244] width 451 height 40
type input "c"
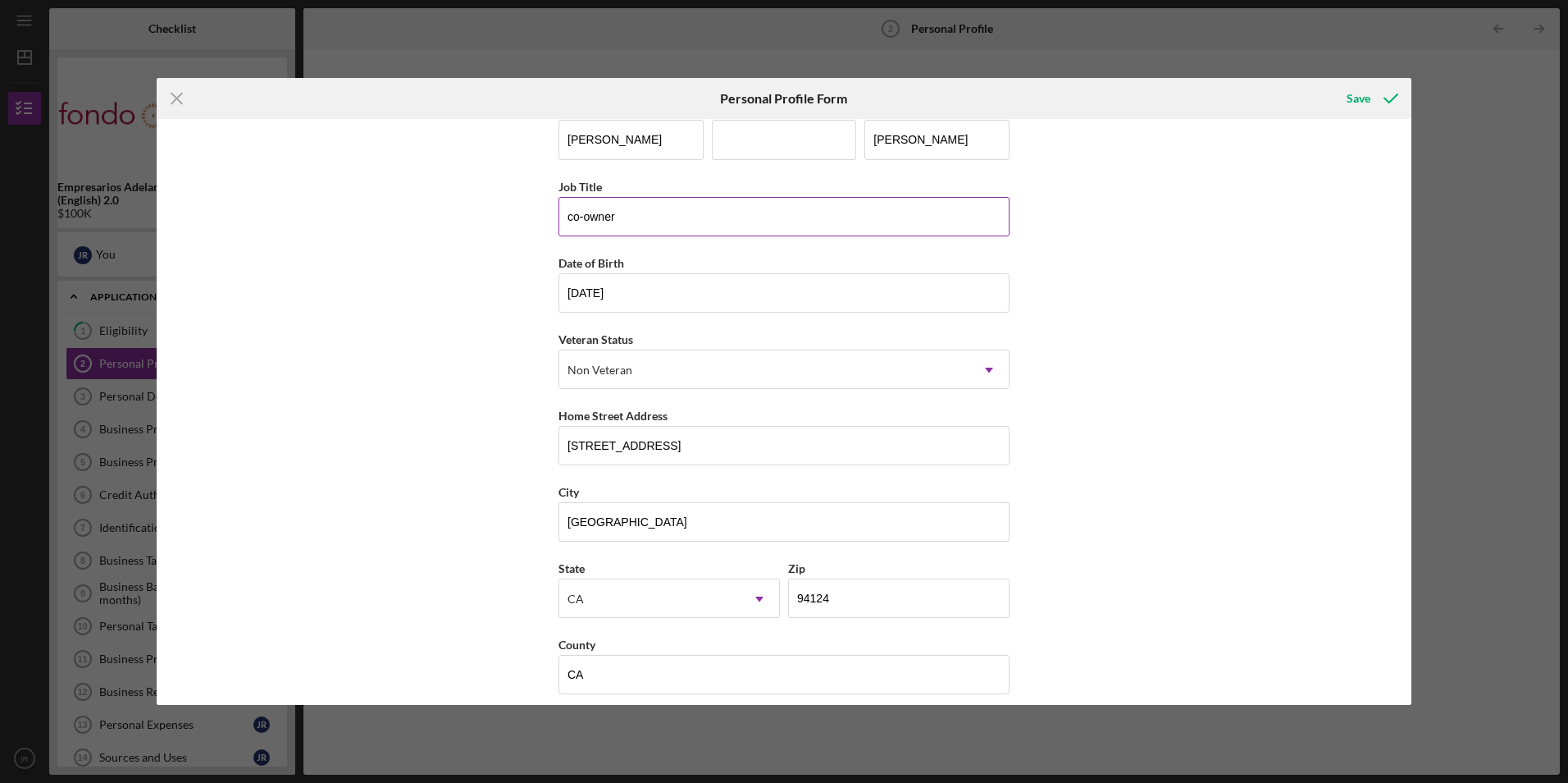
scroll to position [42, 0]
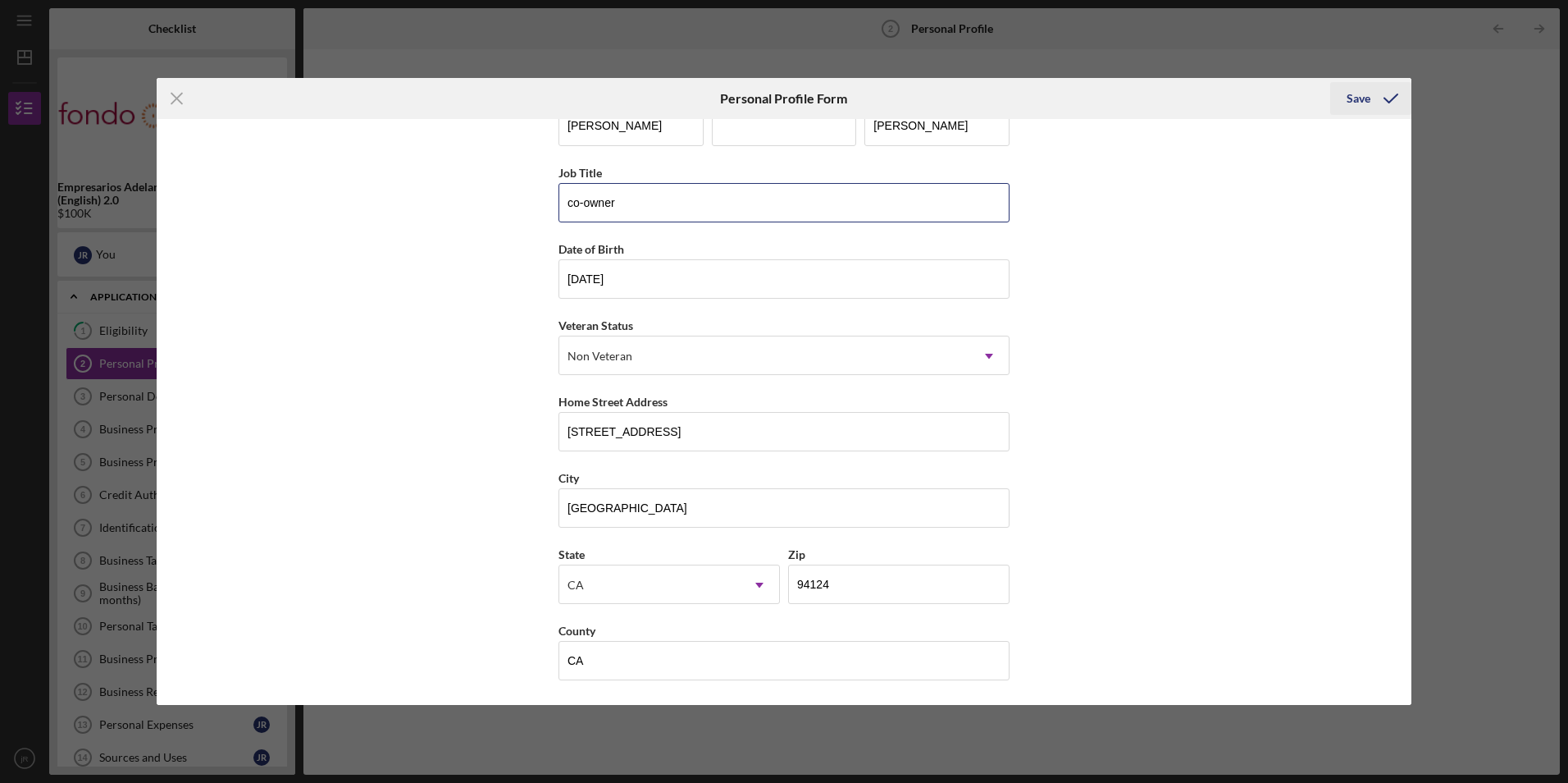
type input "co-owner"
click at [1361, 97] on div "Save" at bounding box center [1358, 99] width 24 height 33
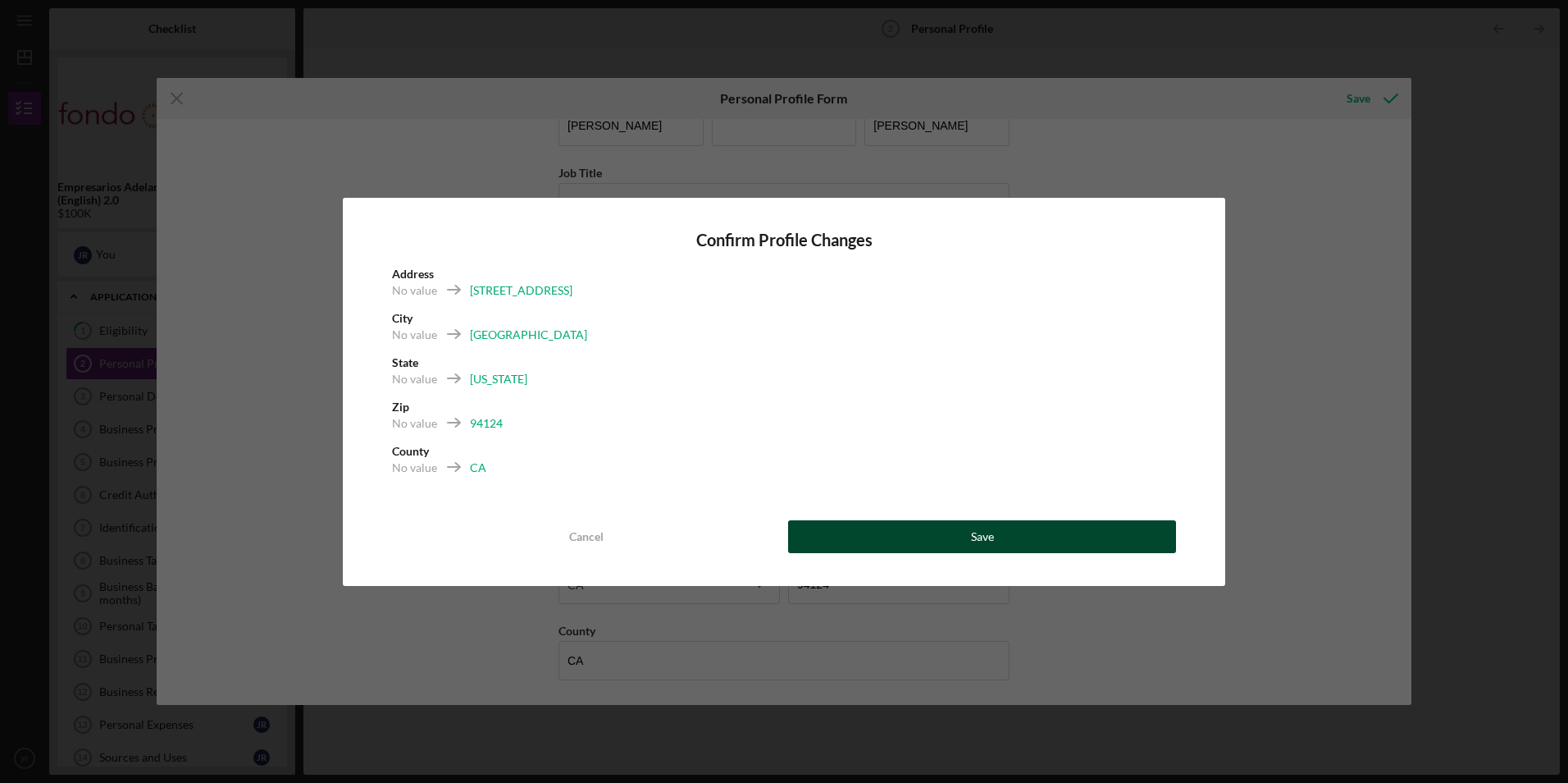
click at [890, 526] on button "Save" at bounding box center [982, 537] width 387 height 33
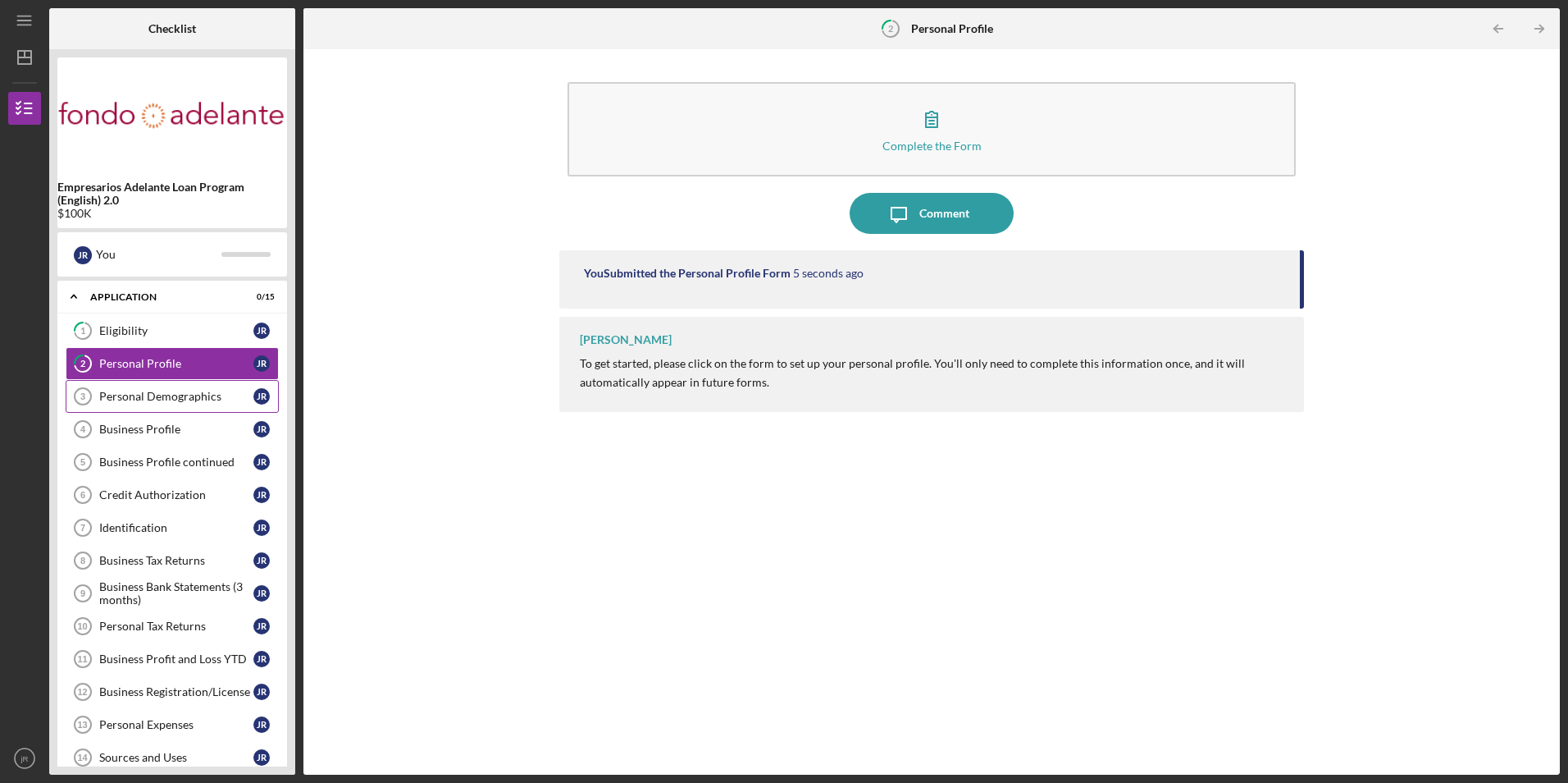
click at [169, 393] on div "Personal Demographics" at bounding box center [175, 396] width 154 height 14
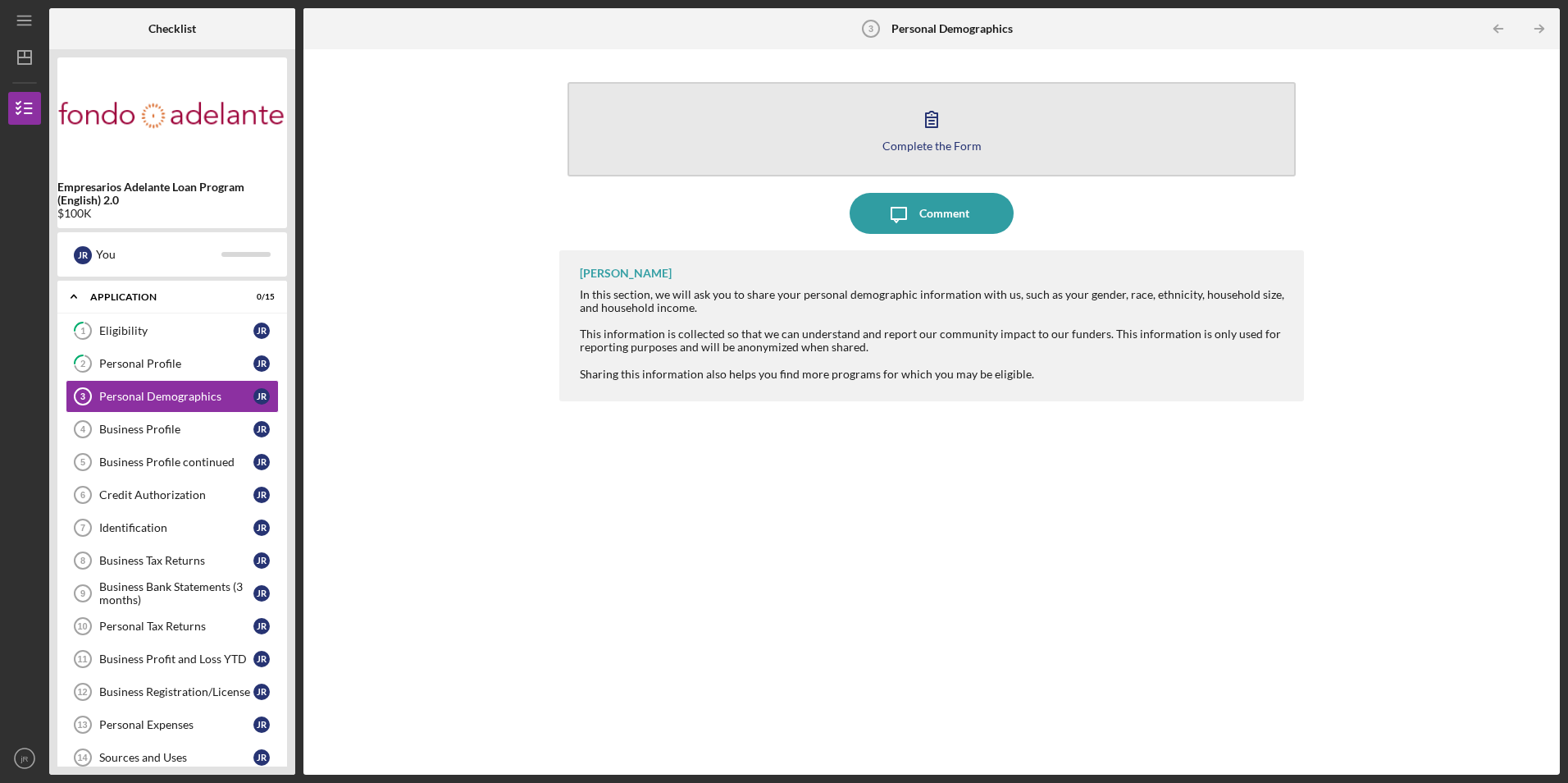
click at [986, 143] on button "Complete the Form Form" at bounding box center [931, 129] width 727 height 94
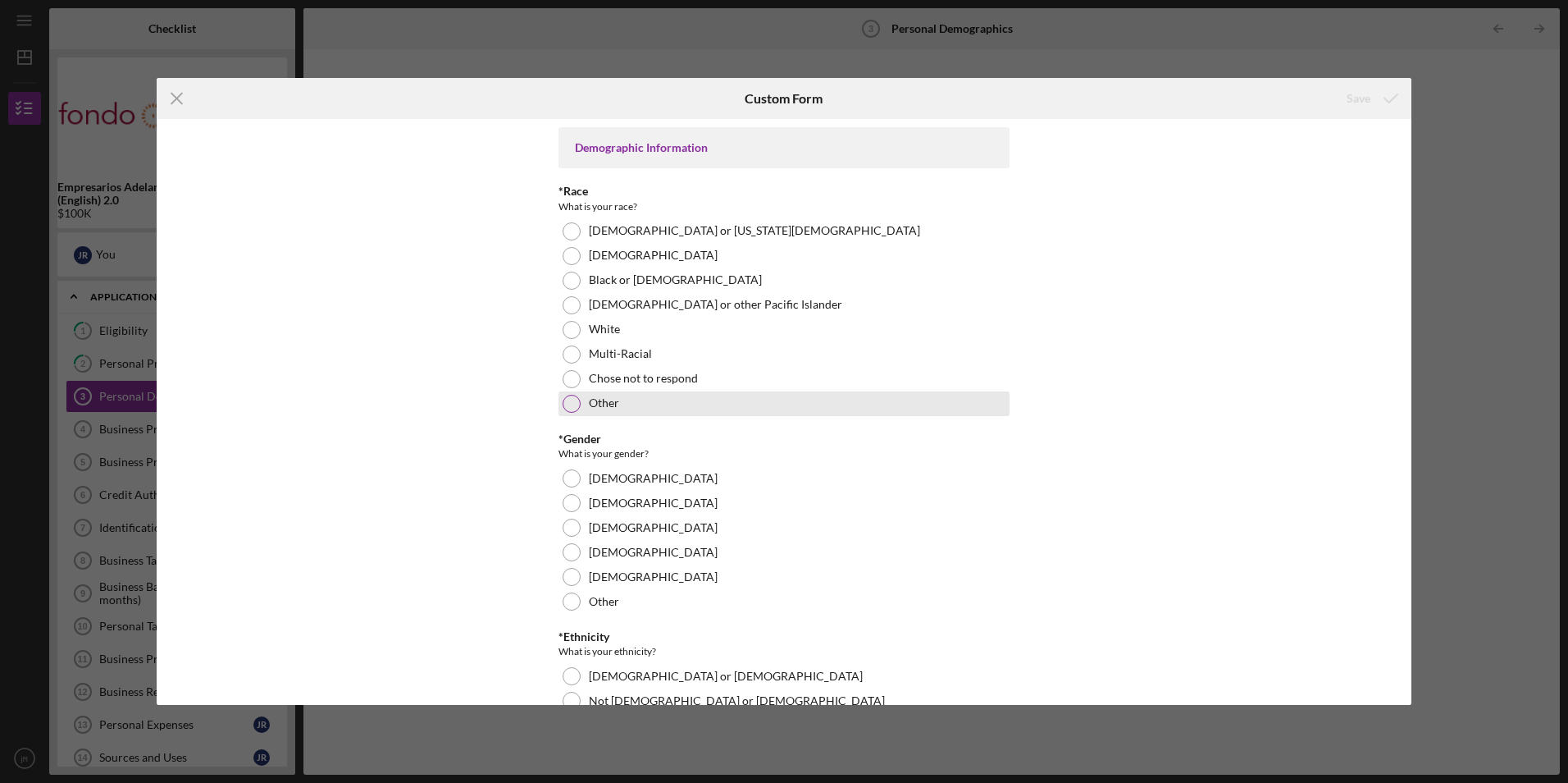
click at [573, 406] on div at bounding box center [571, 403] width 18 height 18
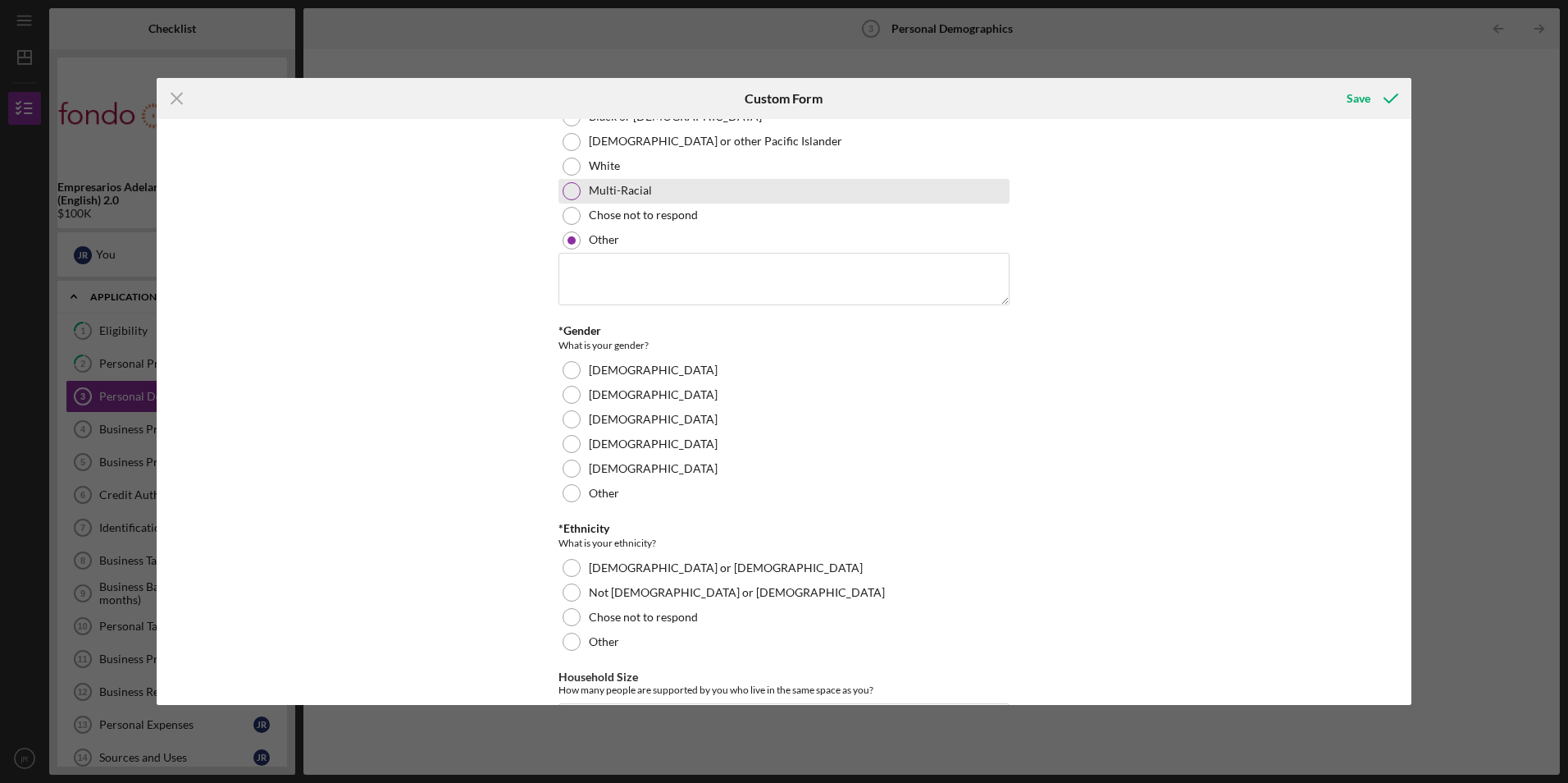
scroll to position [164, 0]
click at [603, 275] on textarea at bounding box center [784, 278] width 451 height 52
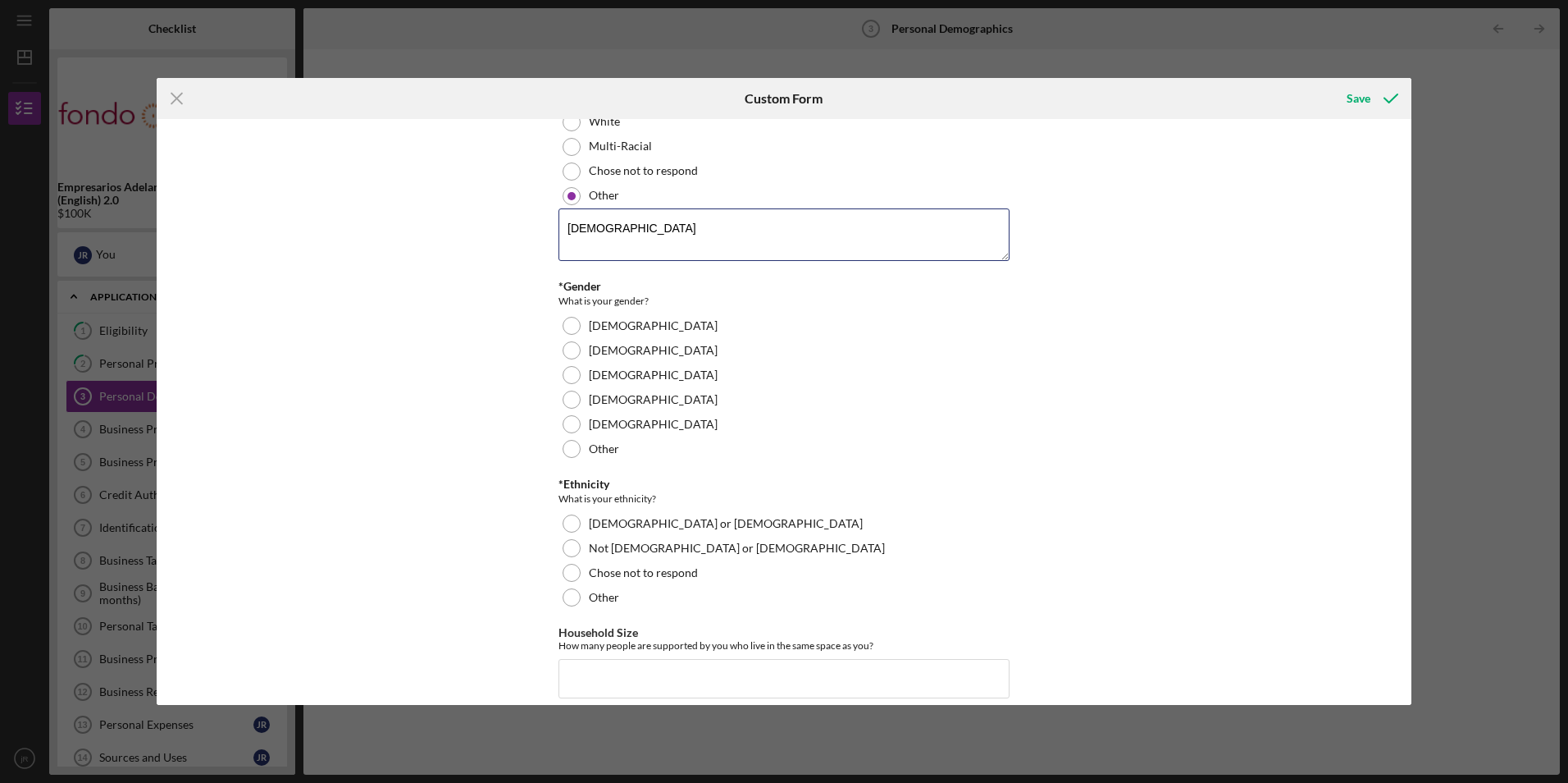
scroll to position [246, 0]
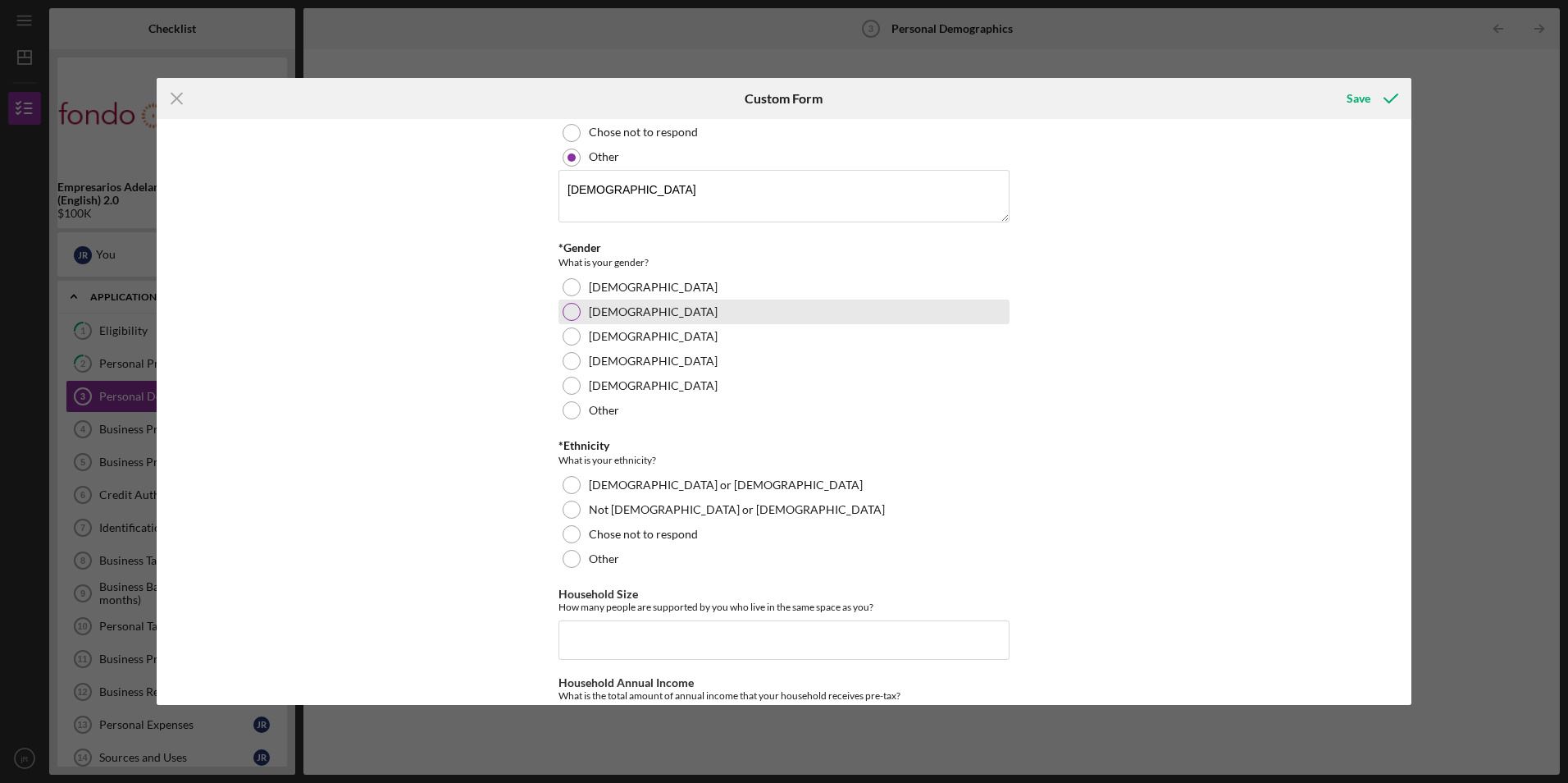
click at [635, 308] on div "[DEMOGRAPHIC_DATA]" at bounding box center [784, 311] width 451 height 24
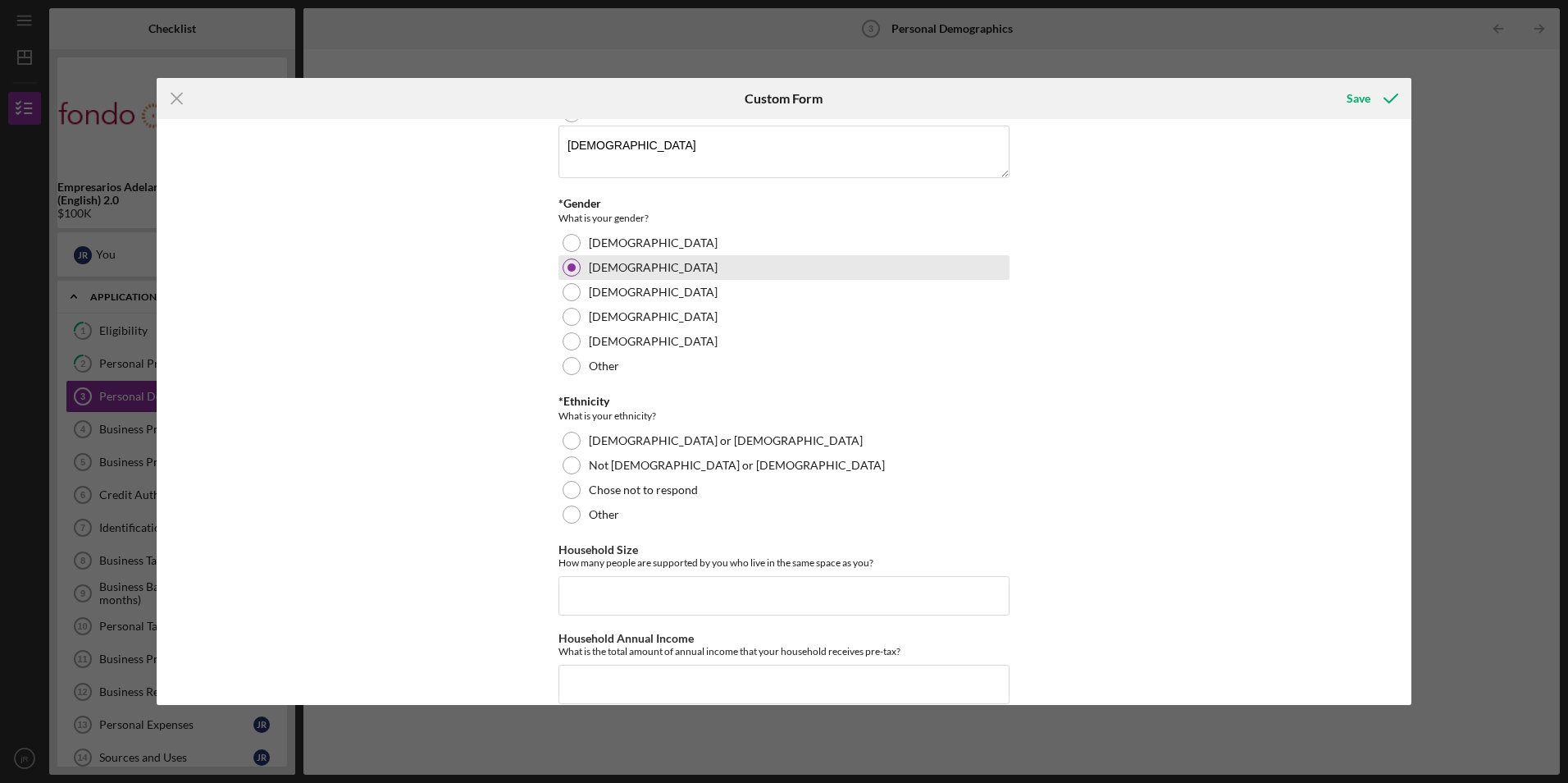
scroll to position [314, 0]
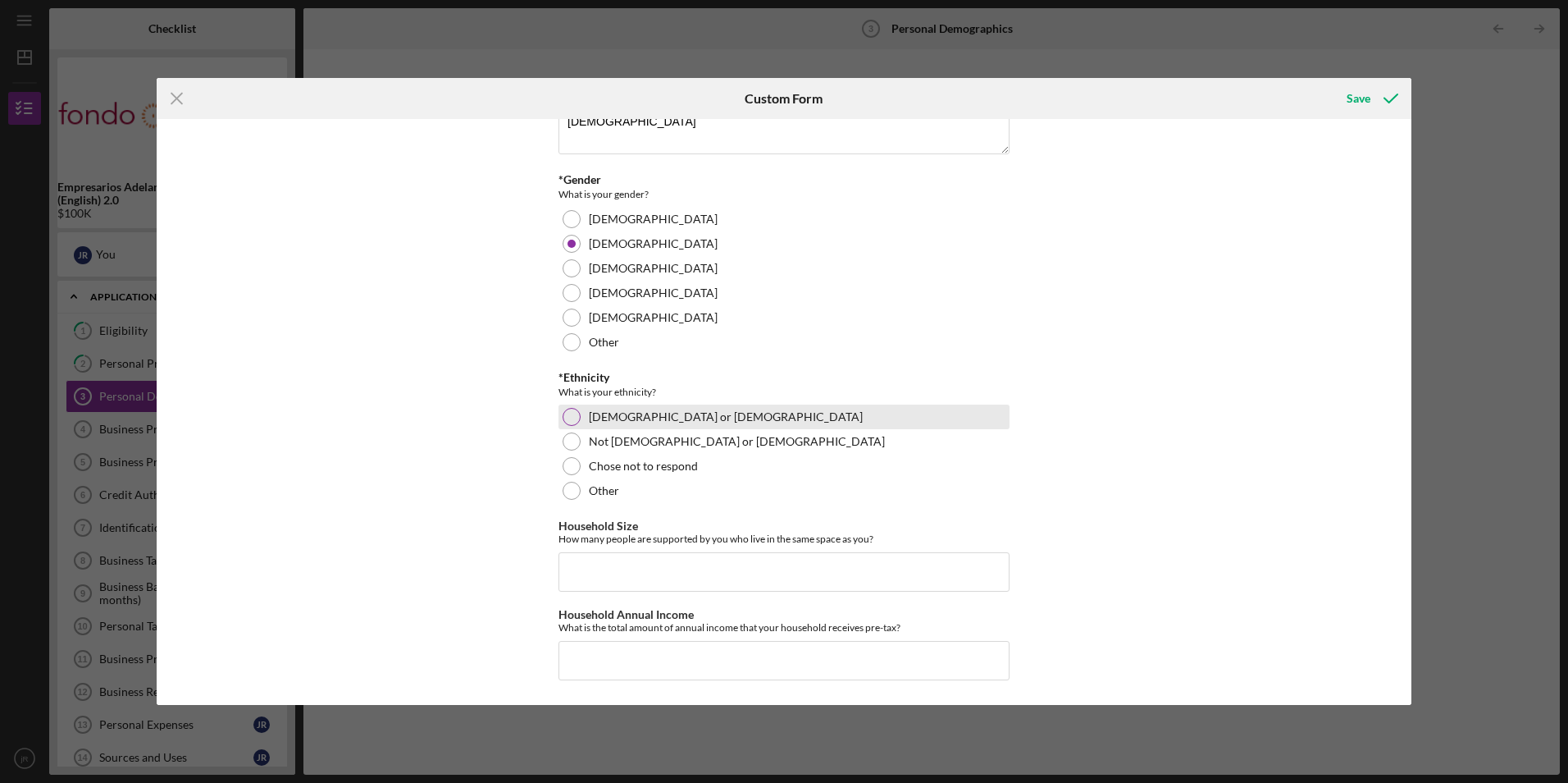
click at [626, 423] on label "[DEMOGRAPHIC_DATA] or [DEMOGRAPHIC_DATA]" at bounding box center [725, 417] width 274 height 14
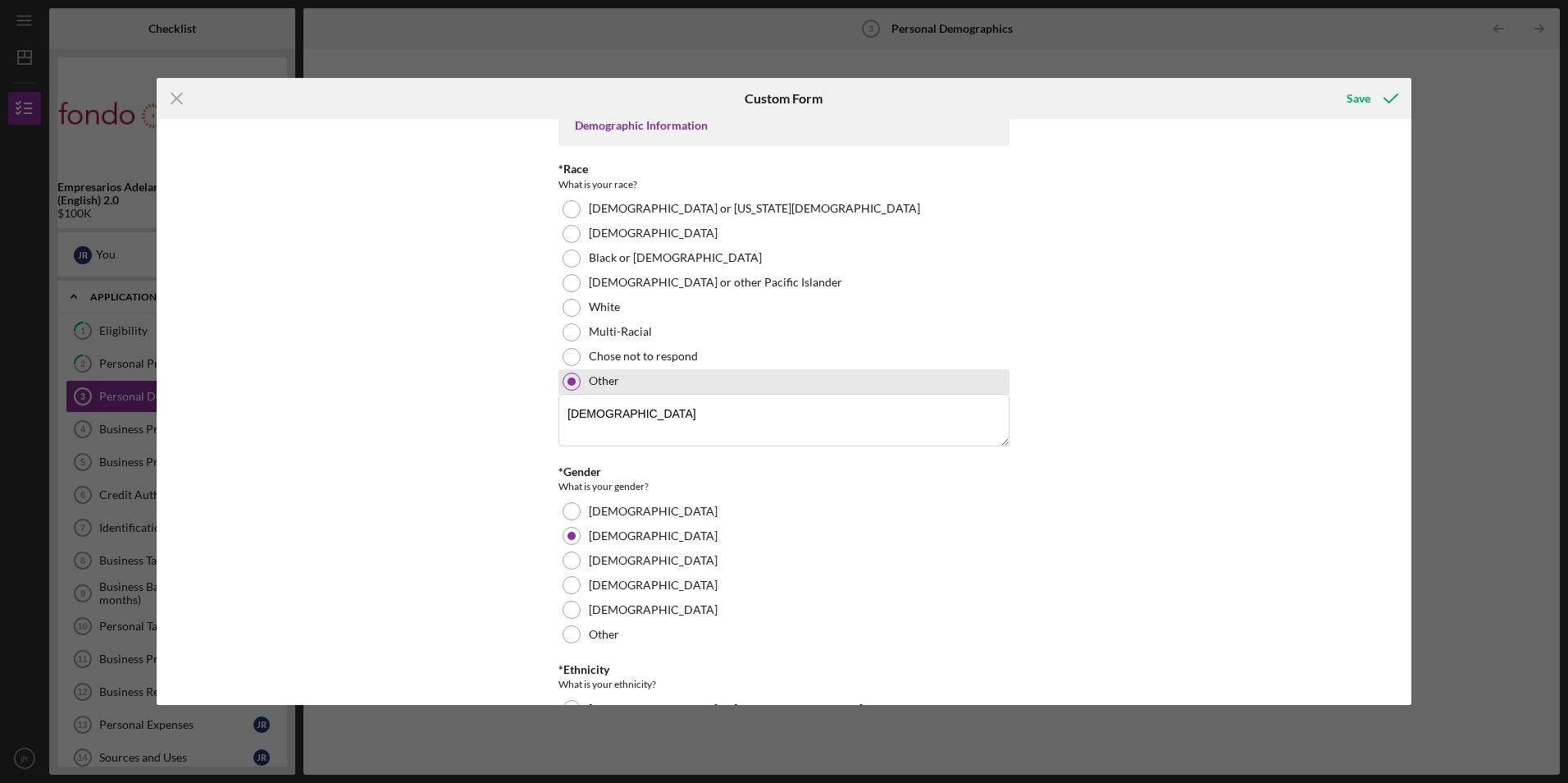
scroll to position [0, 0]
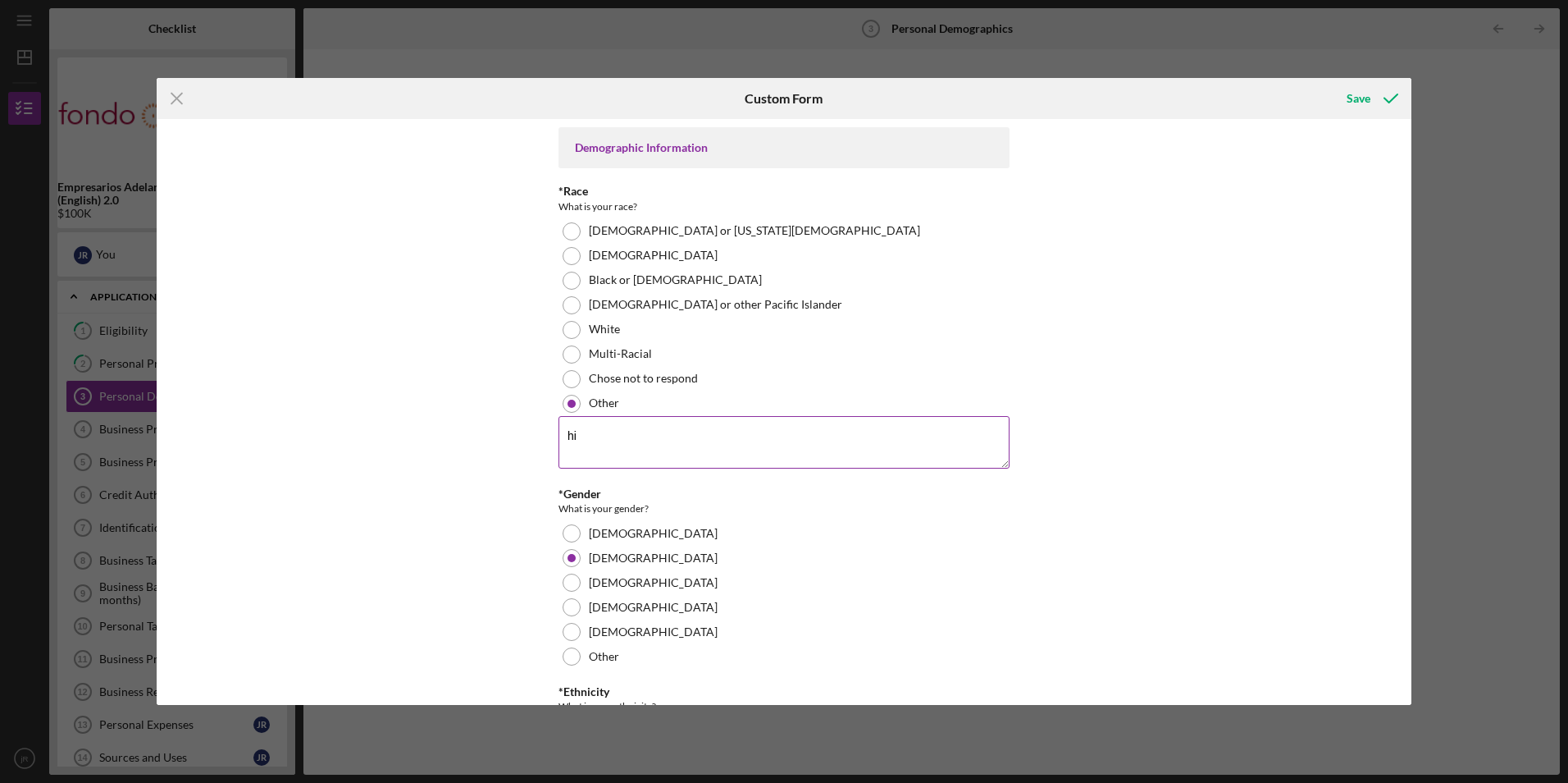
type textarea "h"
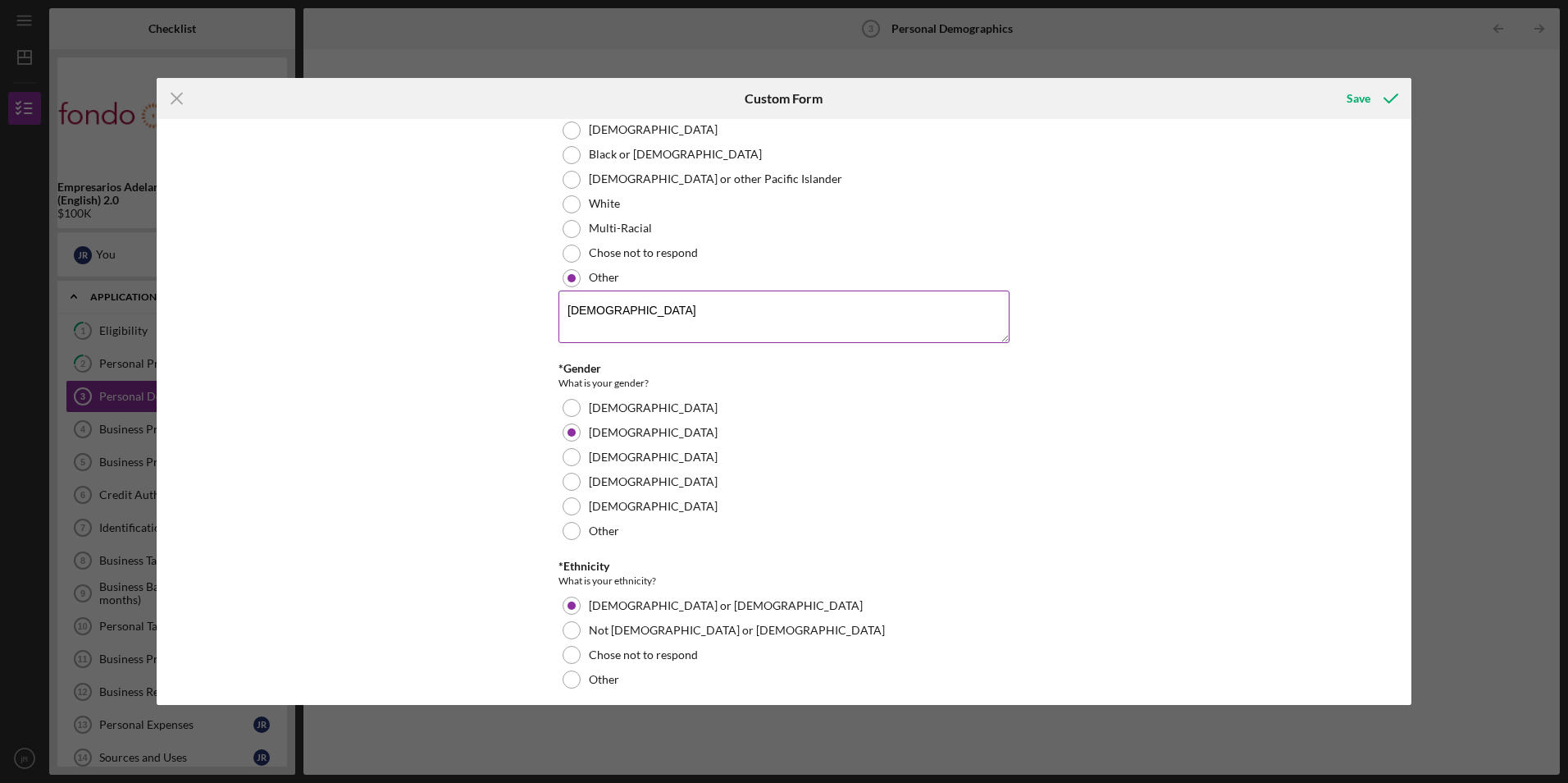
scroll to position [314, 0]
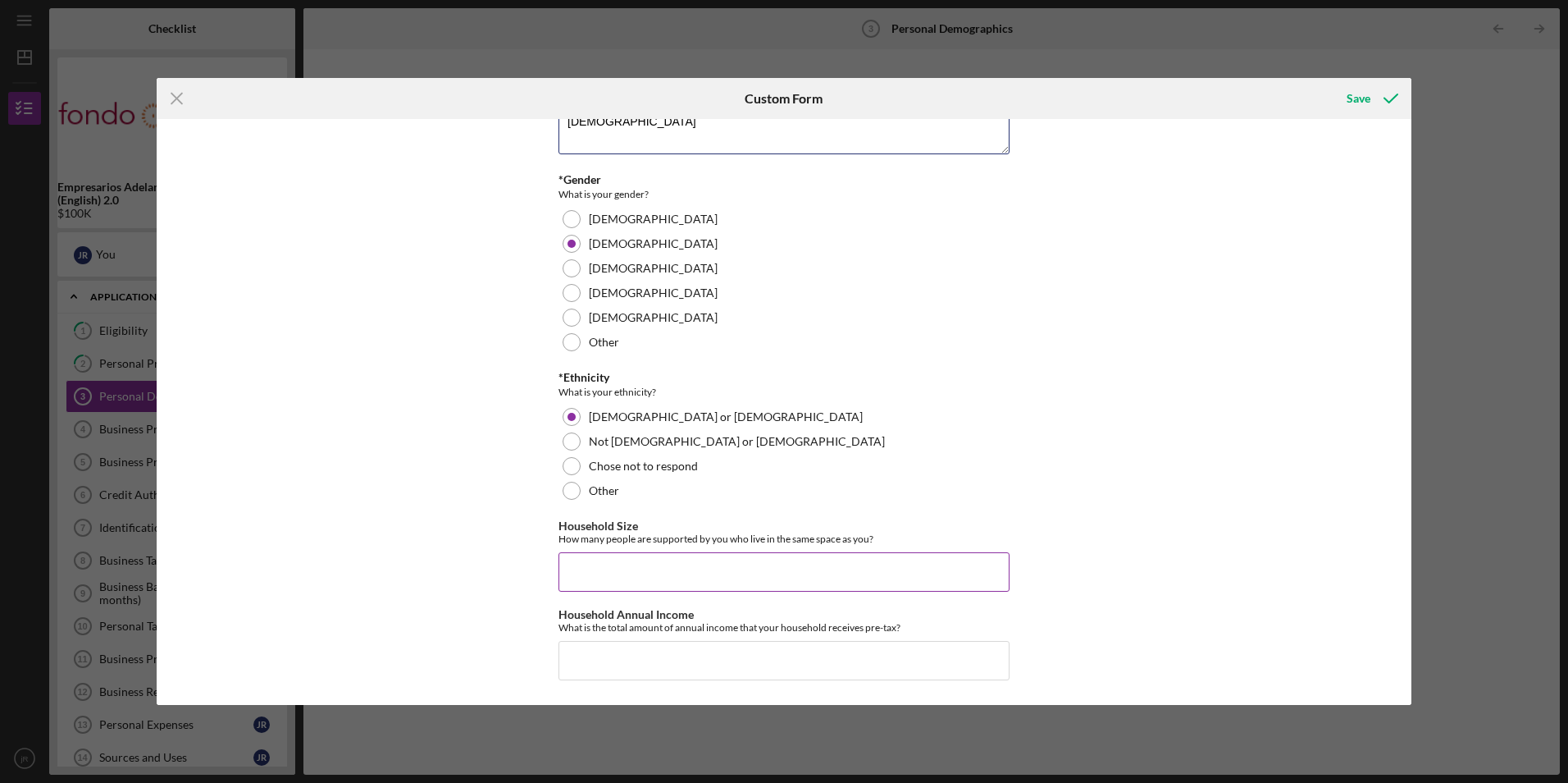
type textarea "[DEMOGRAPHIC_DATA]"
click at [726, 580] on input "Household Size" at bounding box center [784, 572] width 451 height 40
type input "3"
type input "1"
click at [738, 665] on input "Household Annual Income" at bounding box center [784, 660] width 451 height 40
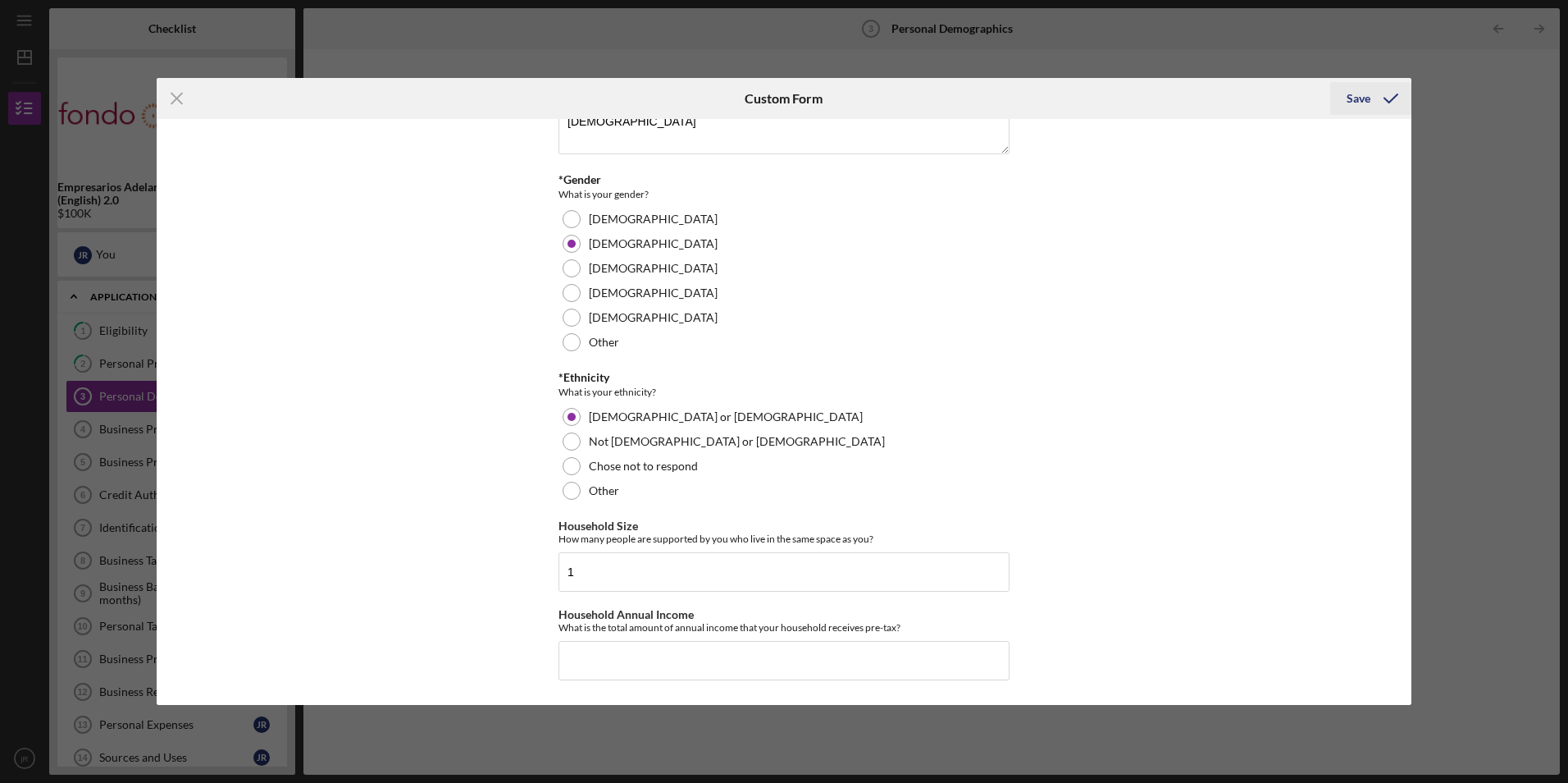
click at [1375, 94] on icon "submit" at bounding box center [1391, 98] width 41 height 41
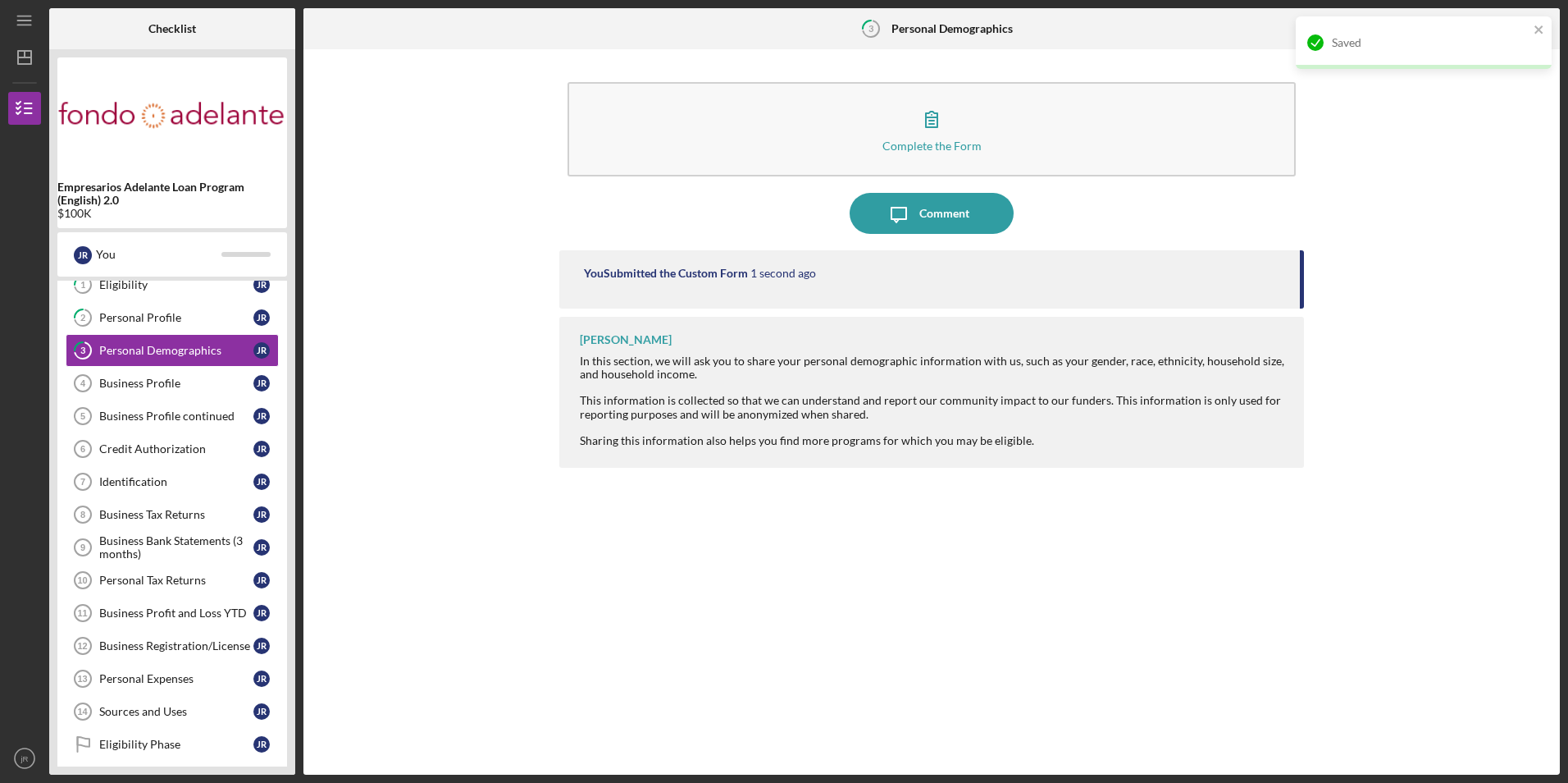
scroll to position [82, 0]
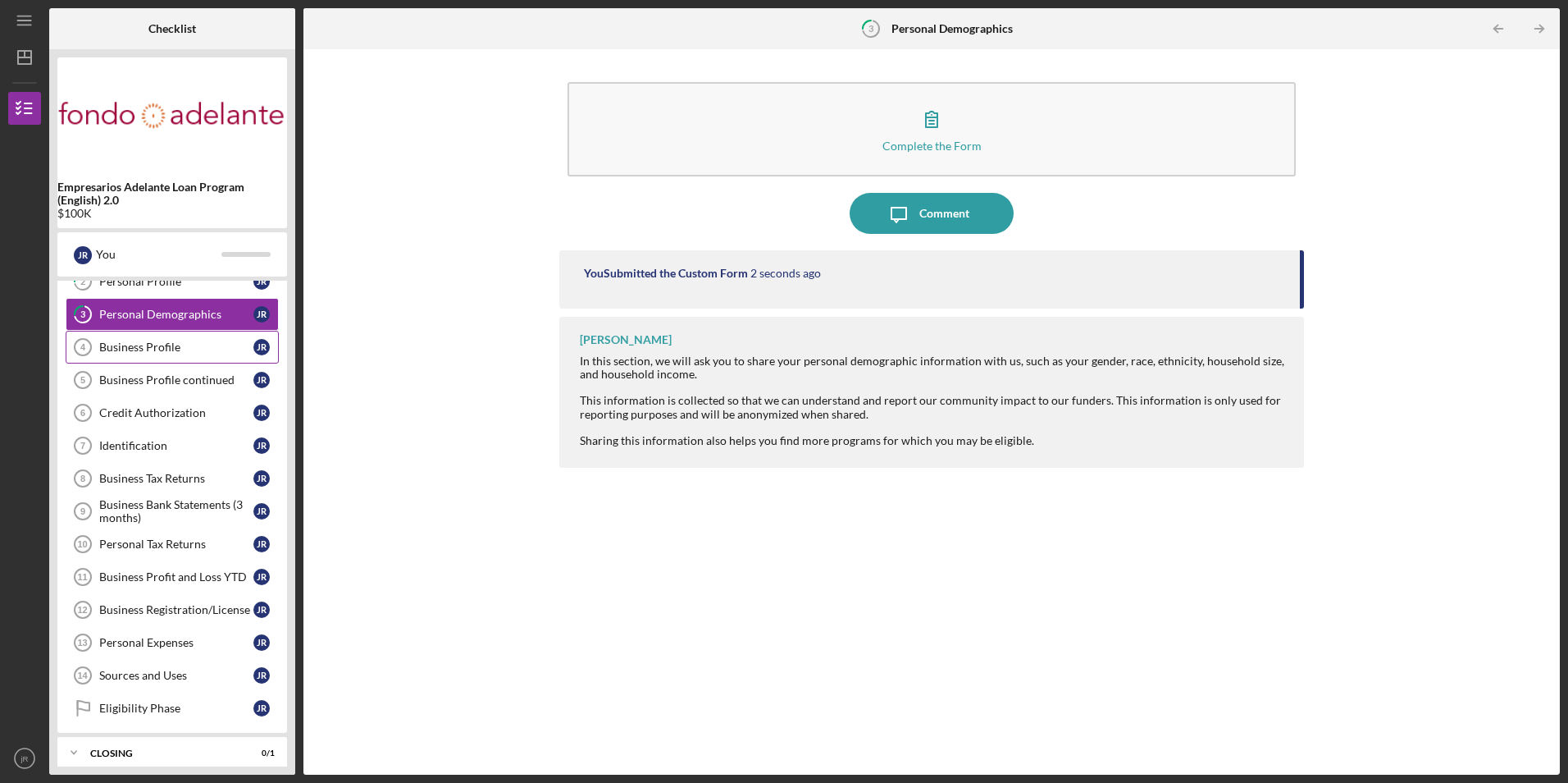
click at [151, 351] on div "Business Profile" at bounding box center [175, 347] width 154 height 14
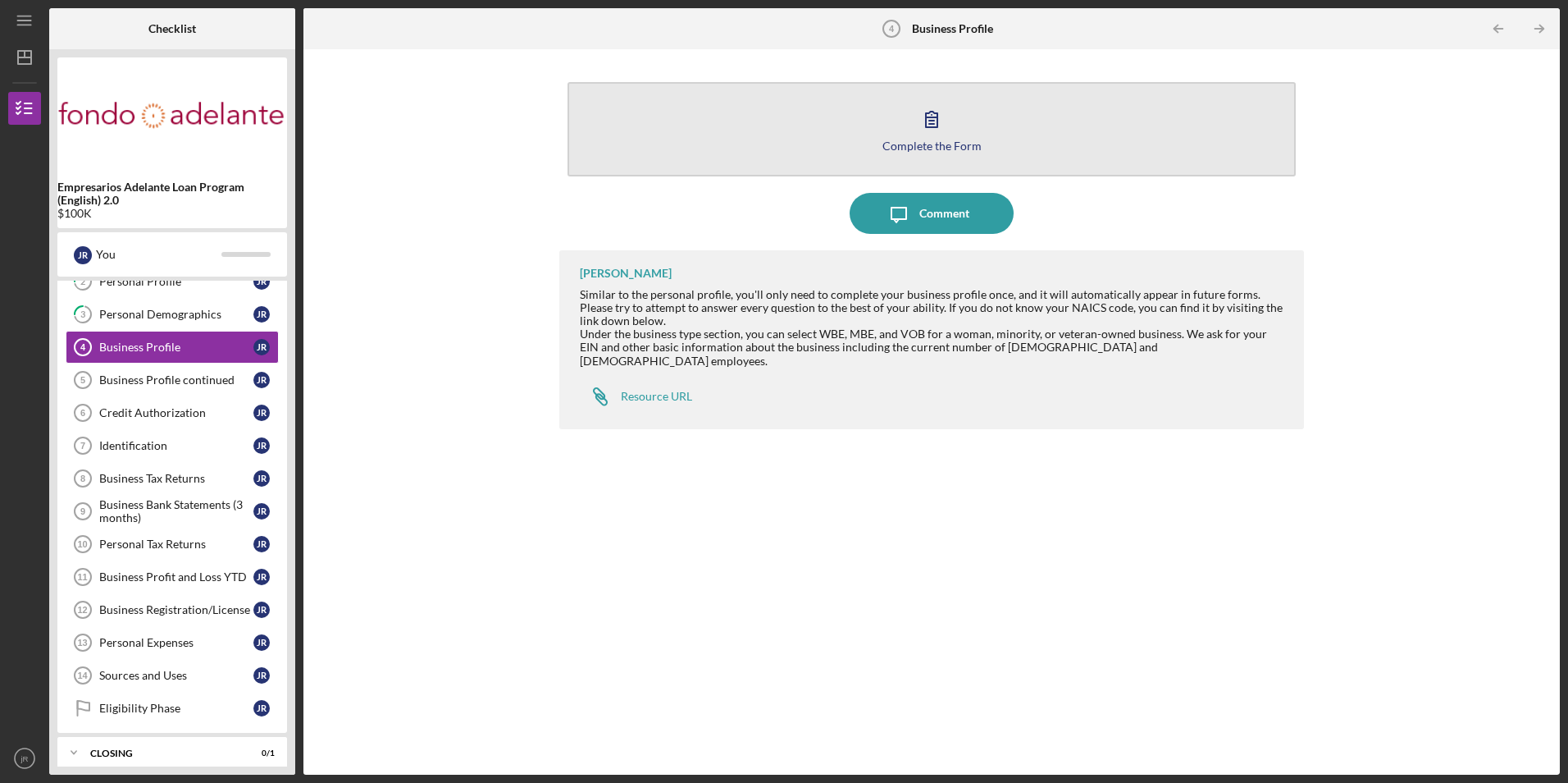
click at [847, 140] on button "Complete the Form Form" at bounding box center [931, 129] width 727 height 94
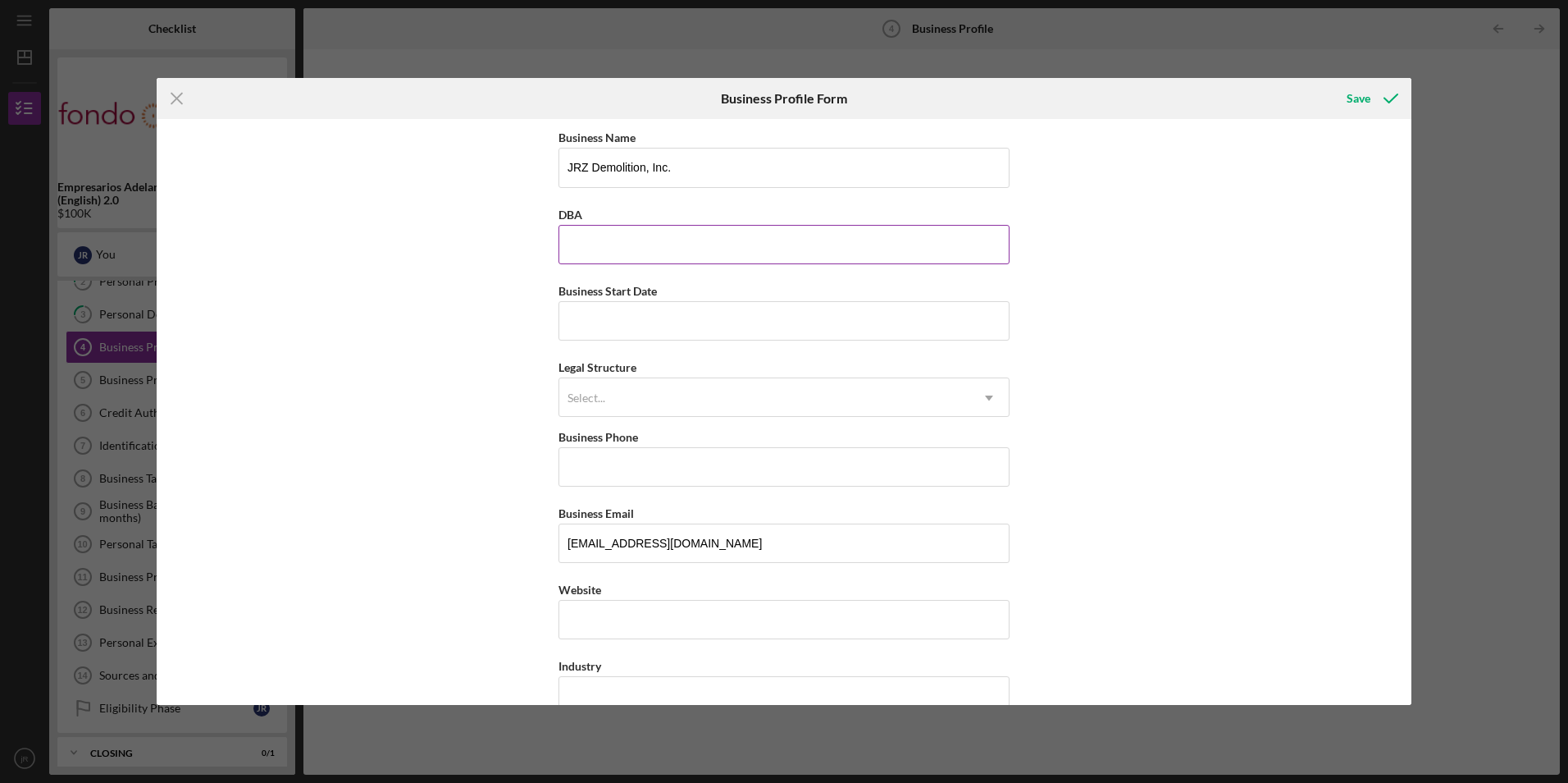
click at [626, 239] on input "DBA" at bounding box center [784, 244] width 451 height 40
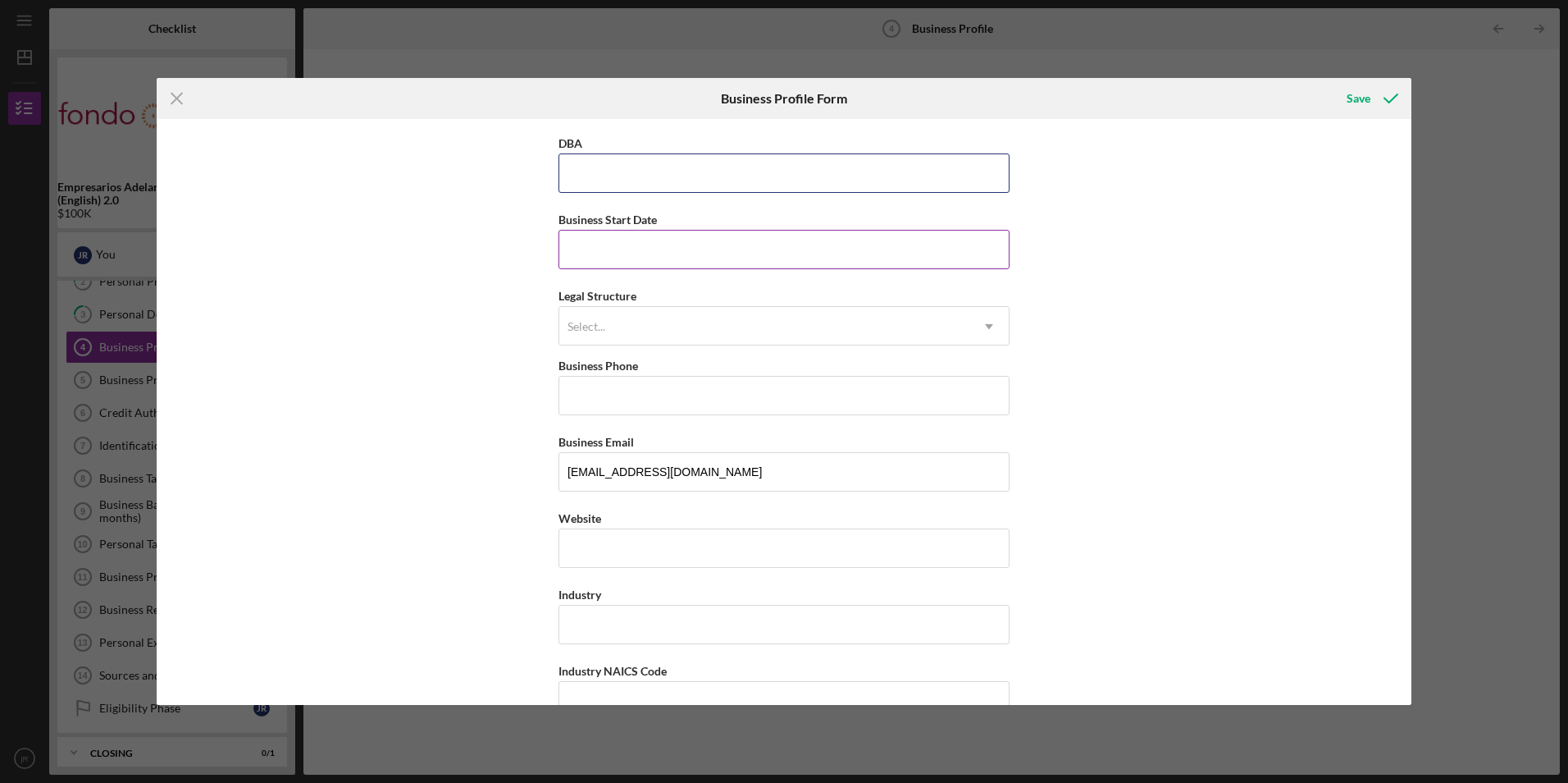
scroll to position [164, 0]
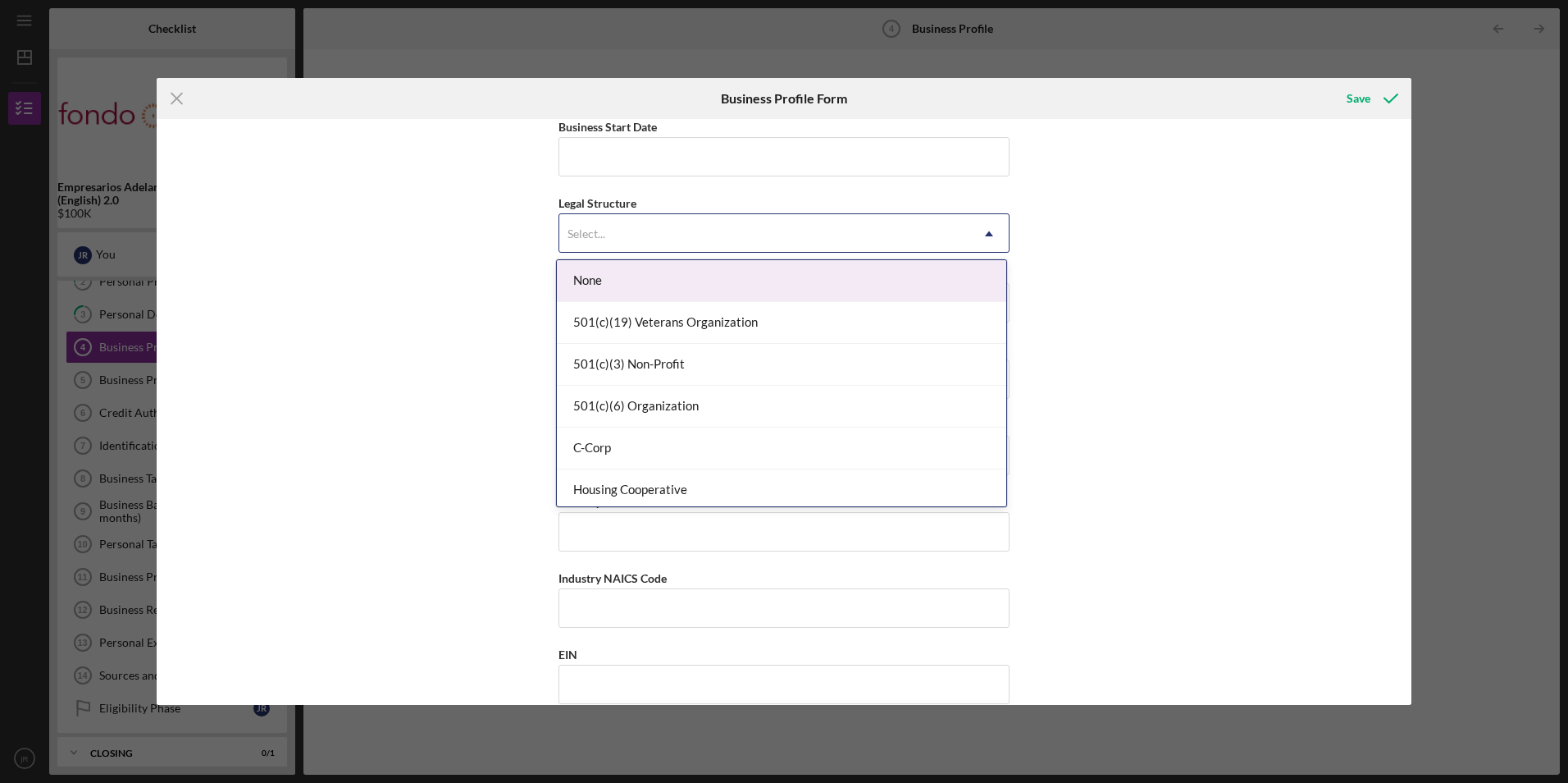
click at [649, 249] on div "Select..." at bounding box center [763, 234] width 410 height 38
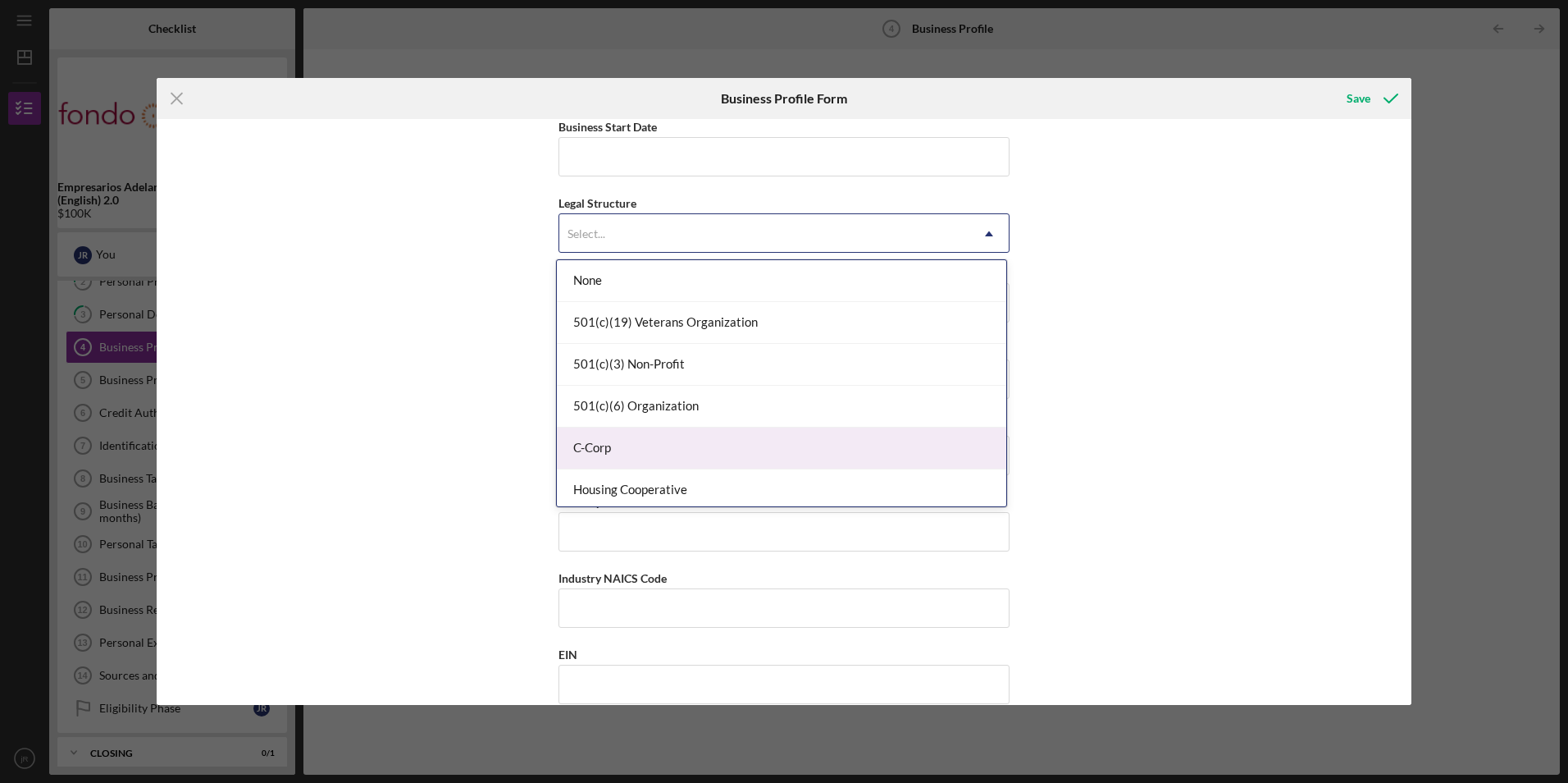
click at [670, 456] on div "C-Corp" at bounding box center [782, 448] width 449 height 42
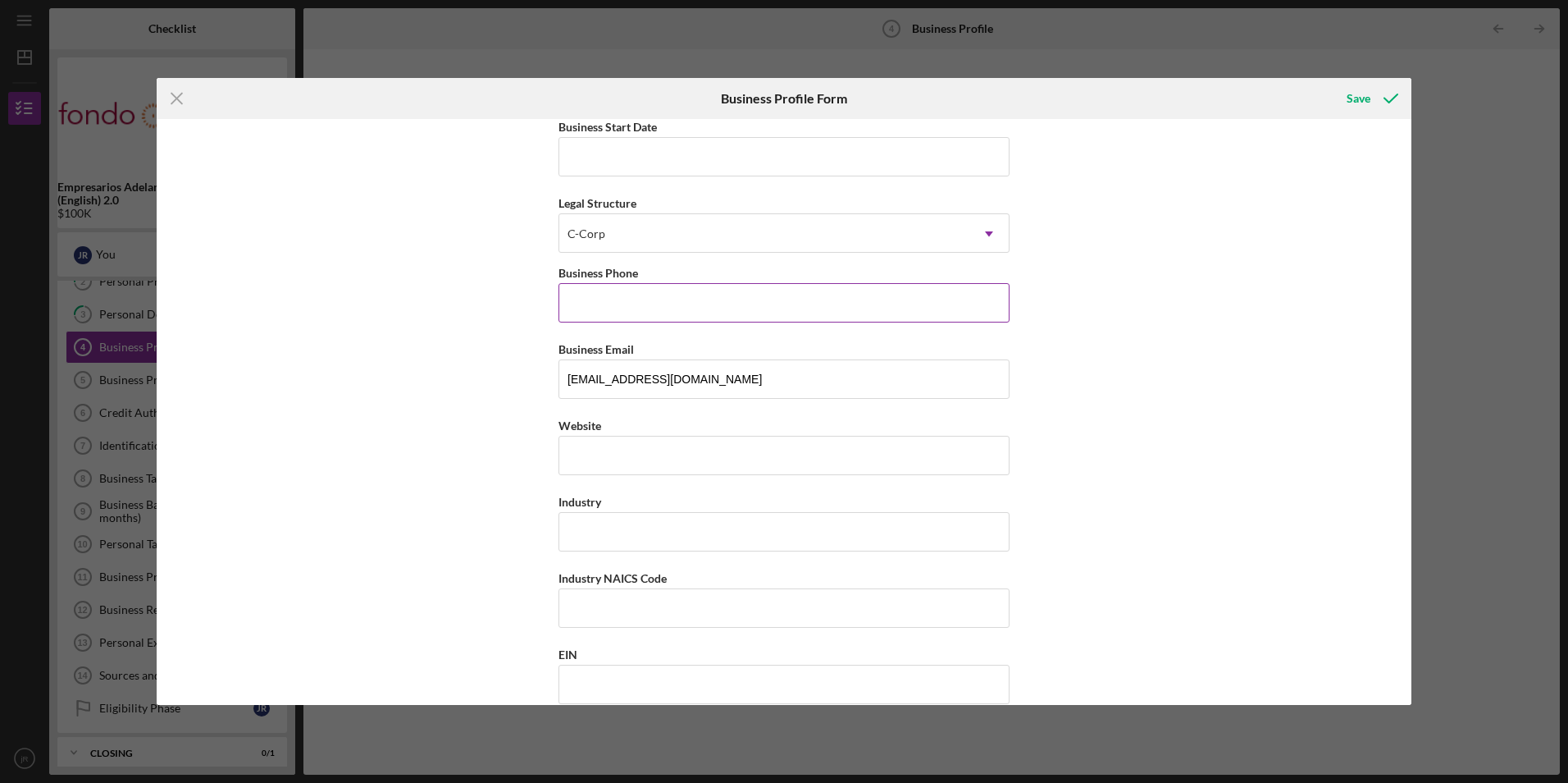
click at [639, 320] on input "Business Phone" at bounding box center [784, 302] width 451 height 40
type input "[PHONE_NUMBER]"
type input "[STREET_ADDRESS]"
type input "[GEOGRAPHIC_DATA]"
type input "94124"
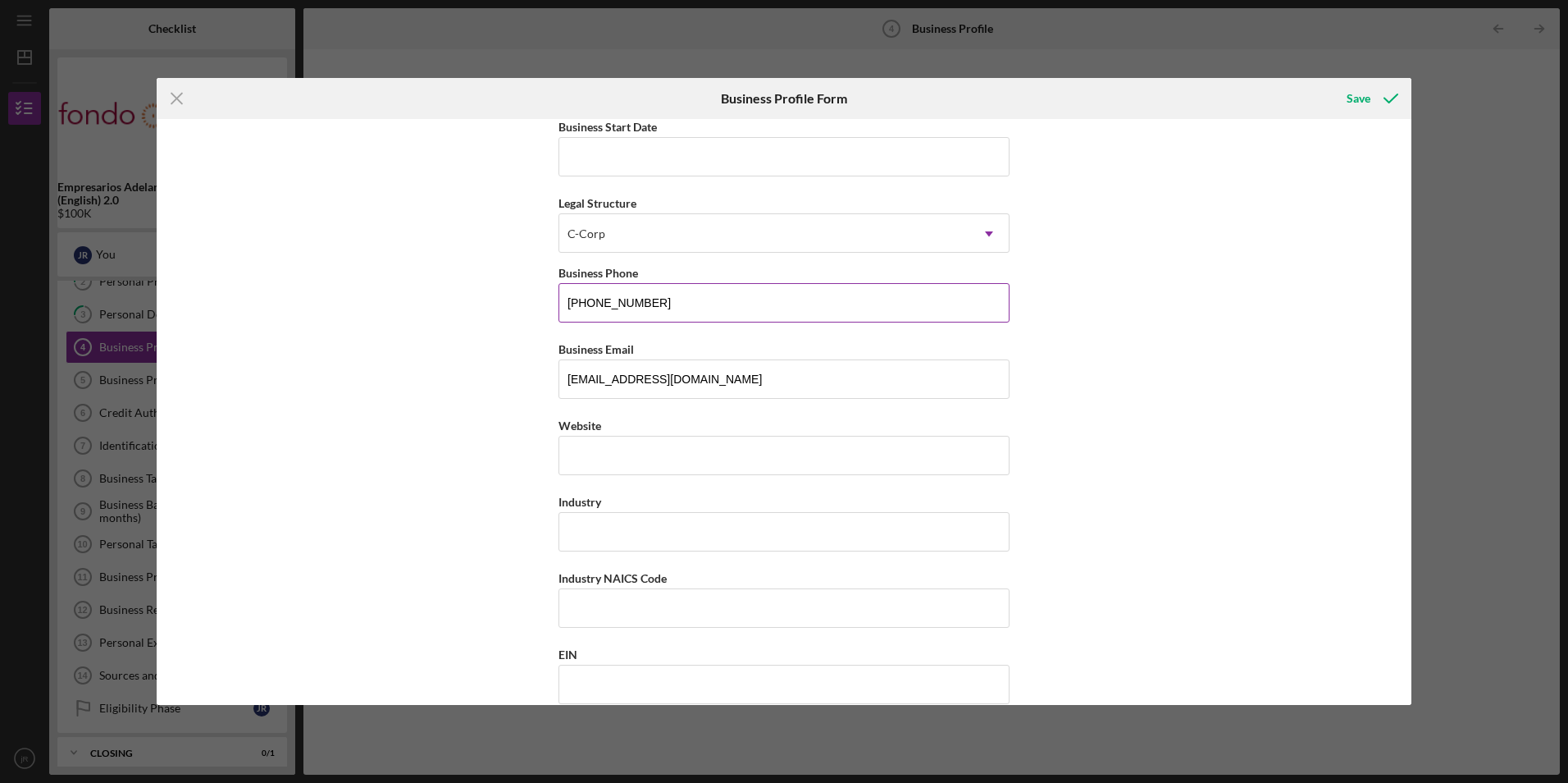
type input "CA"
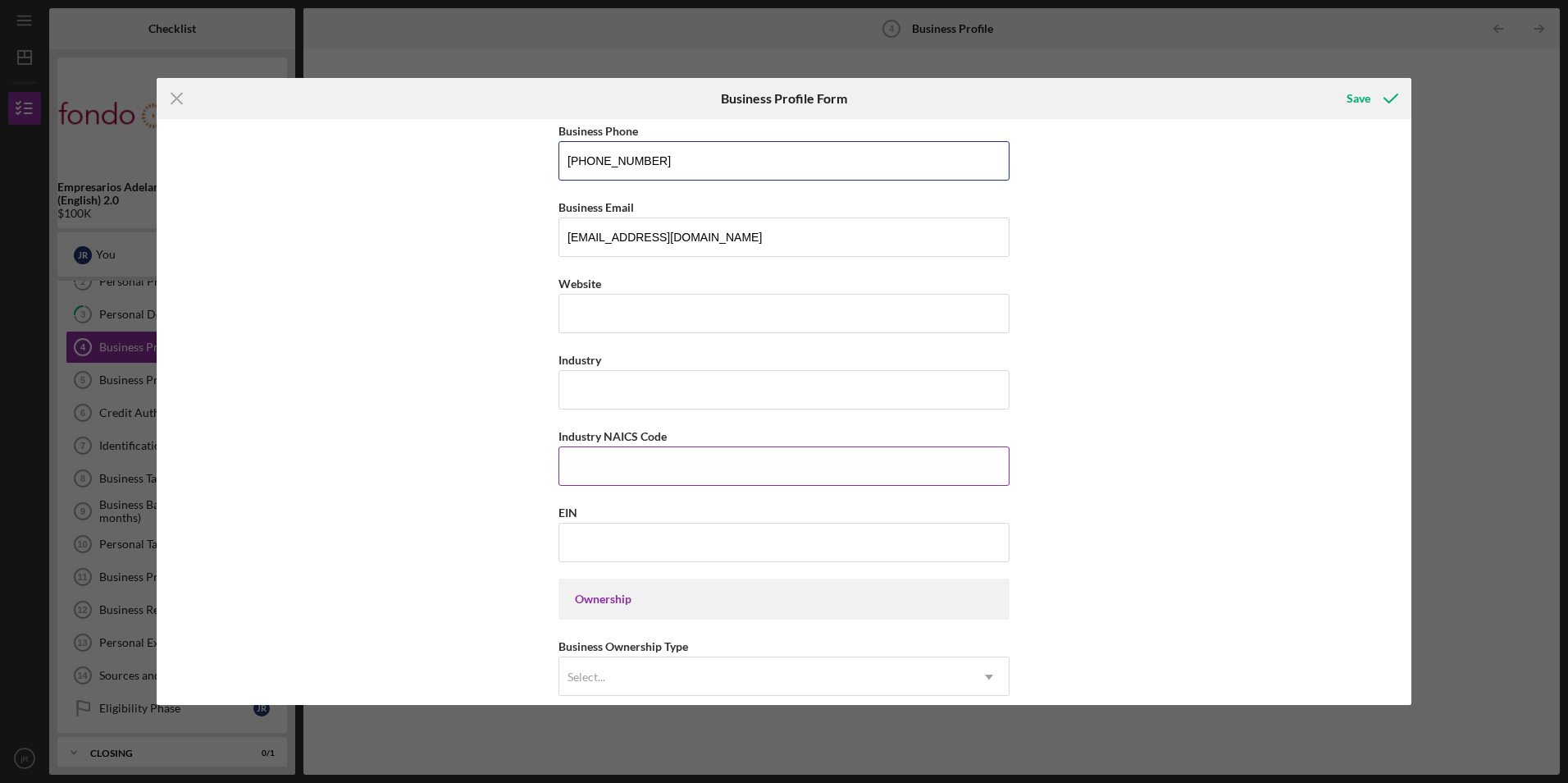
scroll to position [329, 0]
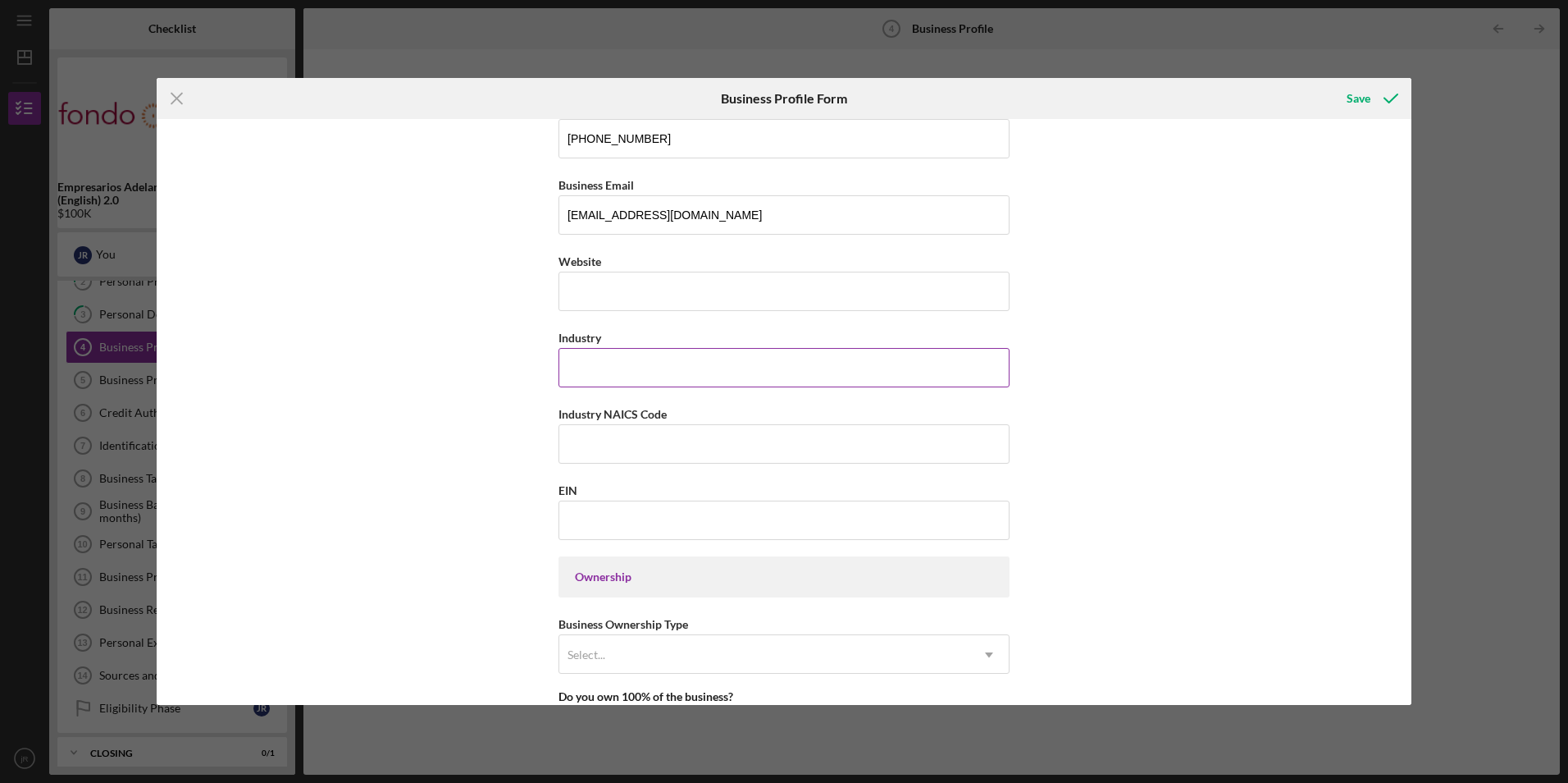
click at [628, 371] on input "Industry" at bounding box center [784, 367] width 451 height 40
type input "Demolition/ construction"
click at [628, 438] on input "Industry NAICS Code" at bounding box center [784, 444] width 451 height 40
type input "238910"
click at [622, 517] on input "EIN" at bounding box center [784, 519] width 451 height 40
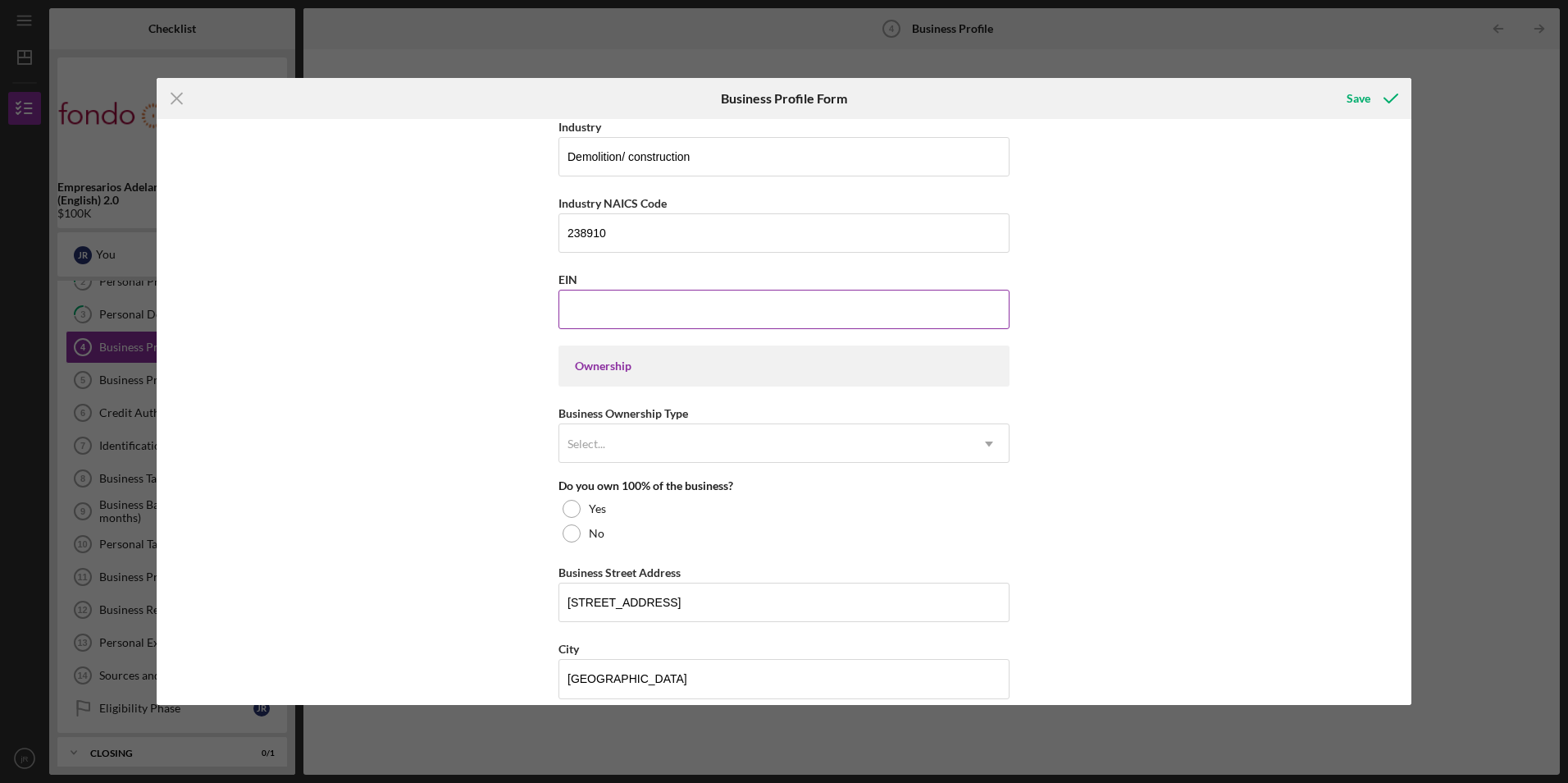
scroll to position [670, 0]
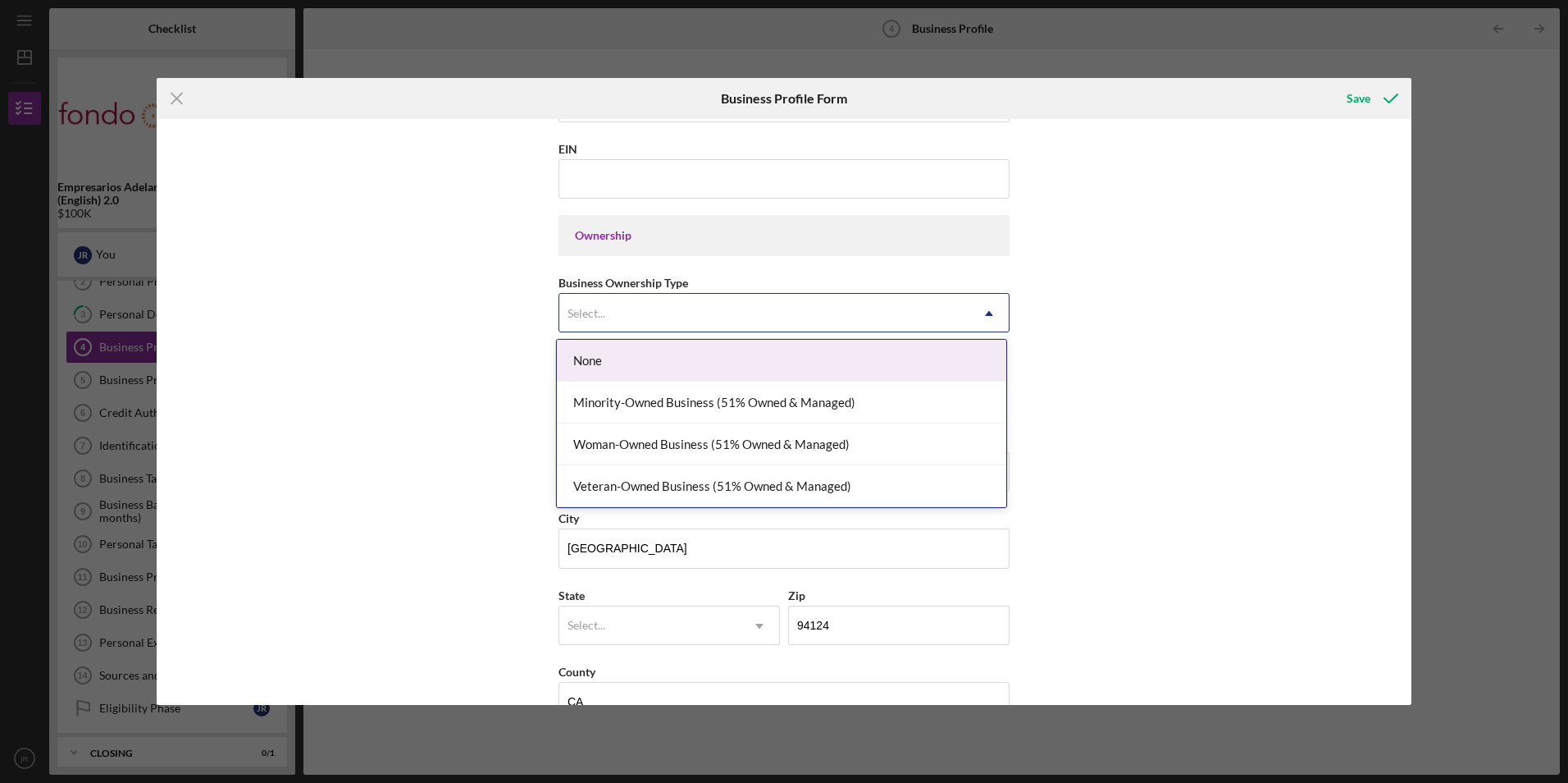
click at [596, 413] on div "Minority-Owned Business (51% Owned & Managed)" at bounding box center [782, 402] width 449 height 42
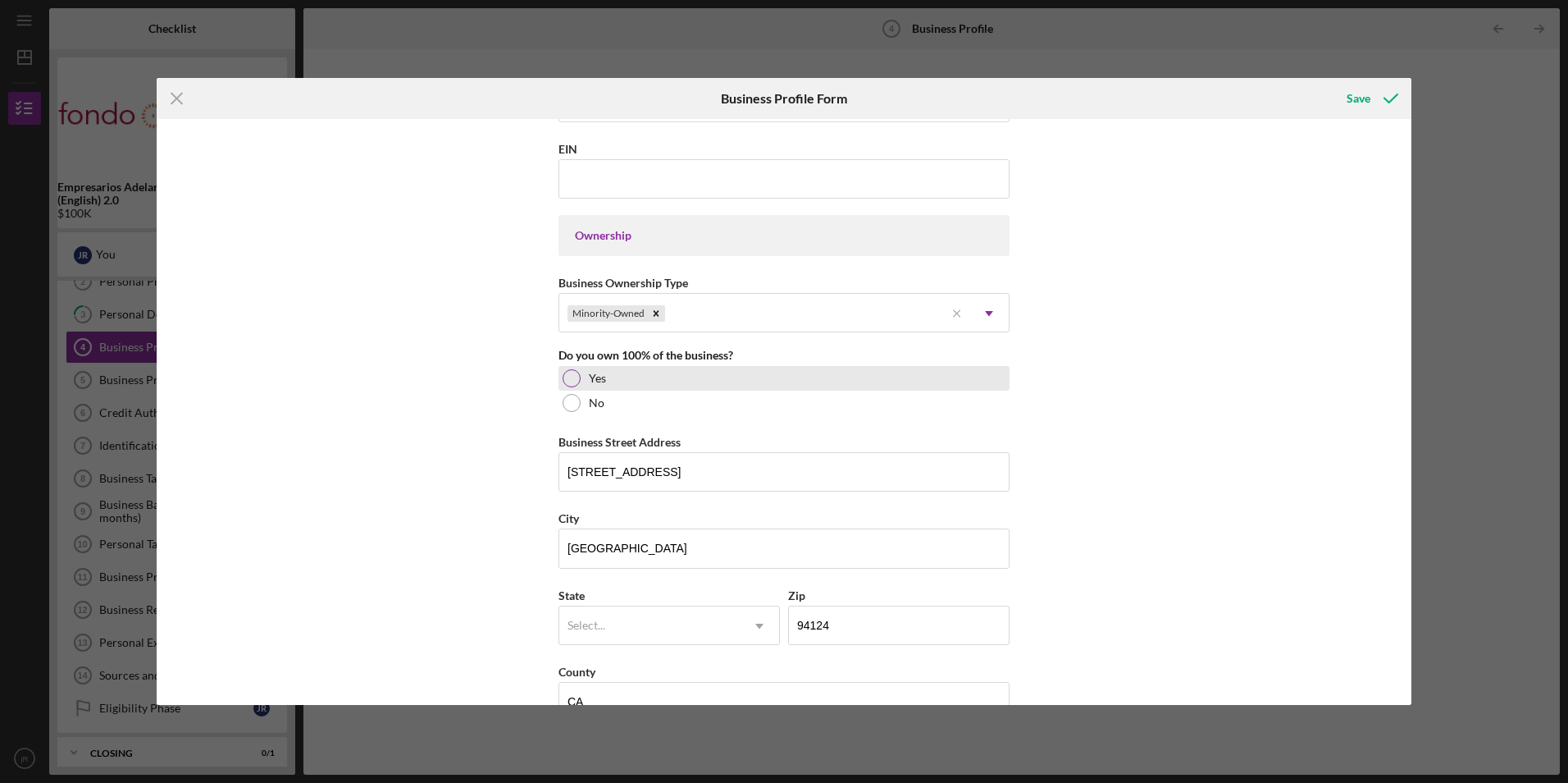
click at [574, 384] on div at bounding box center [571, 378] width 18 height 18
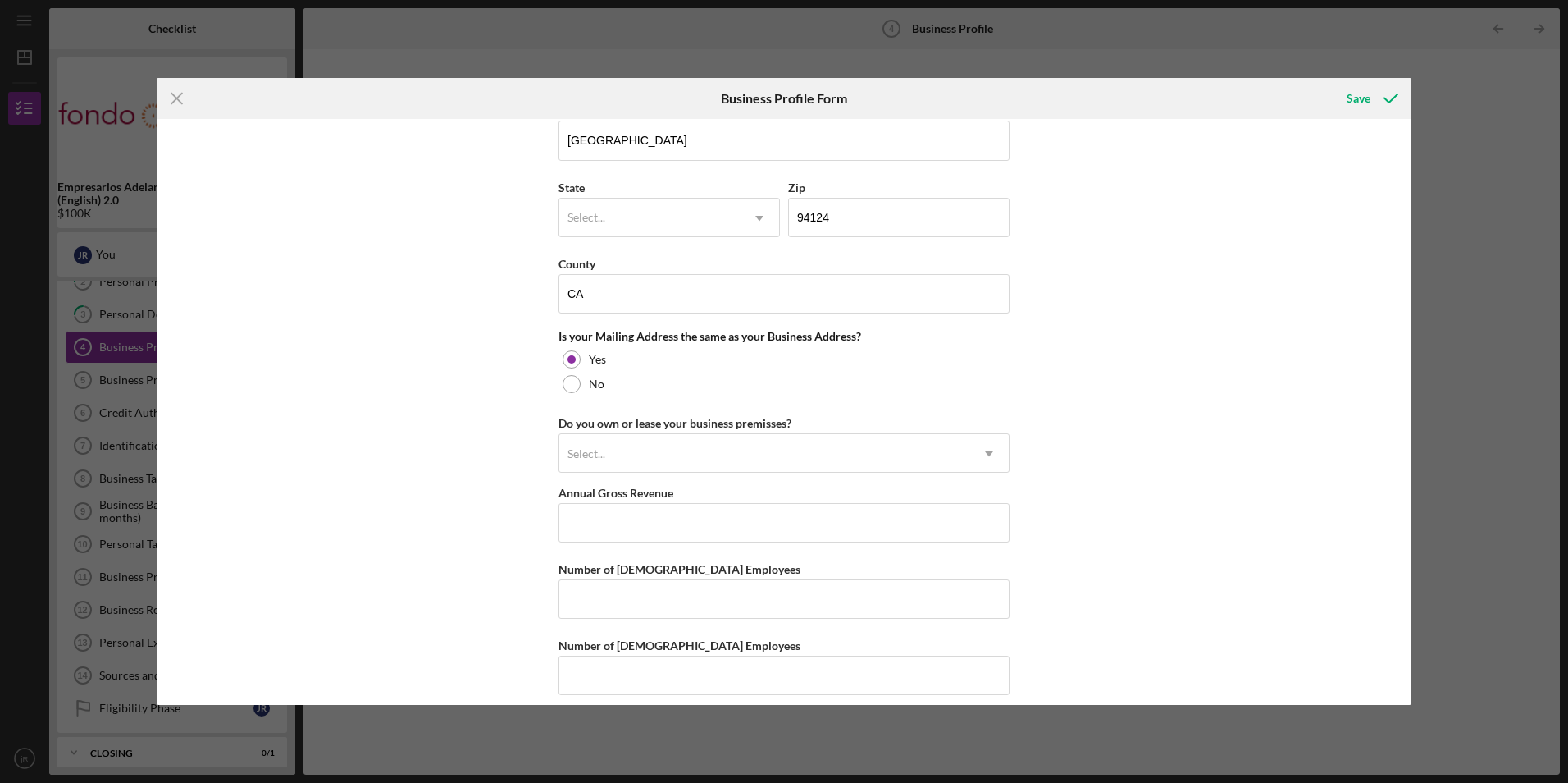
scroll to position [1092, 0]
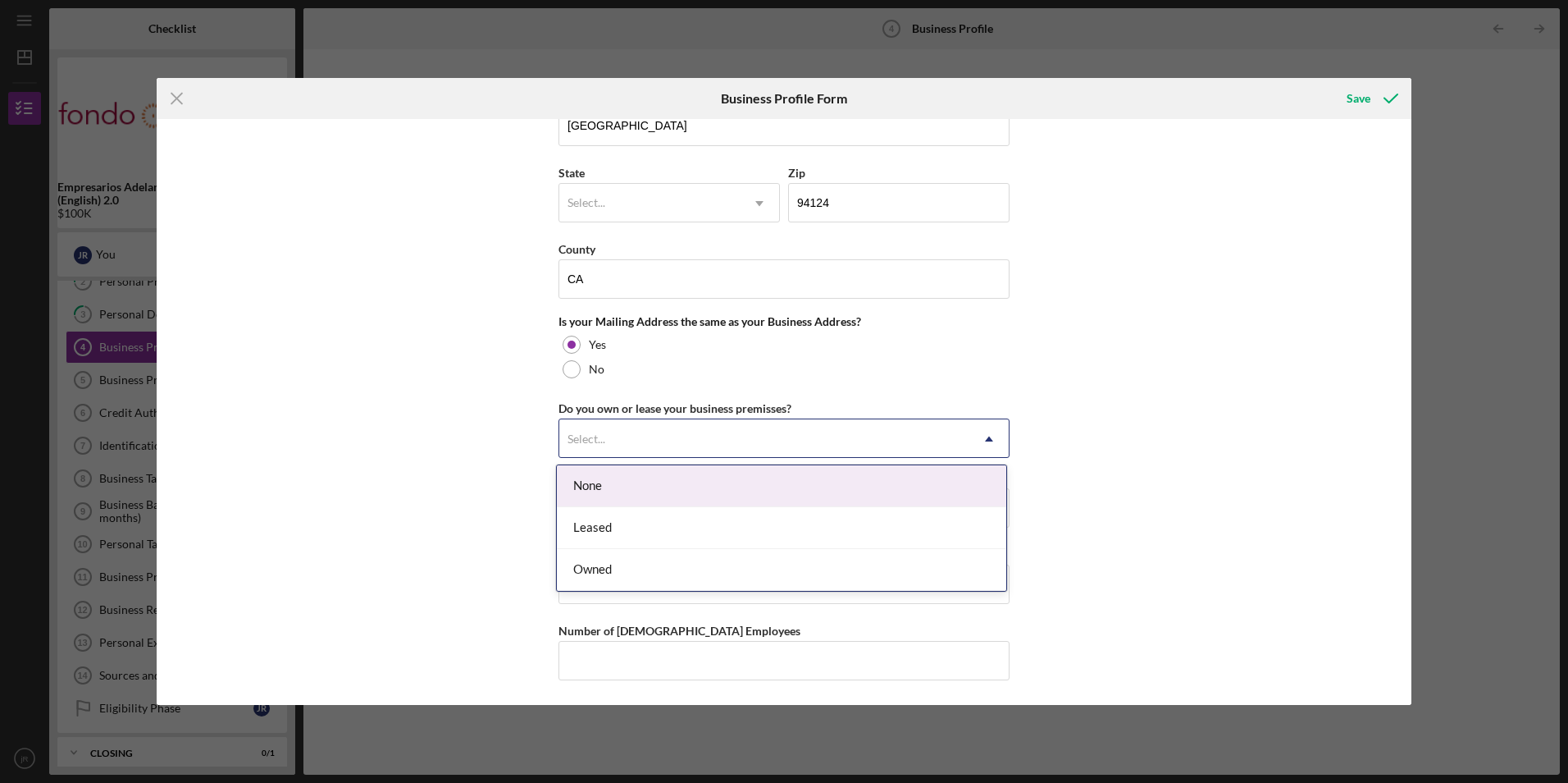
click at [602, 575] on div "Owned" at bounding box center [782, 569] width 449 height 42
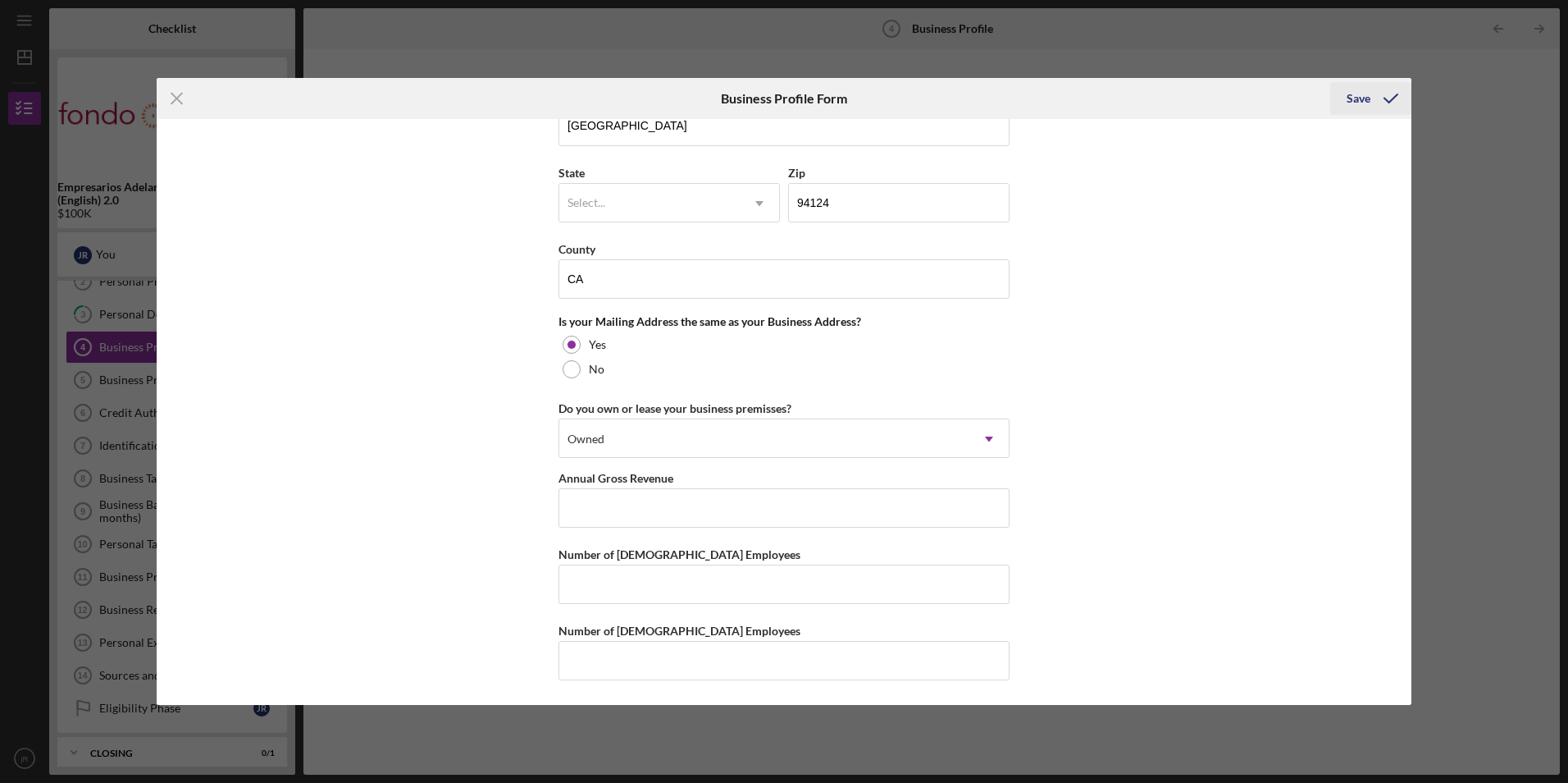
click at [1361, 99] on div "Save" at bounding box center [1358, 99] width 24 height 33
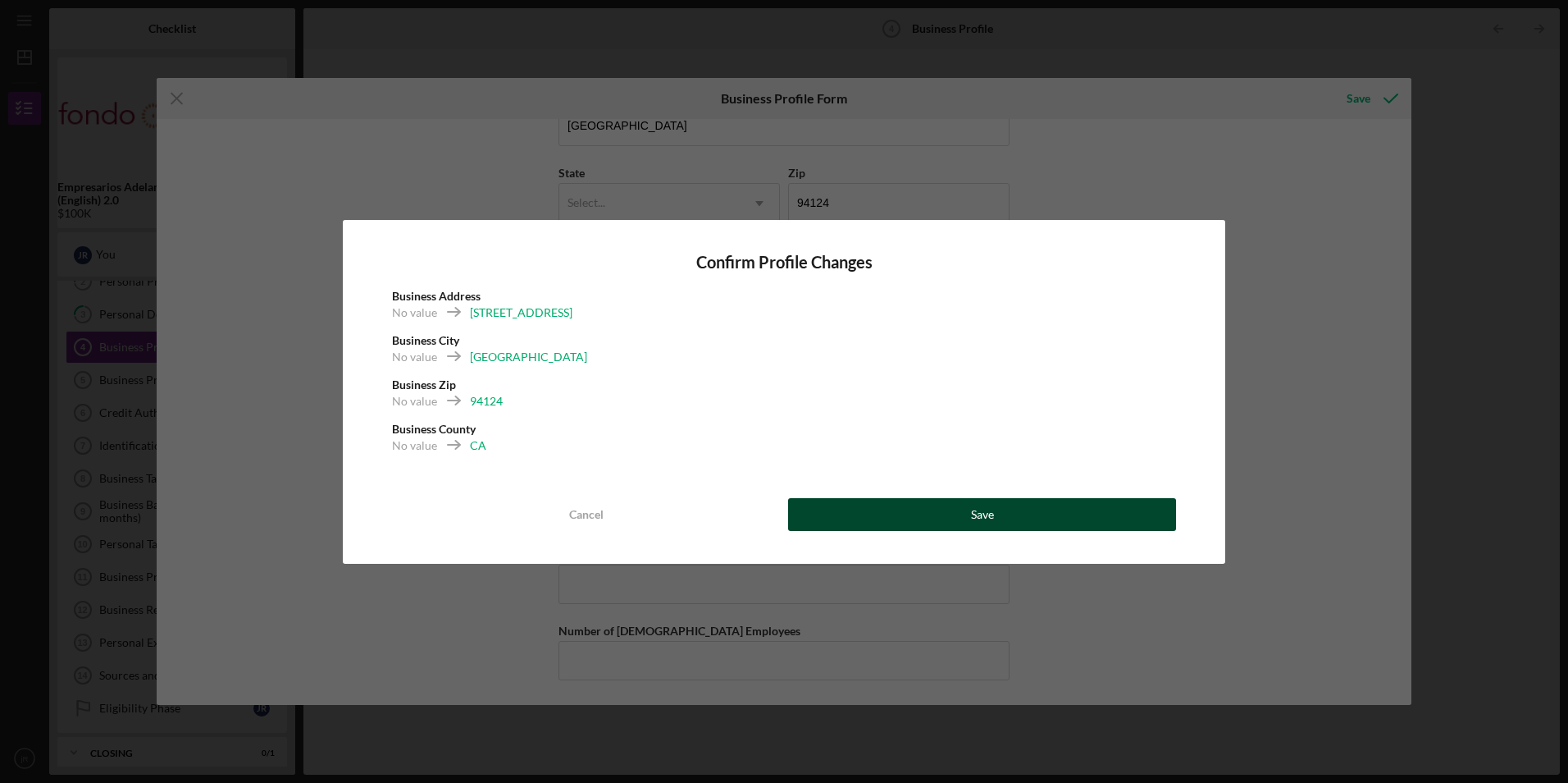
click at [922, 520] on button "Save" at bounding box center [982, 515] width 387 height 33
